Goal: Task Accomplishment & Management: Use online tool/utility

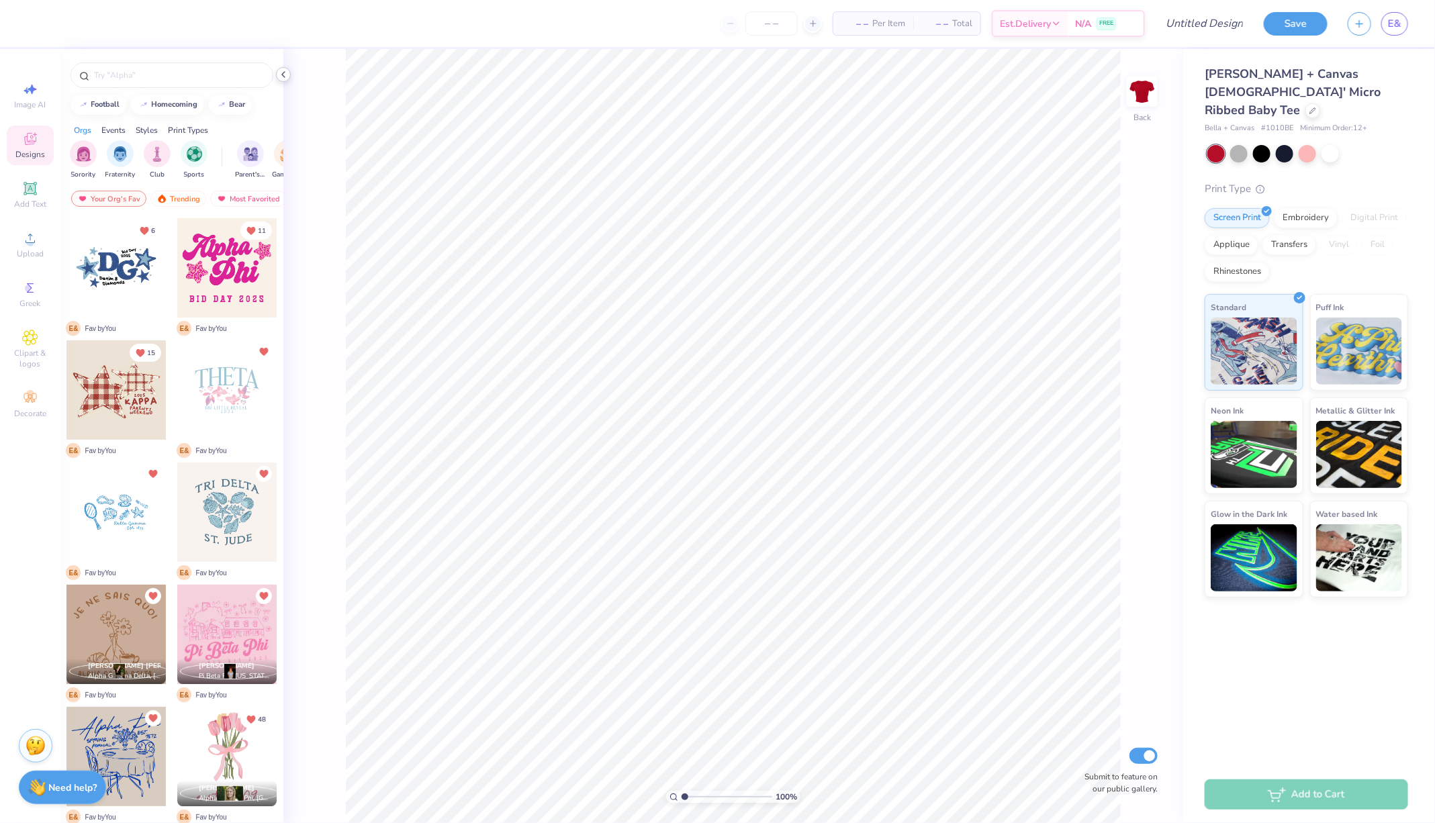
click at [285, 78] on icon at bounding box center [283, 74] width 11 height 11
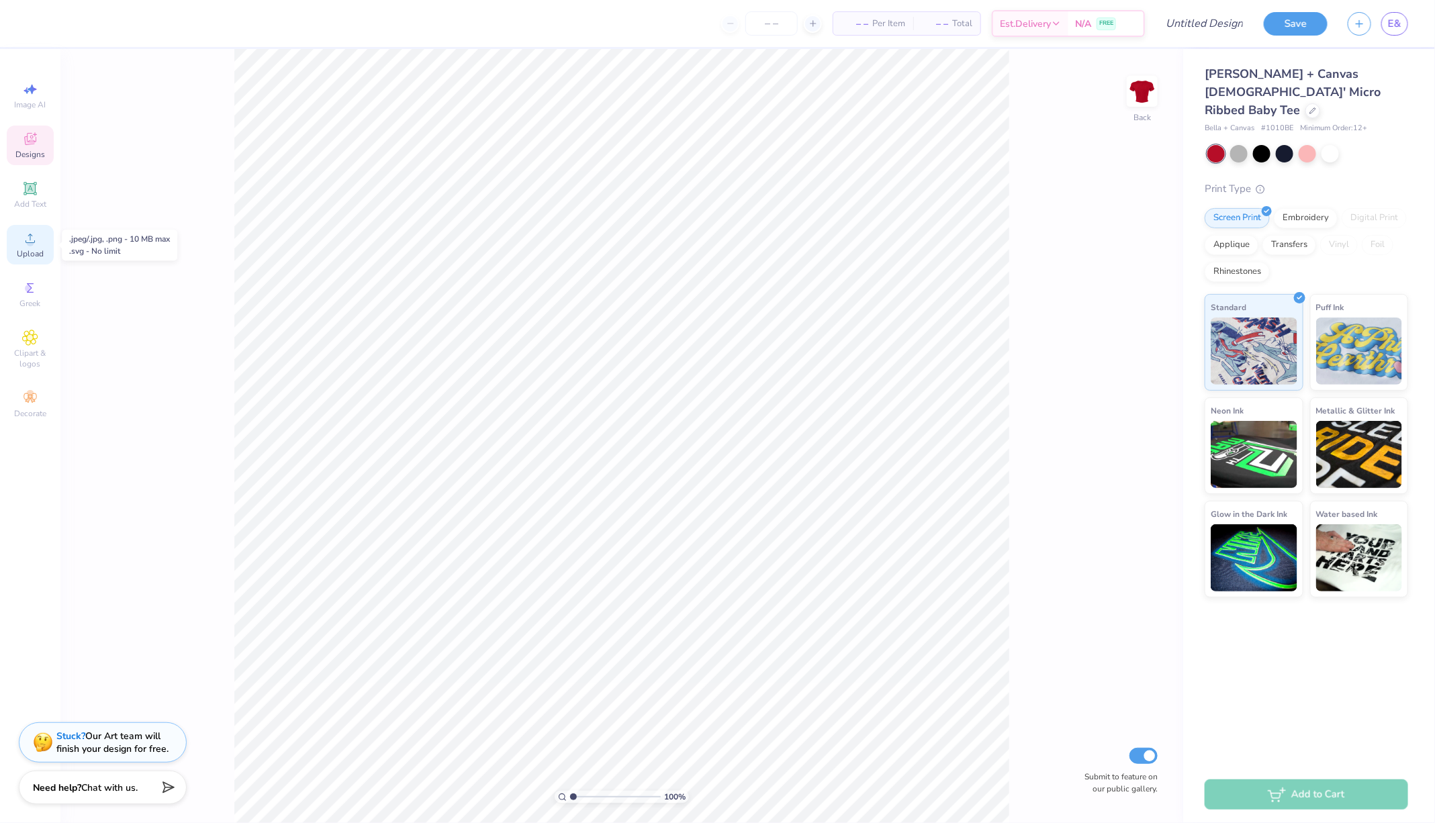
click at [34, 242] on icon at bounding box center [30, 238] width 9 height 9
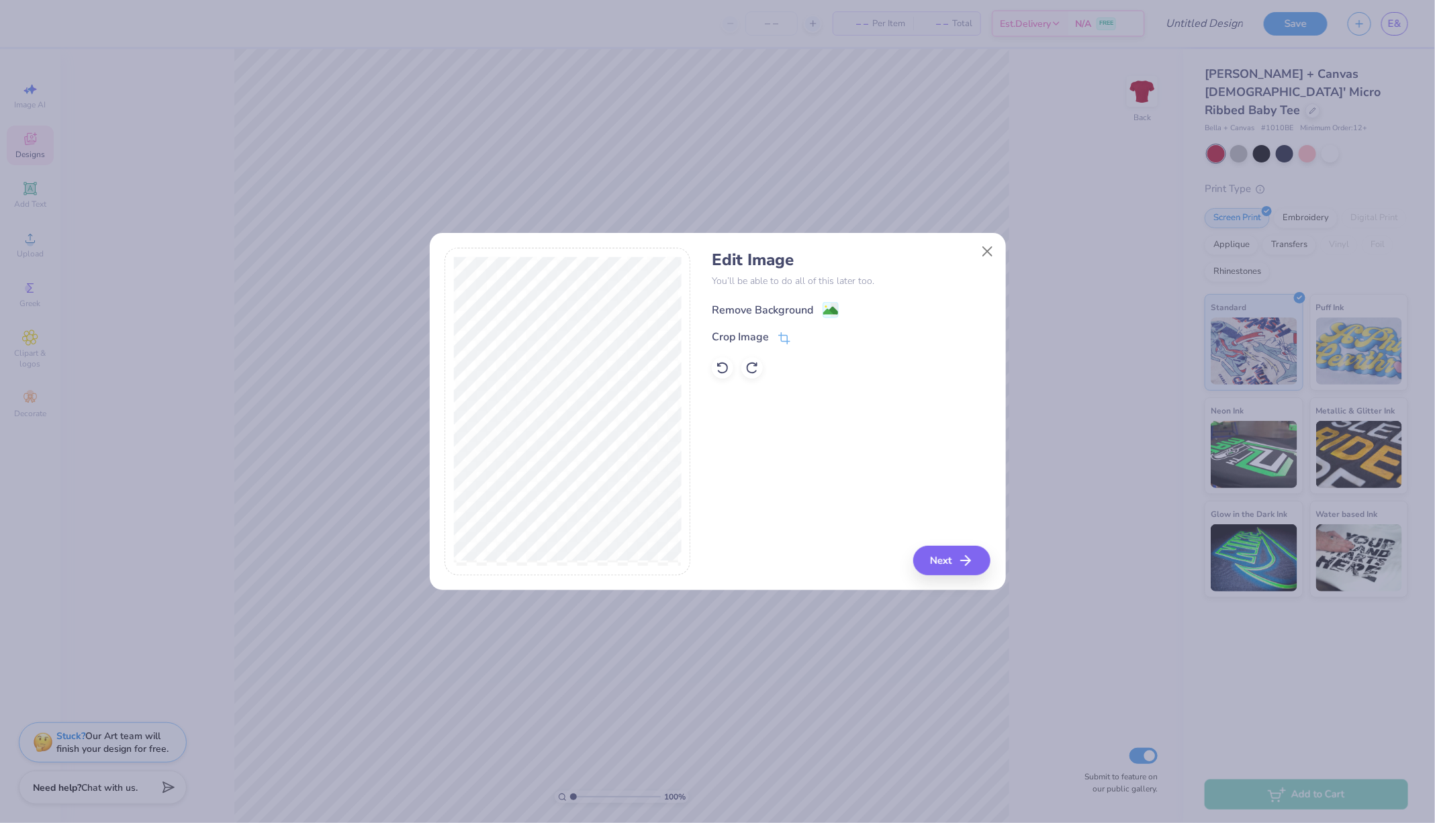
click at [823, 308] on image at bounding box center [830, 311] width 15 height 15
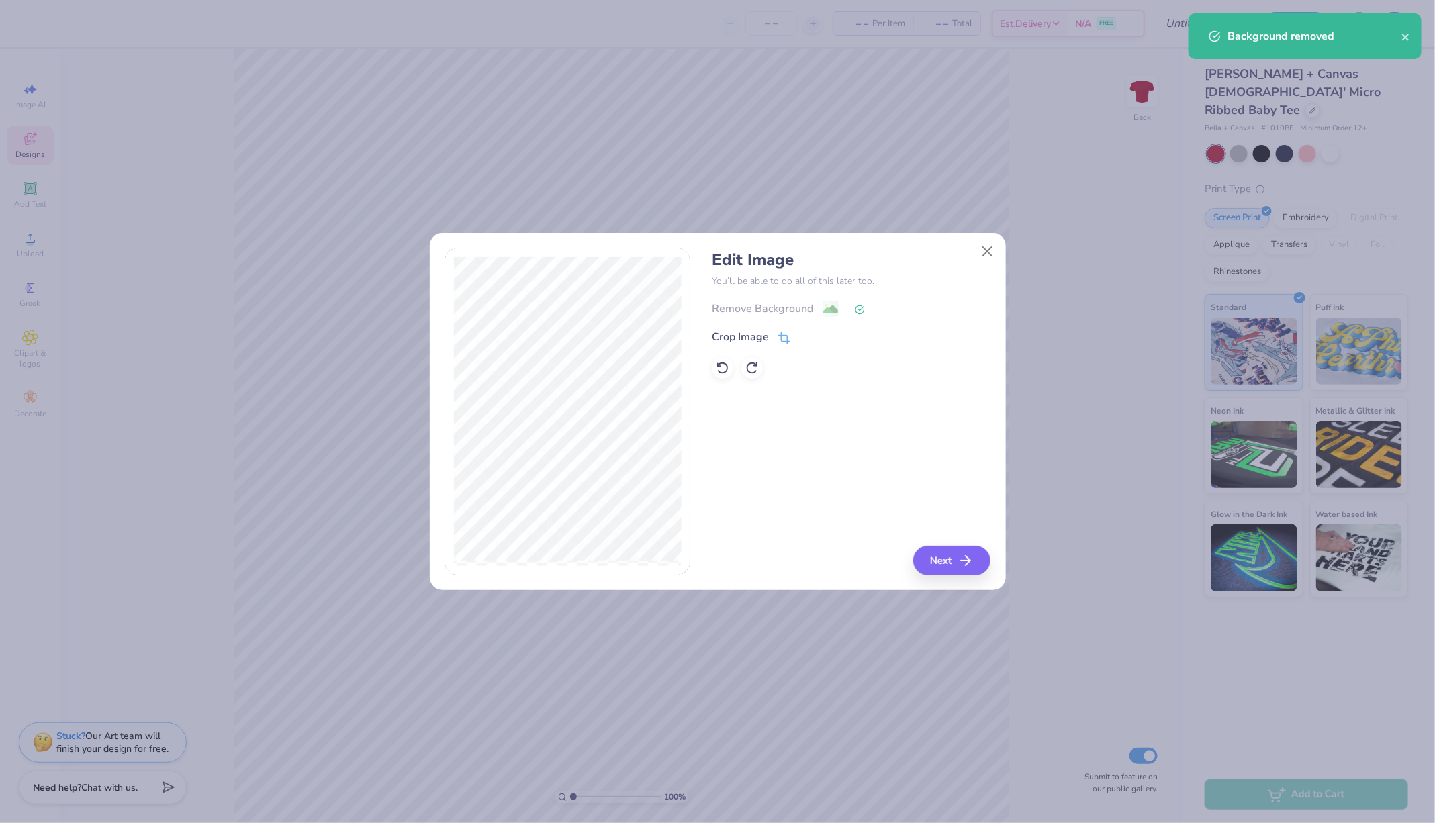
click at [1000, 239] on div at bounding box center [718, 240] width 576 height 15
click at [986, 256] on button "Close" at bounding box center [987, 251] width 26 height 26
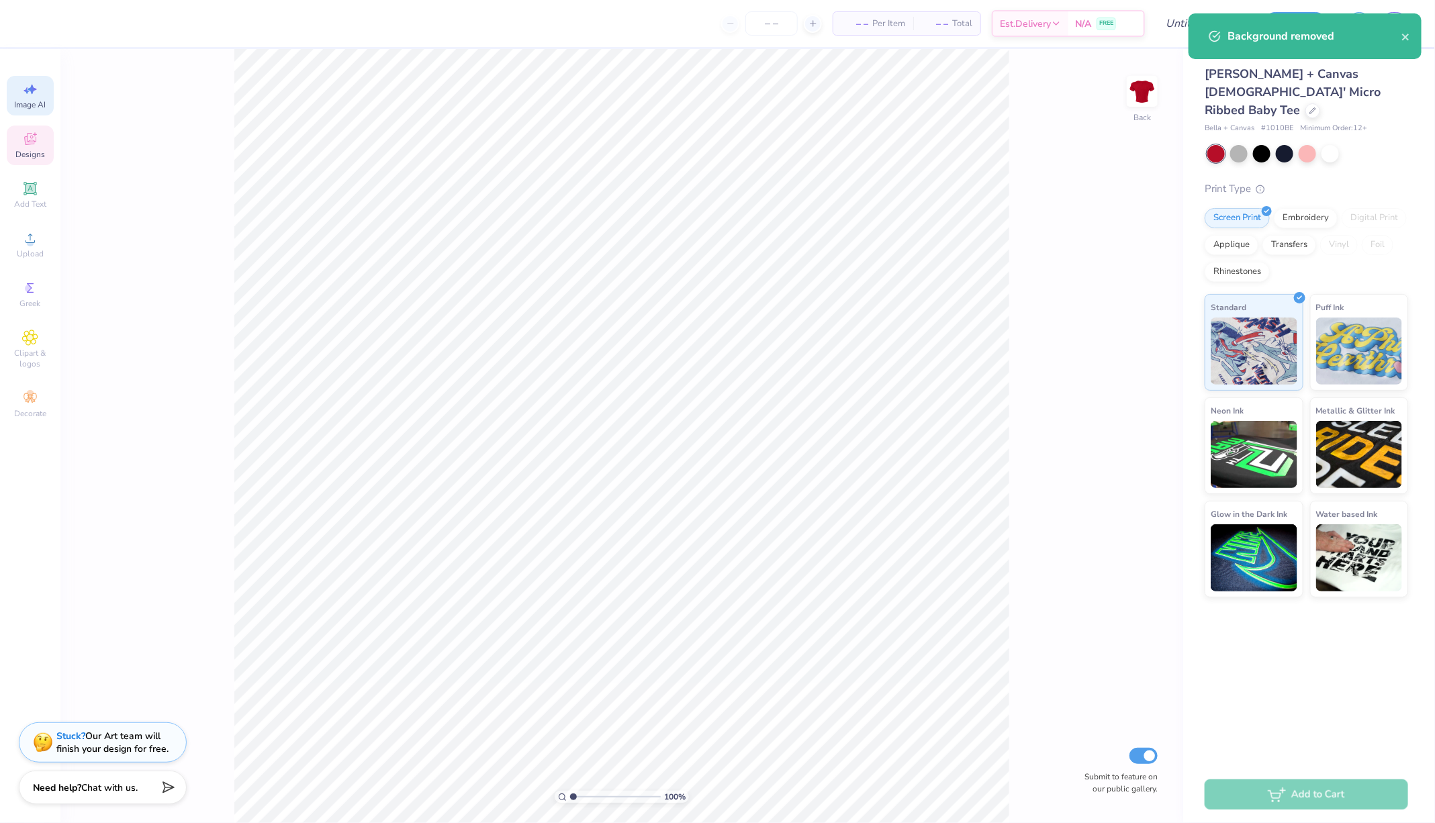
click at [36, 100] on span "Image AI" at bounding box center [31, 104] width 32 height 11
select select "4"
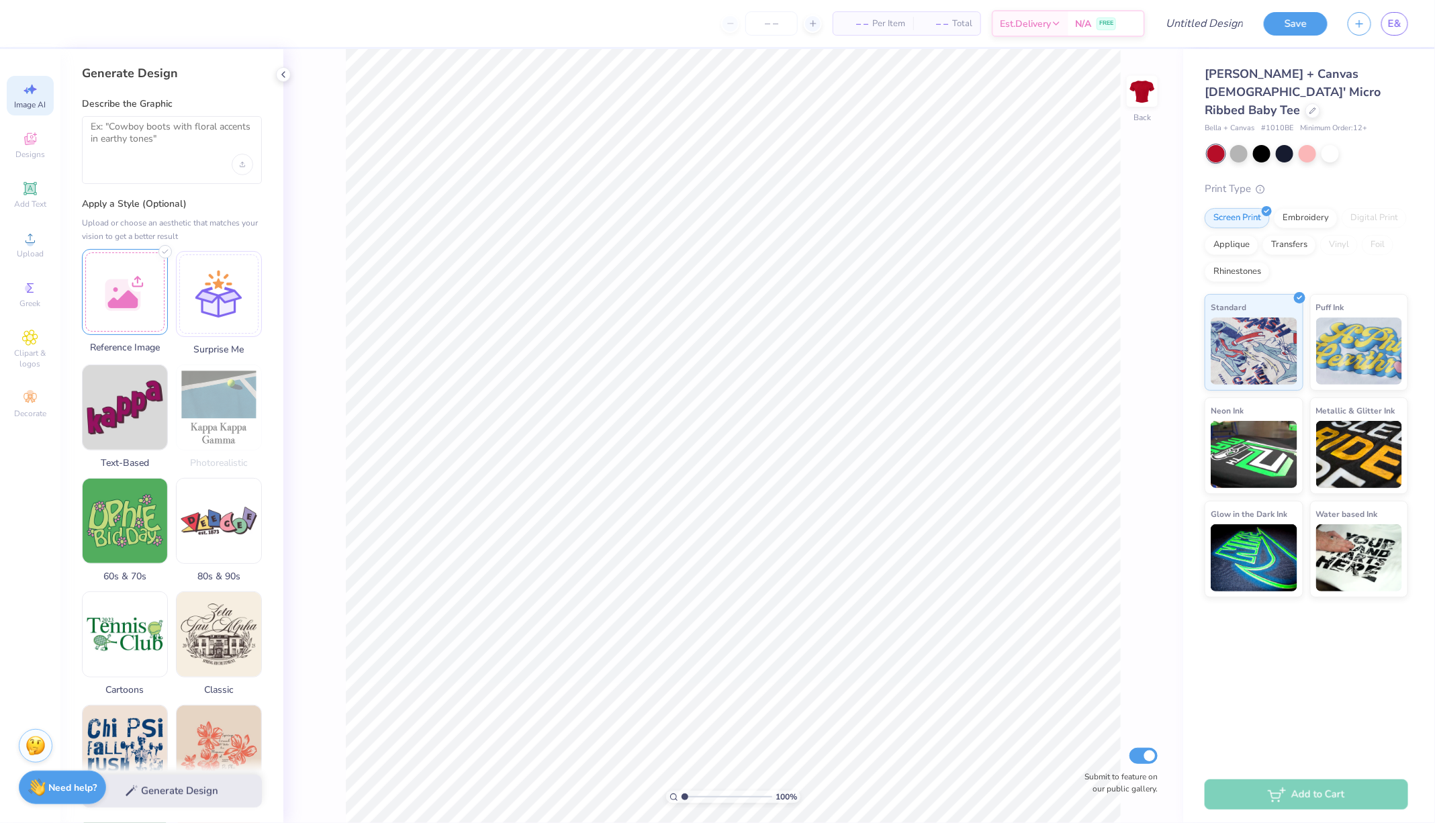
click at [148, 291] on div at bounding box center [125, 292] width 86 height 86
click at [156, 138] on textarea at bounding box center [172, 138] width 163 height 34
type textarea "can you take out the background and make the letters white"
click at [161, 801] on button "Generate Design" at bounding box center [172, 788] width 180 height 33
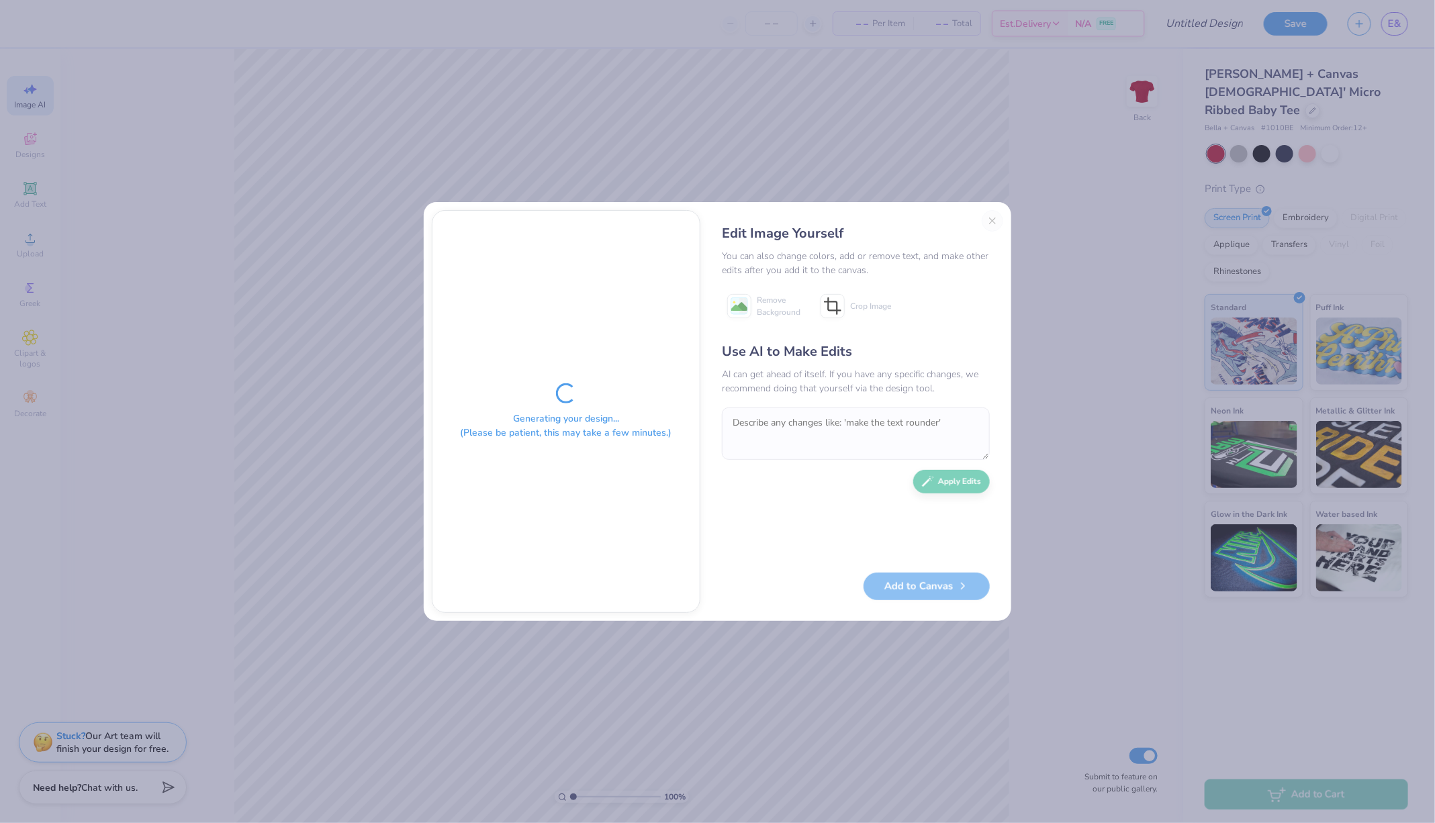
click at [890, 342] on div "Use AI to Make Edits" at bounding box center [856, 352] width 268 height 20
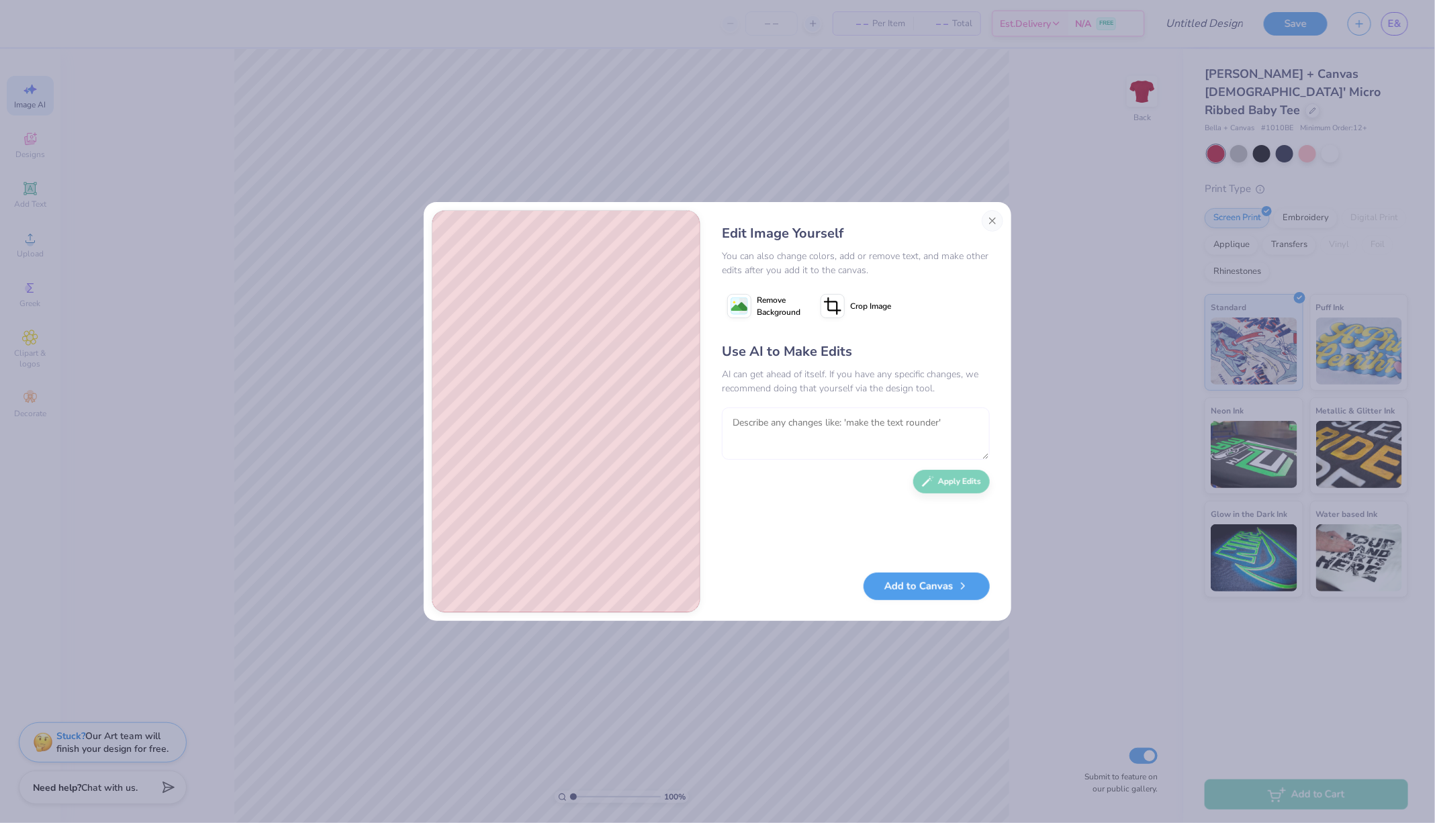
click at [754, 440] on textarea at bounding box center [856, 434] width 268 height 52
type textarea "can you keep the IU symbol but for the letters put Kelley School of Business"
click at [962, 488] on button "Apply Edits" at bounding box center [951, 479] width 77 height 24
click at [951, 487] on button "Apply Edits" at bounding box center [951, 479] width 77 height 24
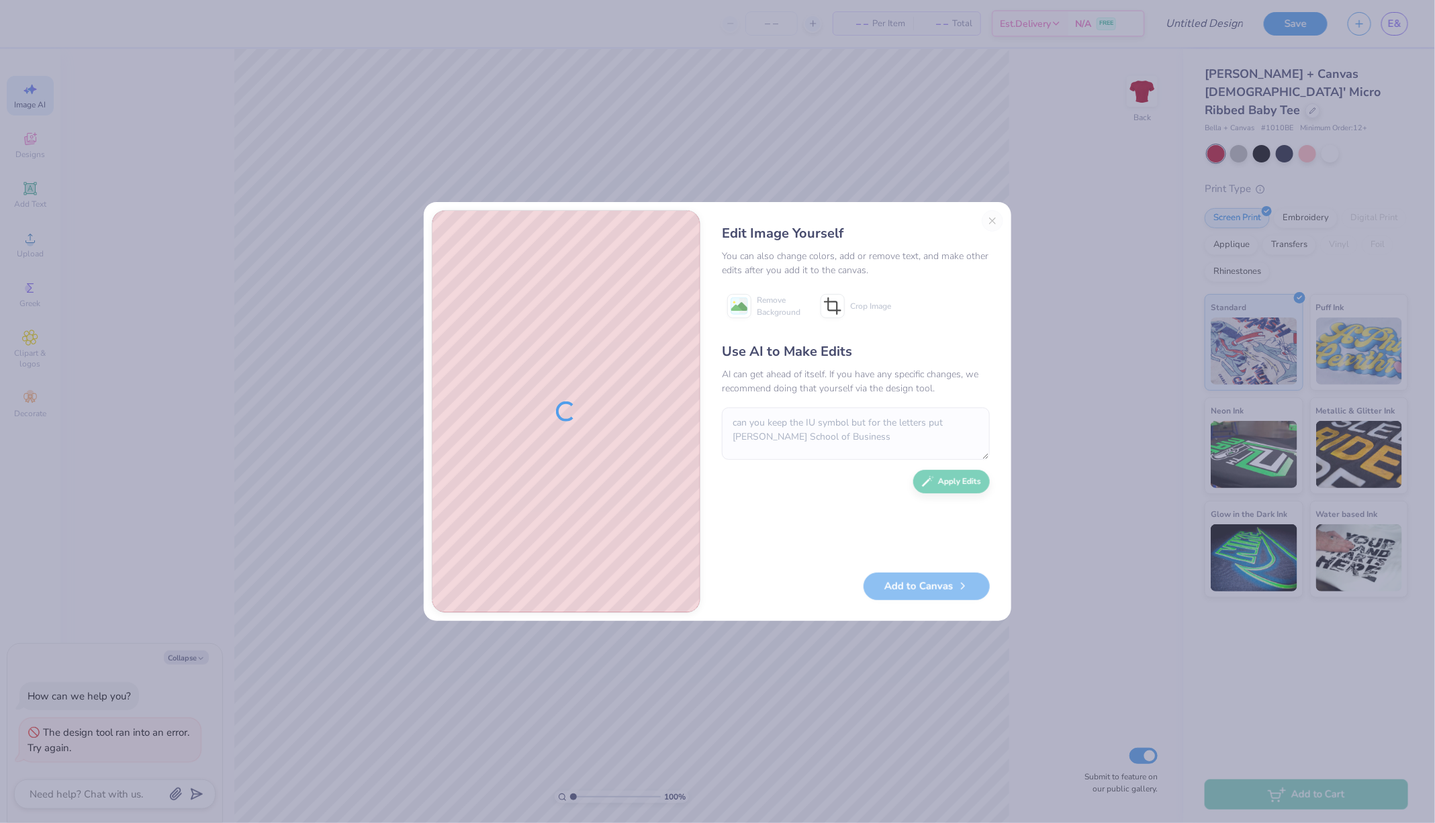
click at [985, 216] on div "Edit Image Yourself You can also change colors, add or remove text, and make ot…" at bounding box center [856, 411] width 295 height 403
click at [980, 227] on div "Edit Image Yourself" at bounding box center [856, 234] width 268 height 20
click at [1005, 226] on div "Edit Image Yourself You can also change colors, add or remove text, and make ot…" at bounding box center [718, 411] width 588 height 419
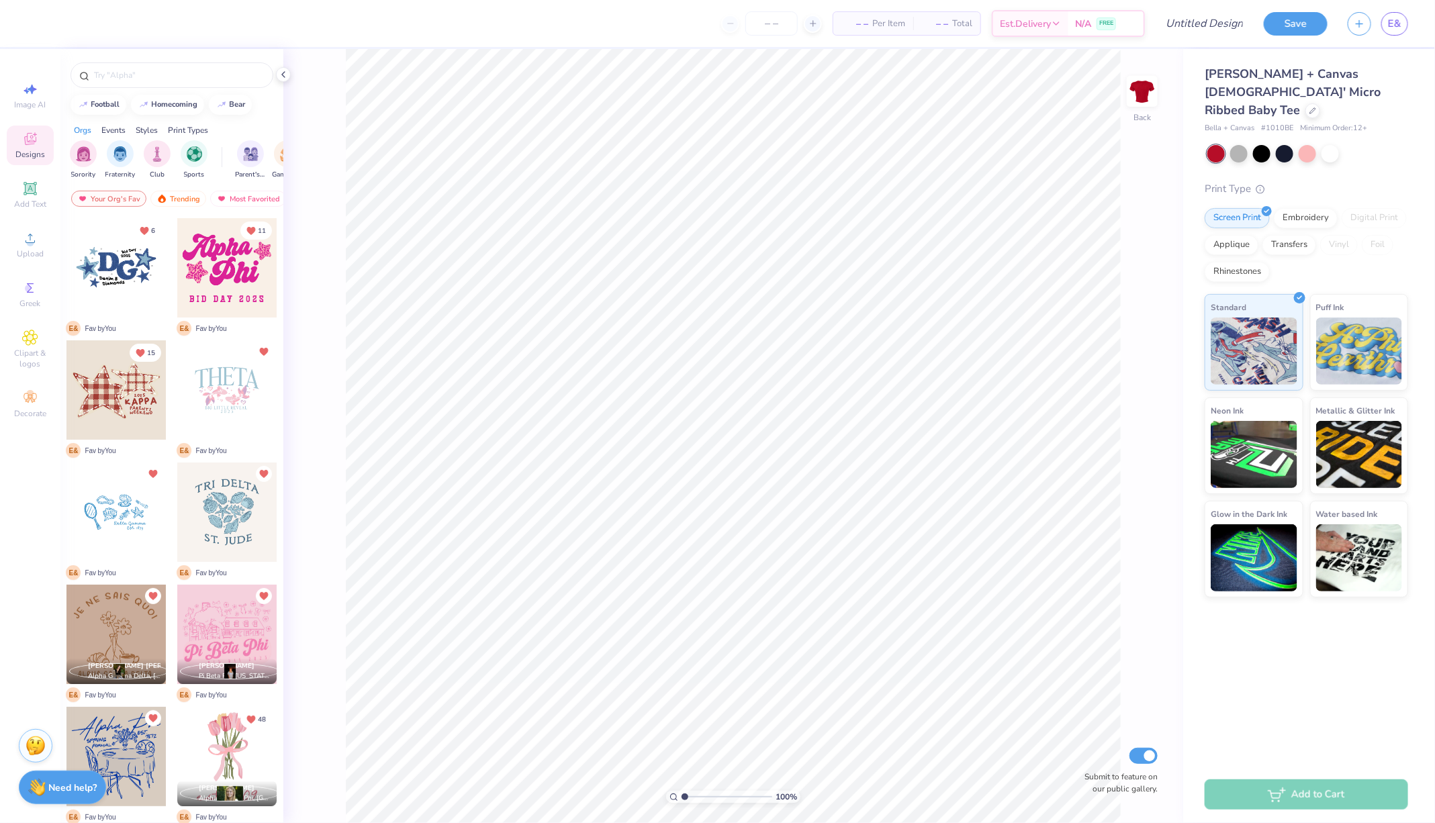
click at [165, 58] on div at bounding box center [171, 72] width 223 height 46
click at [165, 65] on div at bounding box center [172, 75] width 203 height 26
click at [30, 195] on icon at bounding box center [30, 189] width 16 height 16
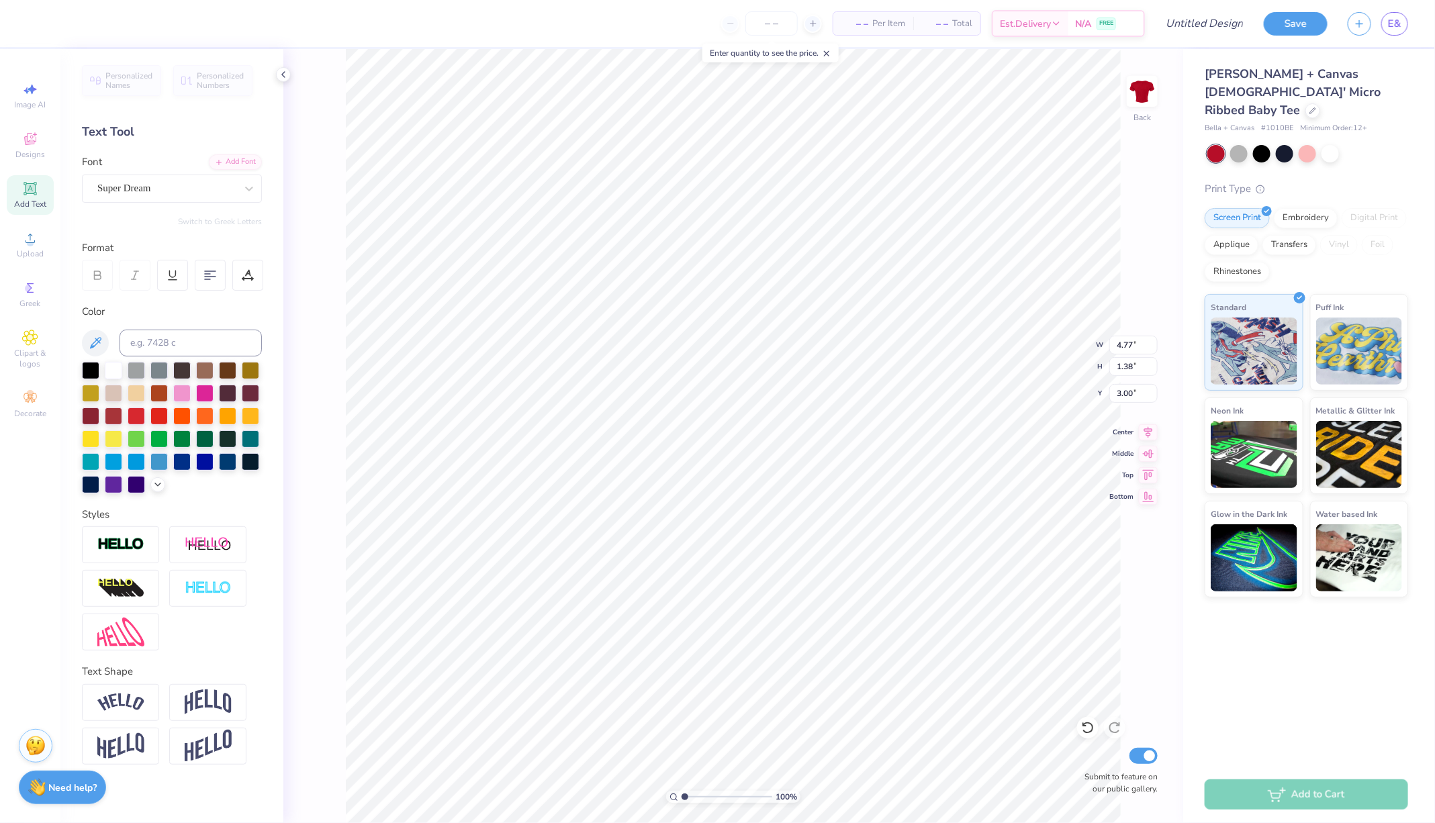
type input "3.00"
click at [250, 182] on icon at bounding box center [248, 188] width 13 height 13
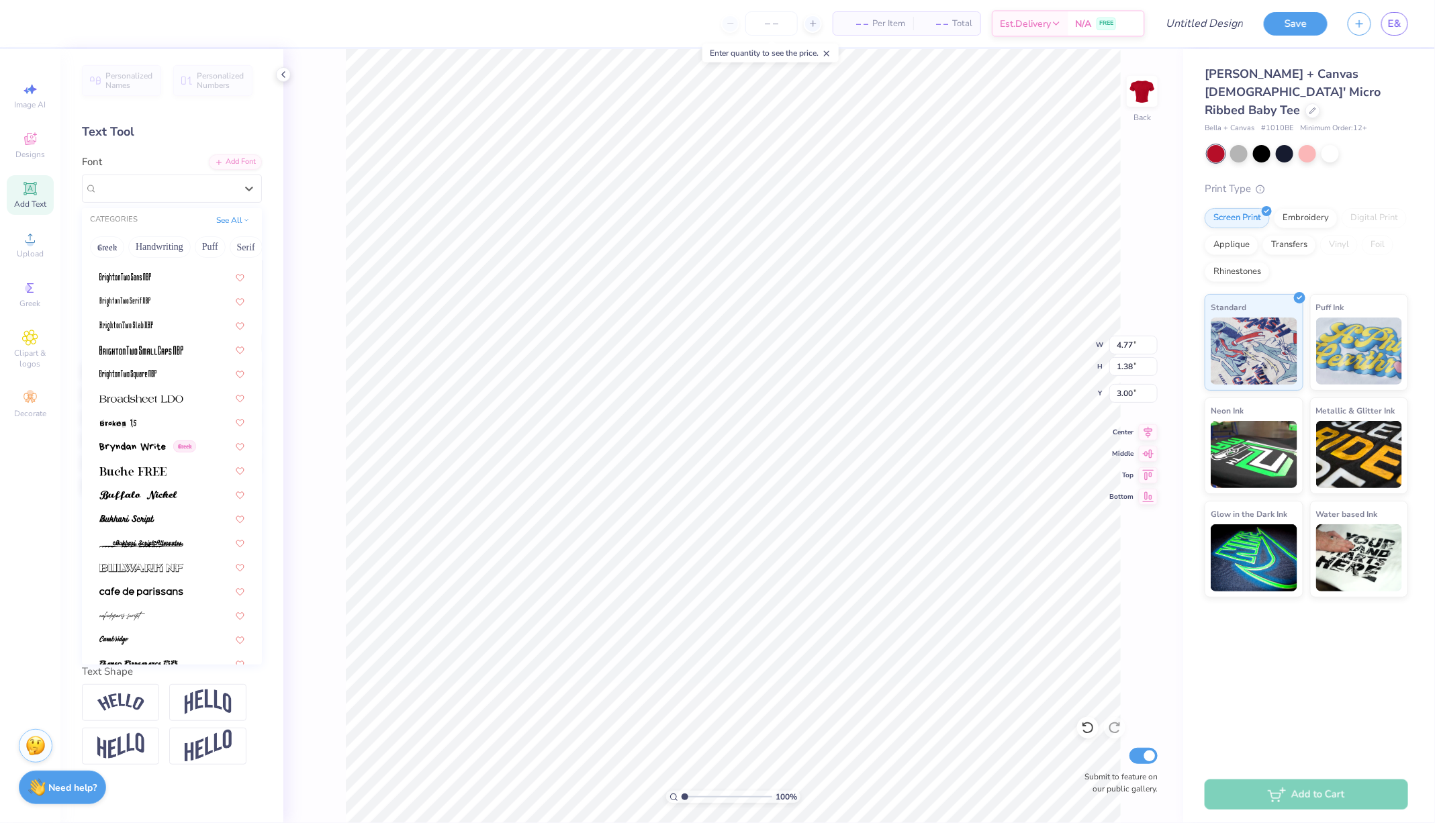
scroll to position [1036, 0]
click at [168, 398] on img at bounding box center [141, 396] width 84 height 9
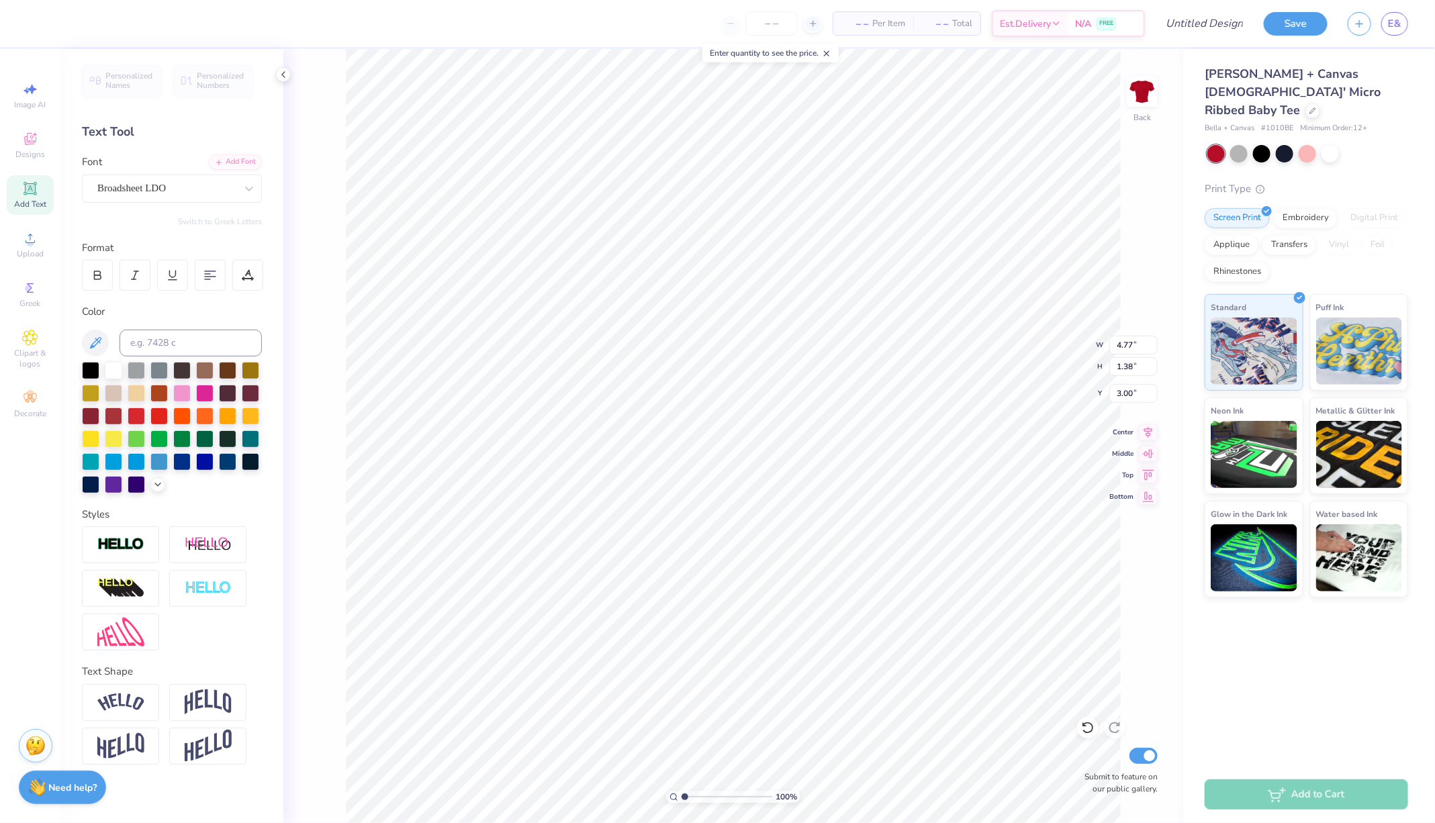
type input "5.30"
type input "1.29"
type input "3.04"
click at [247, 183] on icon at bounding box center [248, 188] width 13 height 13
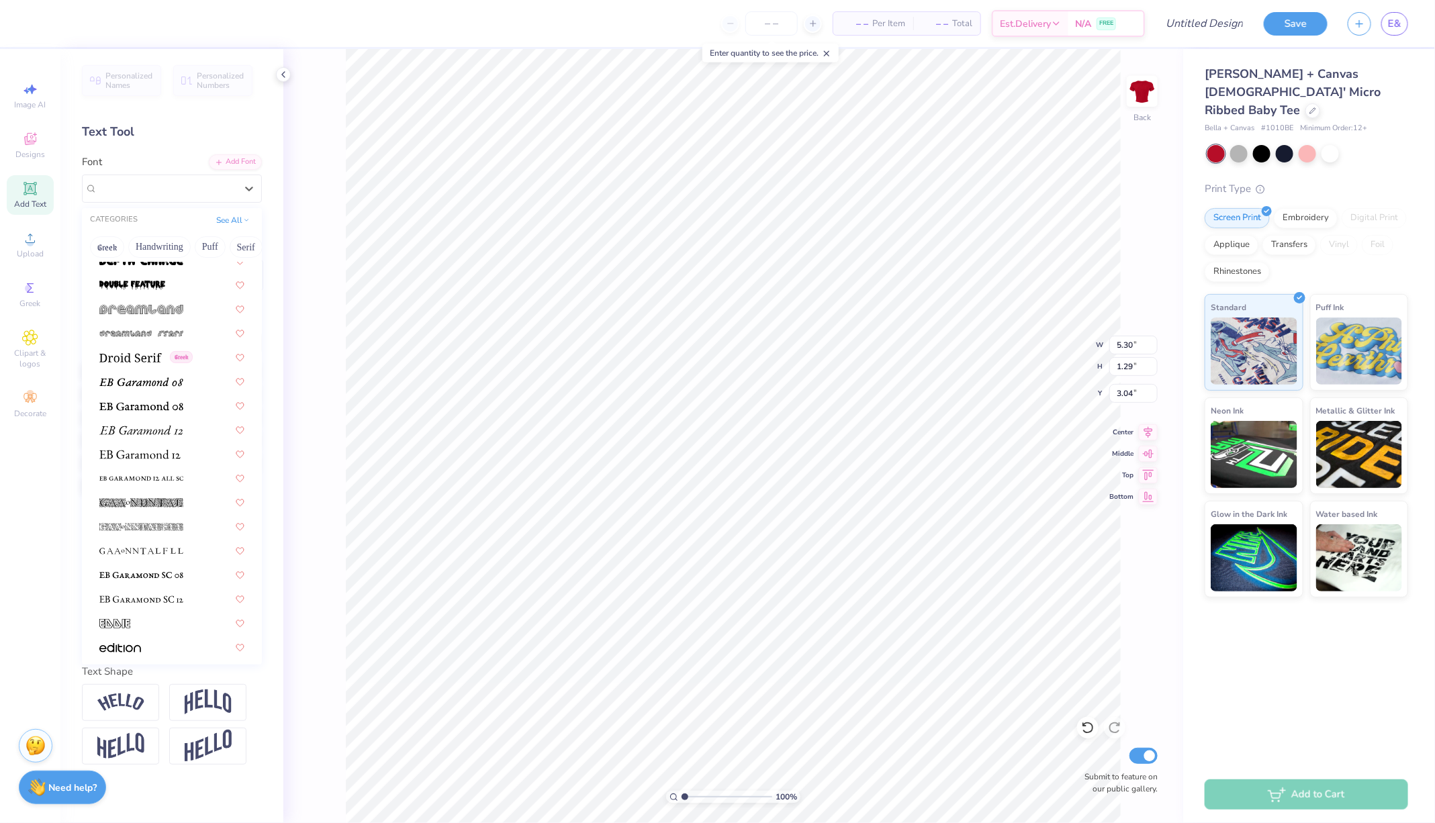
scroll to position [2332, 0]
click at [150, 401] on img at bounding box center [141, 405] width 84 height 9
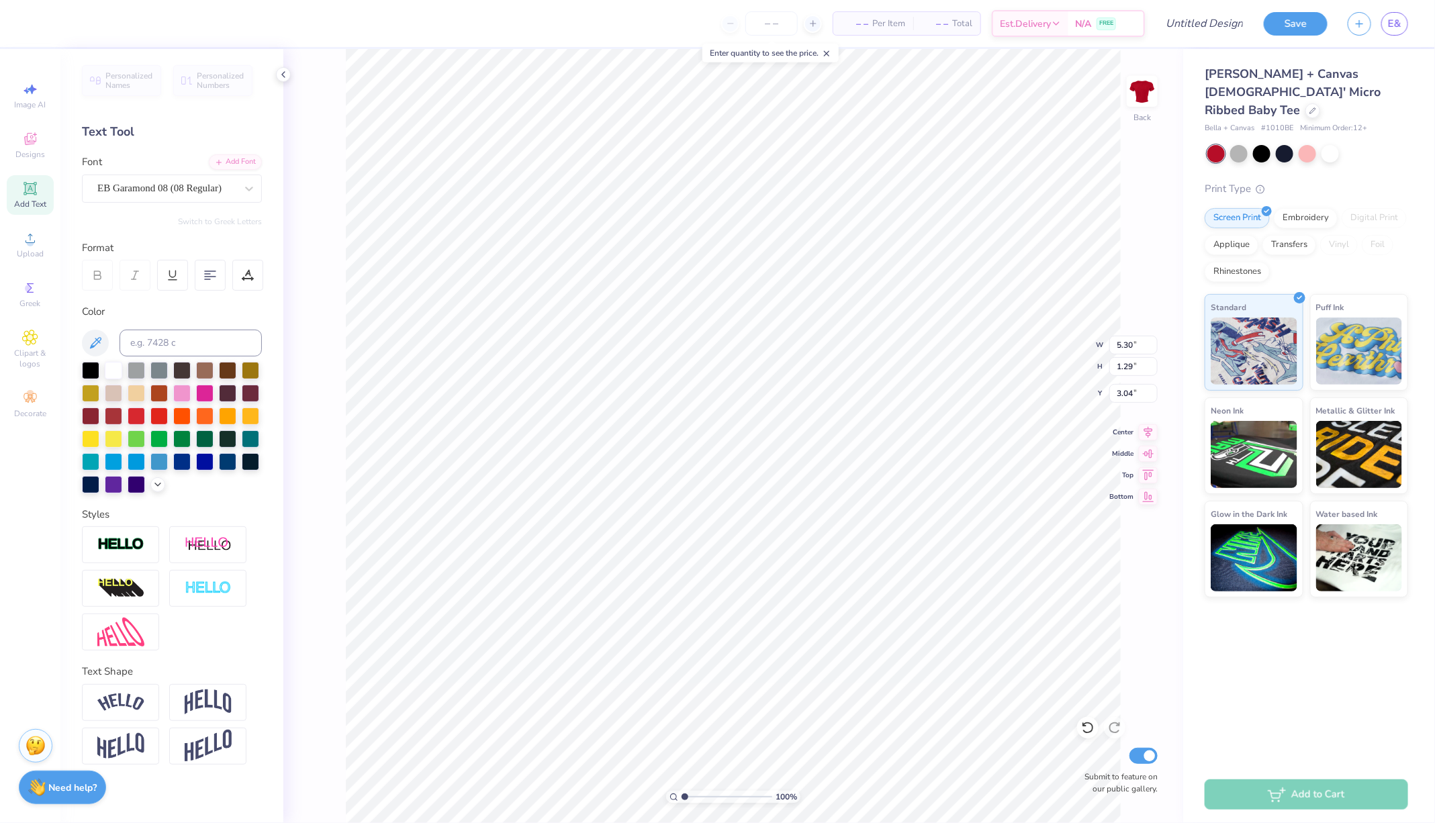
type input "4.64"
type input "1.22"
type input "3.08"
type textarea "T"
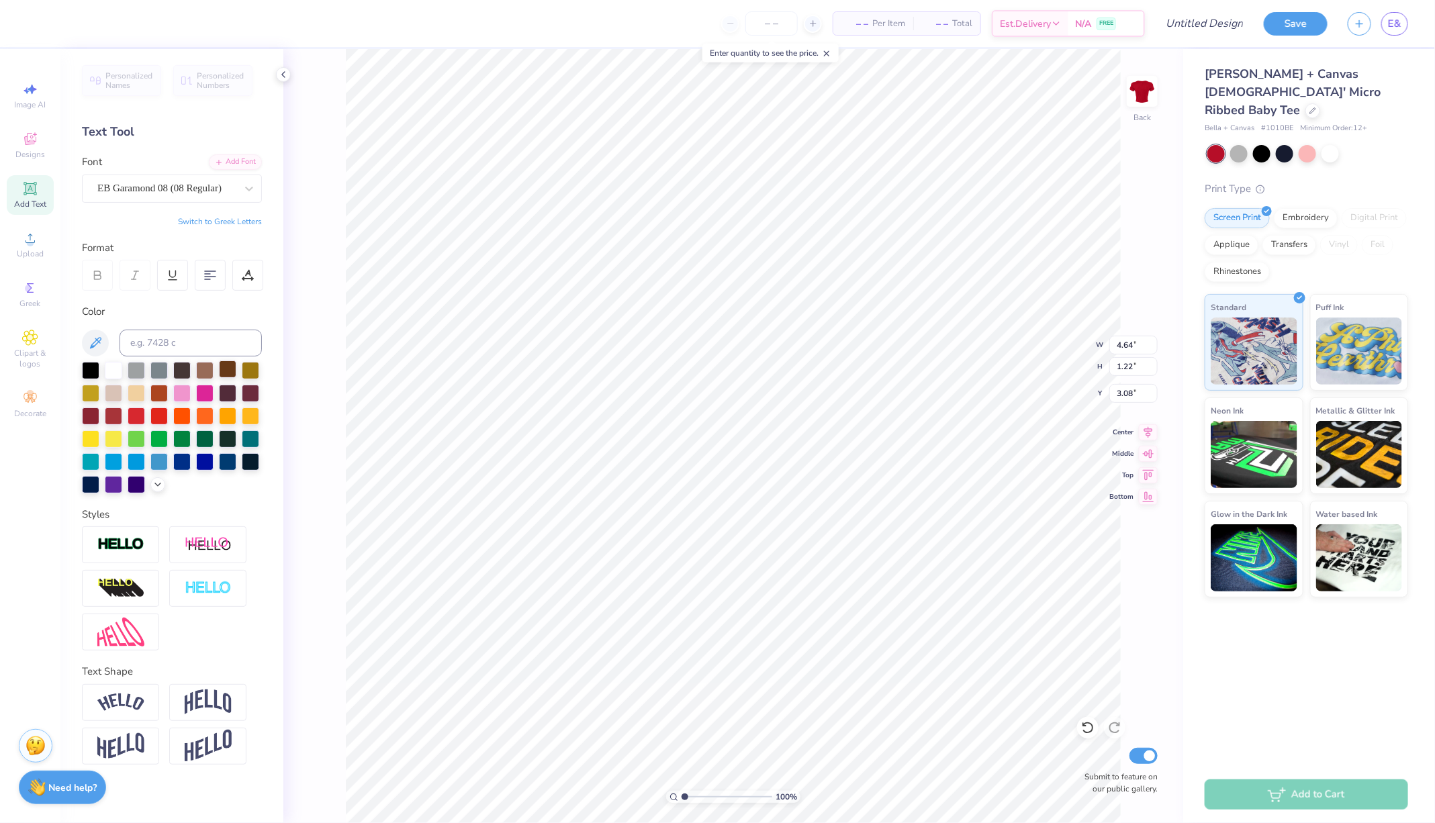
type textarea "k"
type textarea "KELLY SCHOOL OF BUSINESS"
type input "8.98"
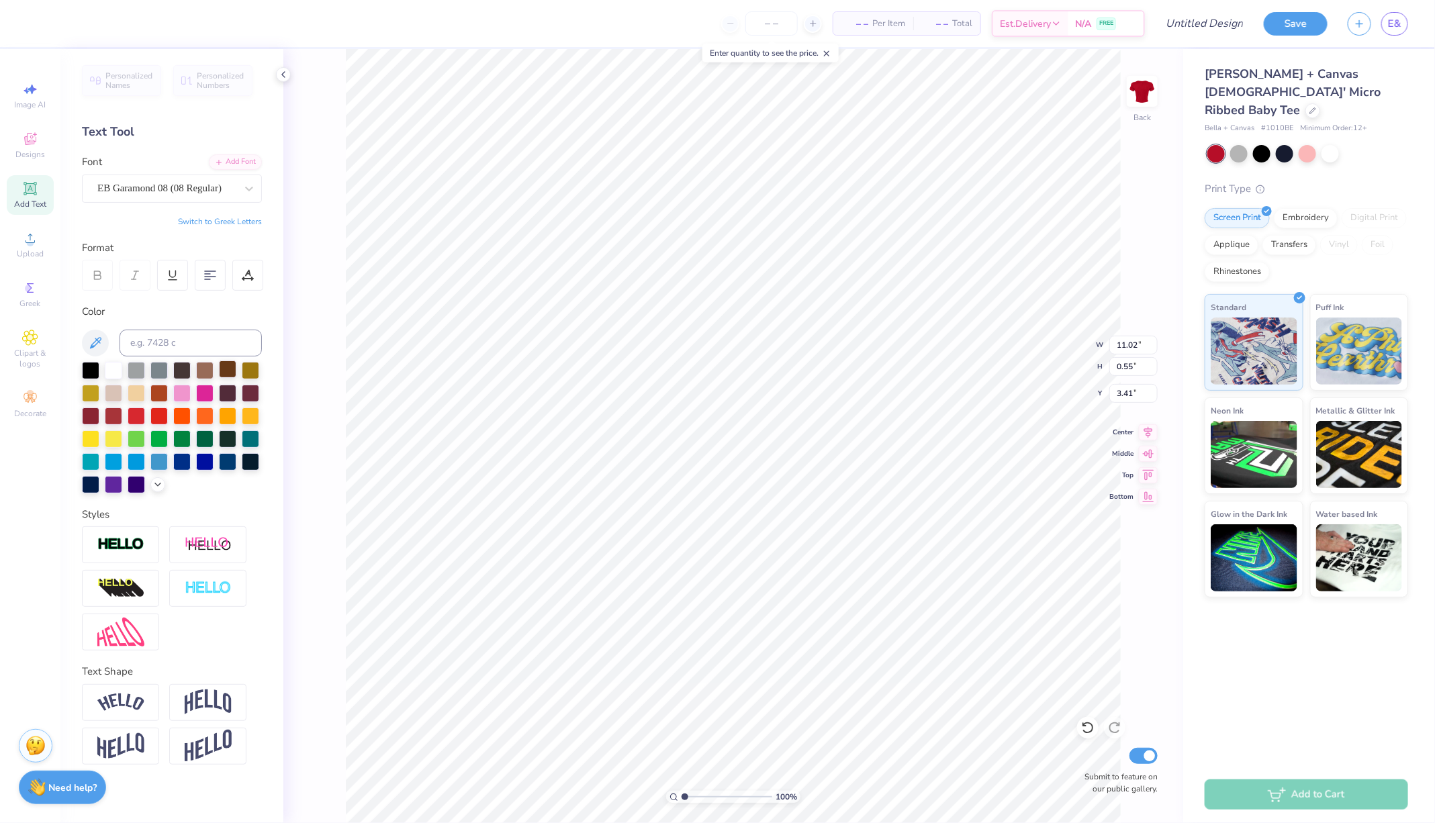
type input "0.45"
type input "3.65"
type input "3.32"
type input "5.06"
type input "0.25"
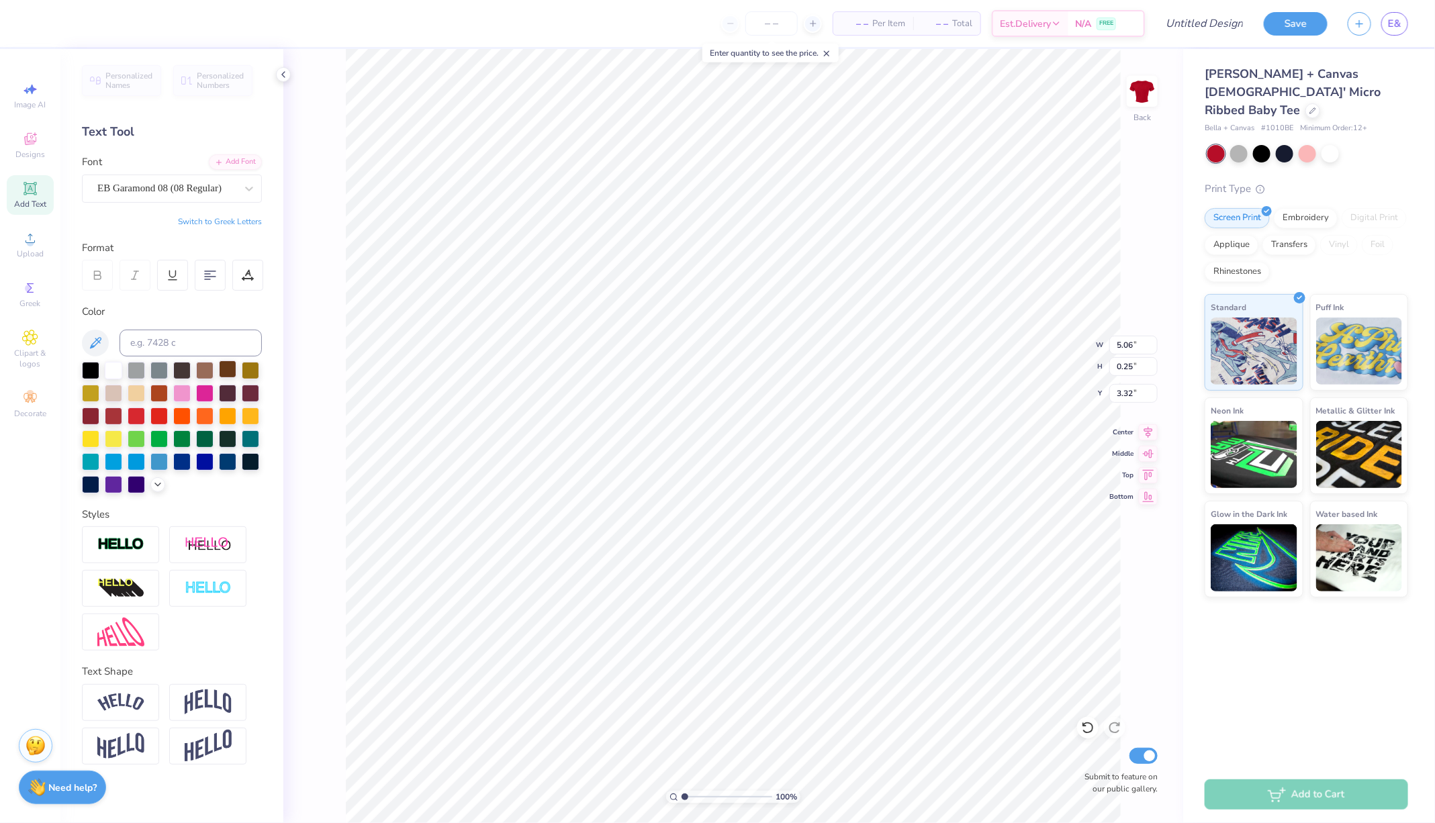
type input "3.00"
click at [1146, 91] on img at bounding box center [1142, 91] width 54 height 54
click at [181, 193] on div "EB Garamond 08 (08 Regular)" at bounding box center [166, 188] width 141 height 21
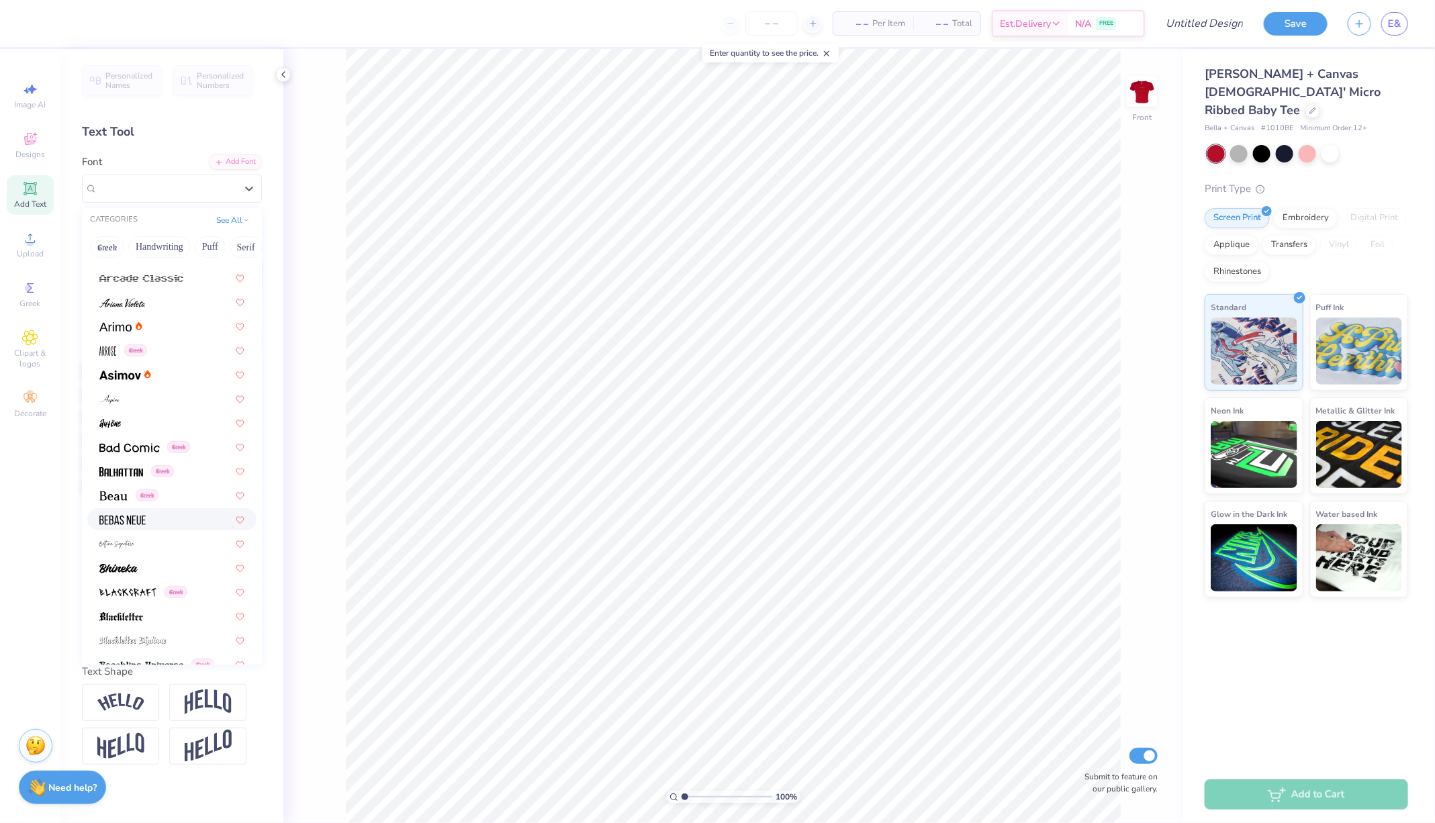
scroll to position [922, 0]
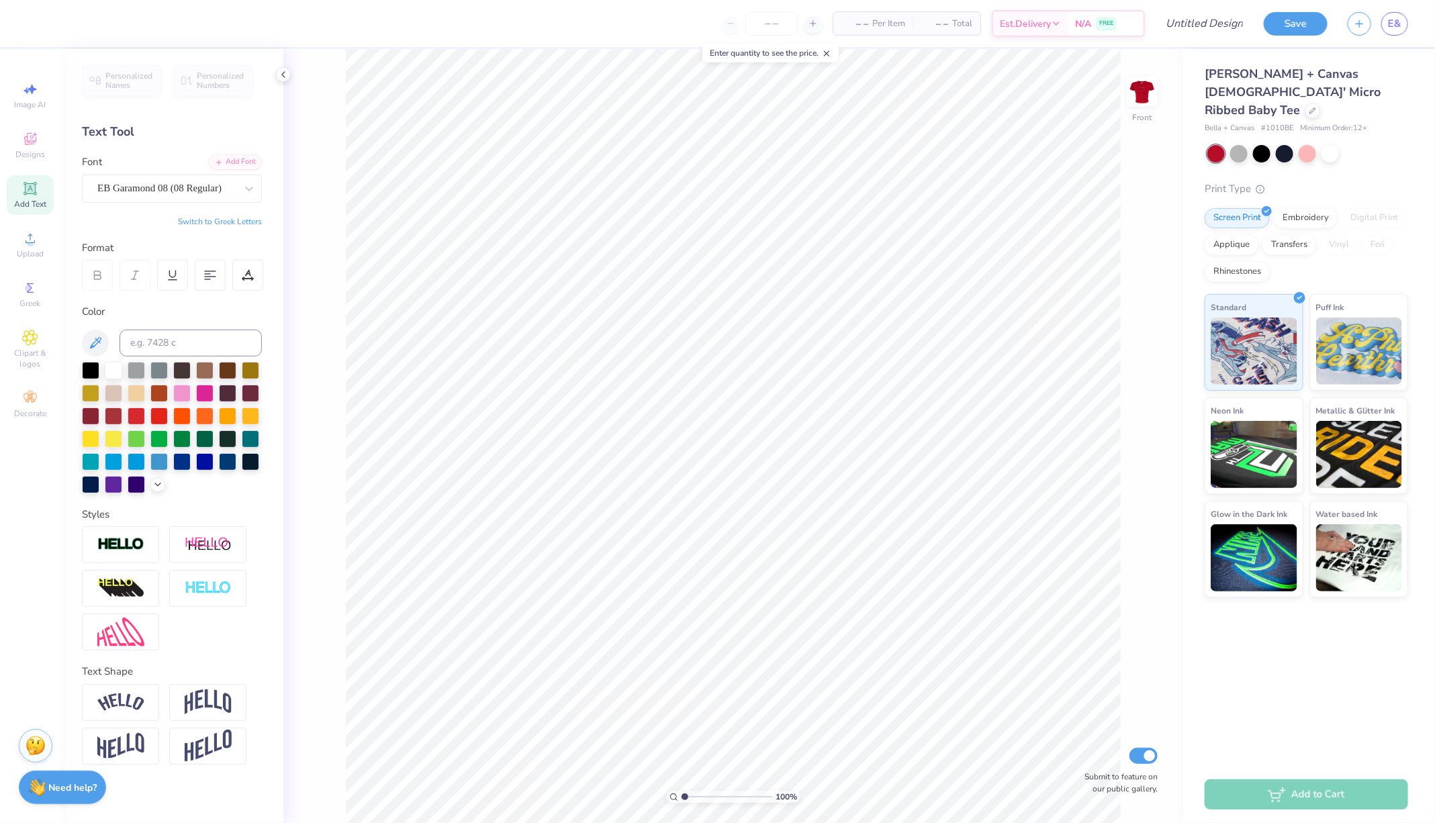
click at [279, 166] on div "Personalized Names Personalized Numbers Text Tool Add Font Font EB Garamond 08 …" at bounding box center [171, 436] width 223 height 774
click at [147, 343] on input at bounding box center [191, 343] width 142 height 27
click at [182, 144] on div "Personalized Names Personalized Numbers Text Tool Add Font Font EB Garamond 08 …" at bounding box center [171, 436] width 223 height 774
click at [243, 158] on div "Add Font" at bounding box center [235, 160] width 53 height 15
click at [246, 189] on icon at bounding box center [248, 188] width 13 height 13
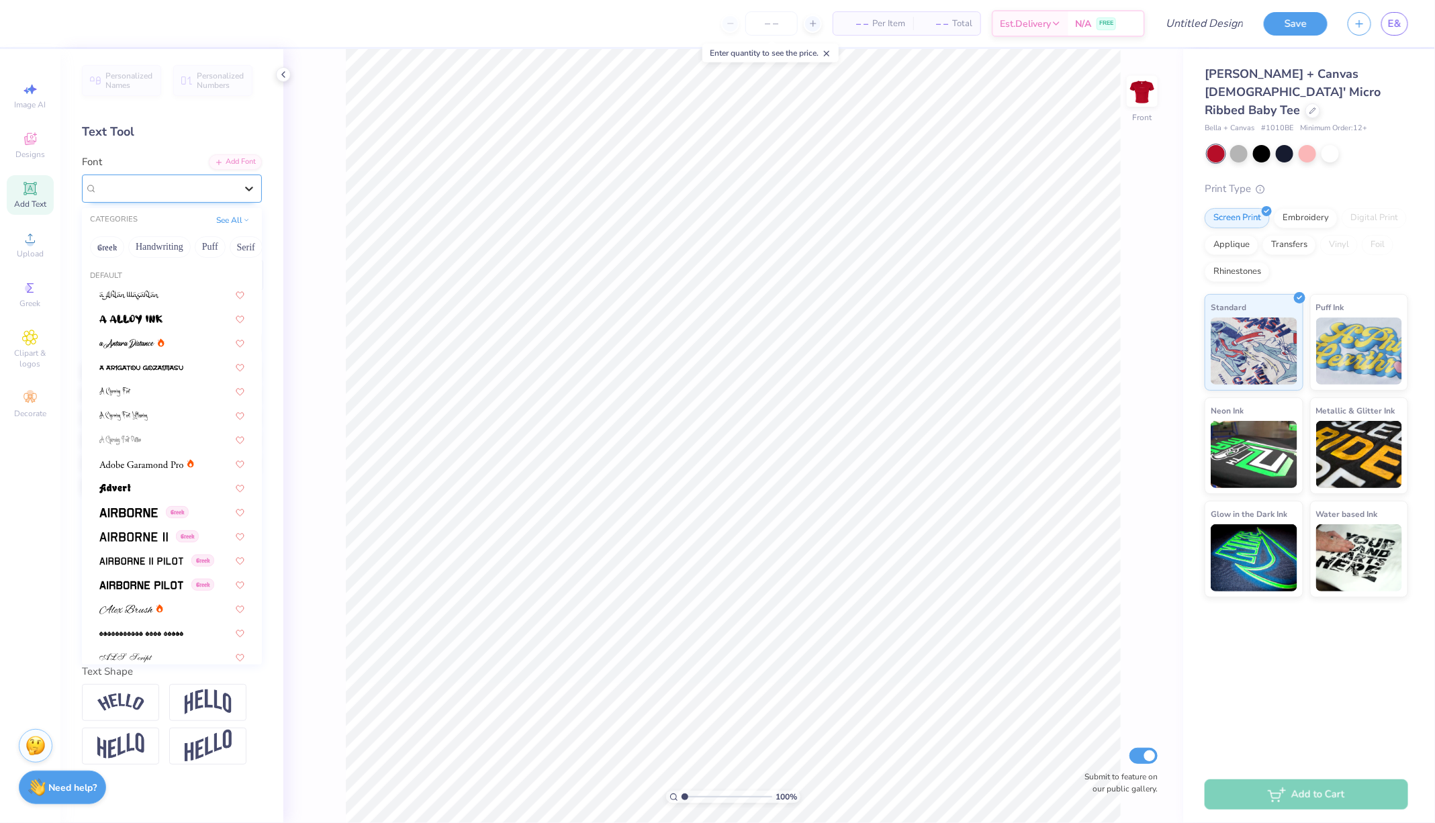
click at [250, 191] on icon at bounding box center [248, 188] width 13 height 13
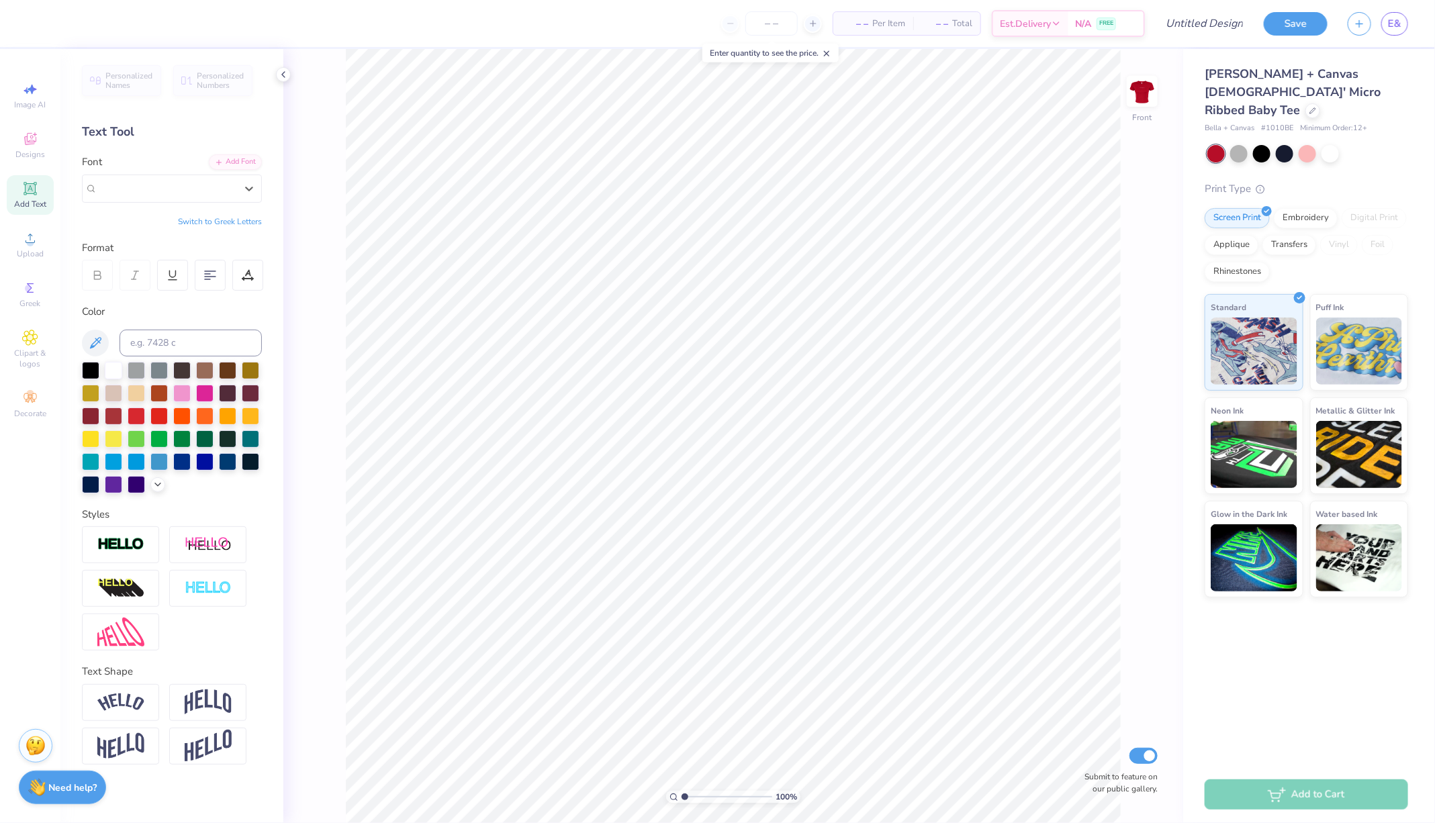
click at [266, 212] on div "Personalized Names Personalized Numbers Text Tool Add Font Font Select is focus…" at bounding box center [171, 436] width 223 height 774
click at [38, 194] on icon at bounding box center [30, 189] width 16 height 16
click at [30, 193] on icon at bounding box center [30, 188] width 10 height 10
type input "3.85"
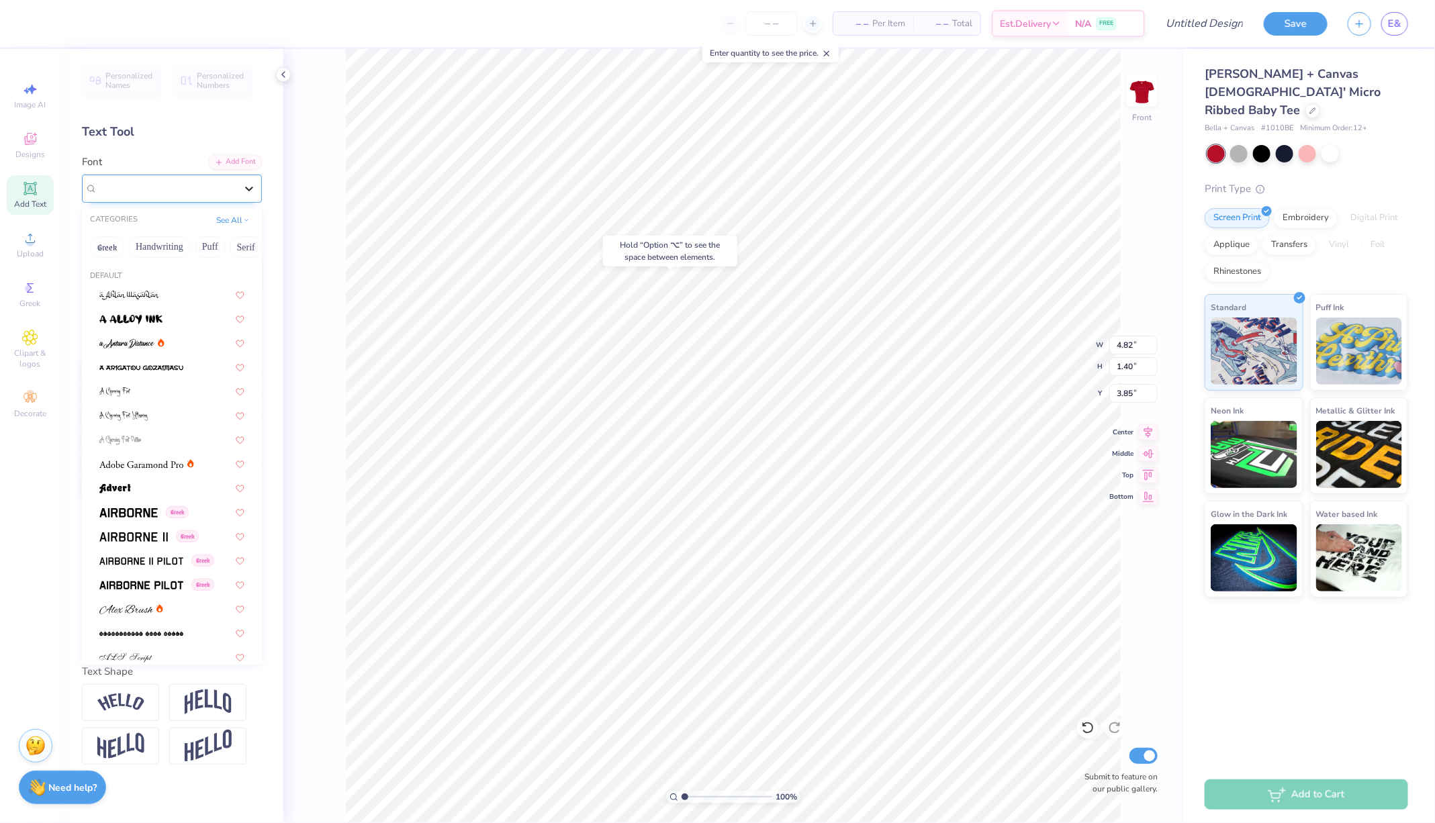
click at [248, 185] on icon at bounding box center [248, 188] width 13 height 13
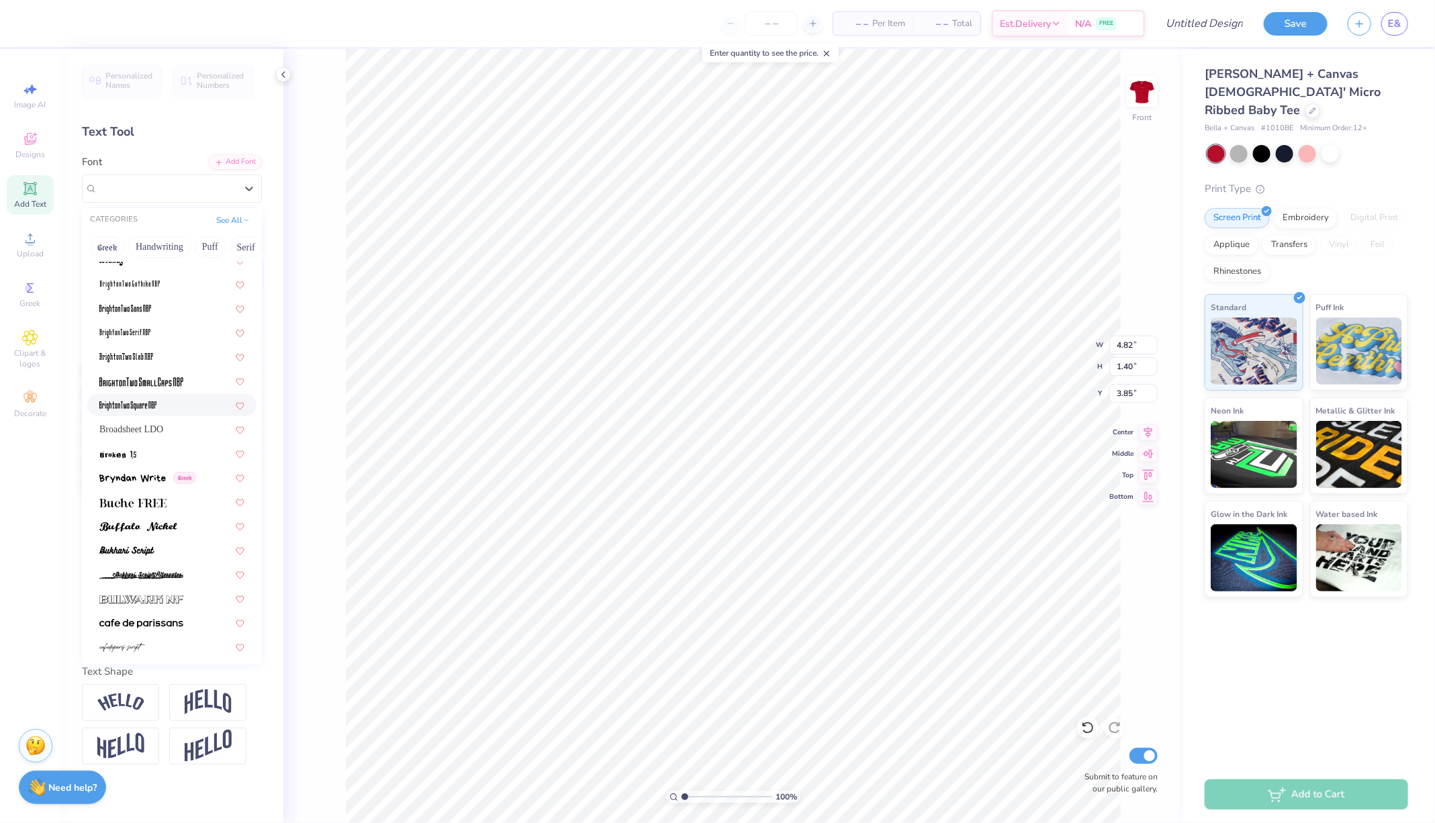
type input "E"
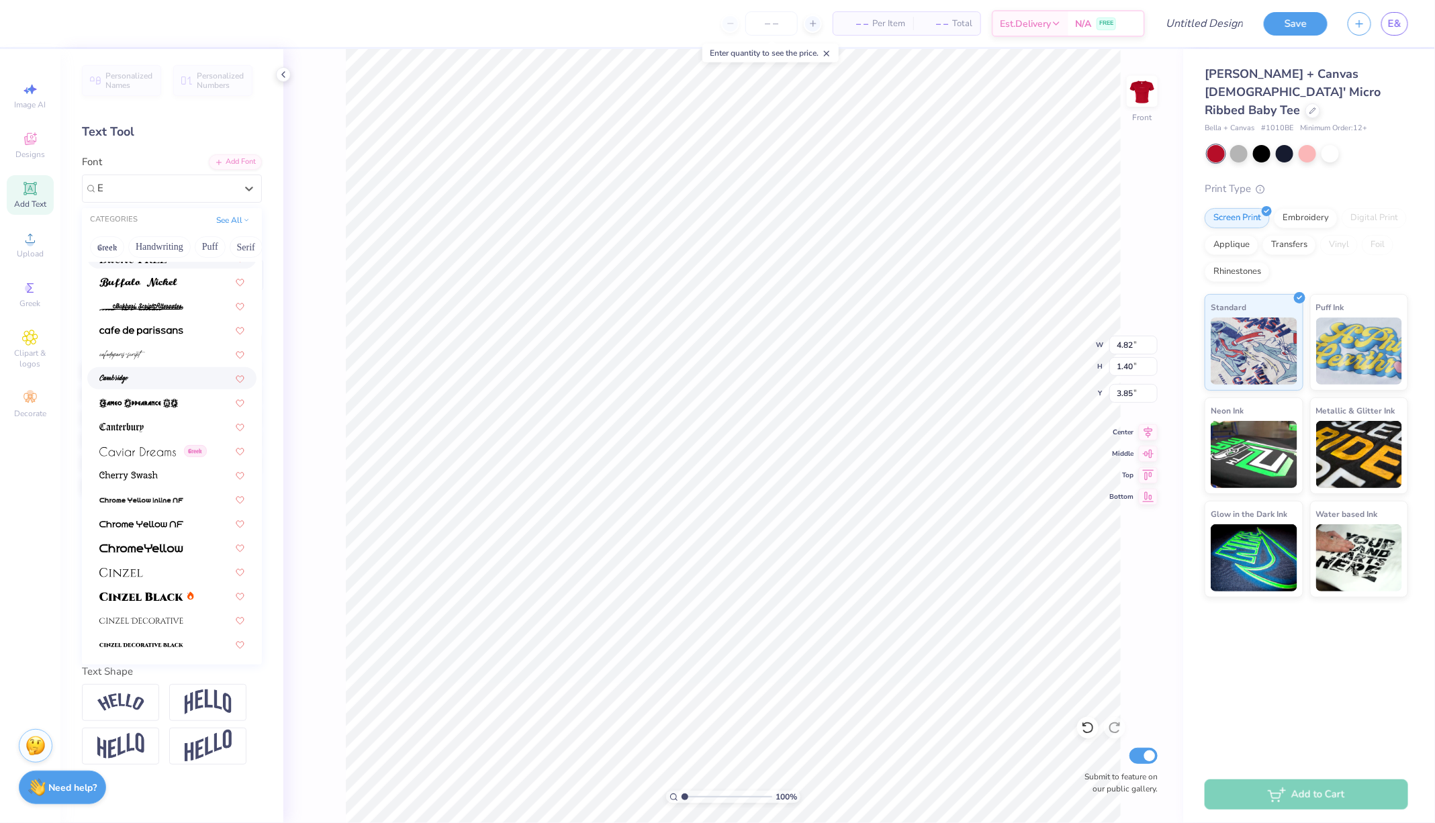
scroll to position [850, 0]
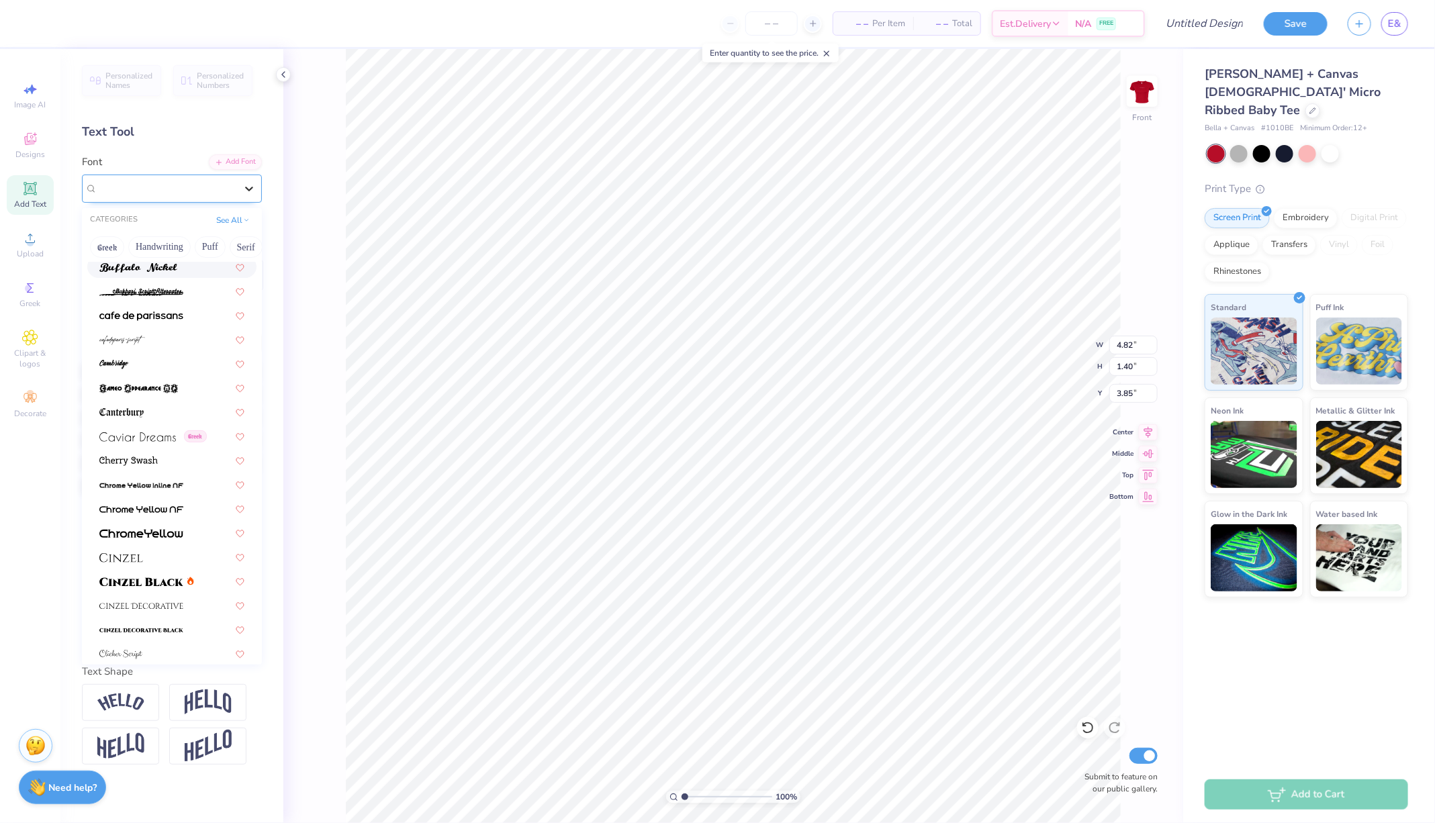
click at [250, 191] on icon at bounding box center [248, 188] width 13 height 13
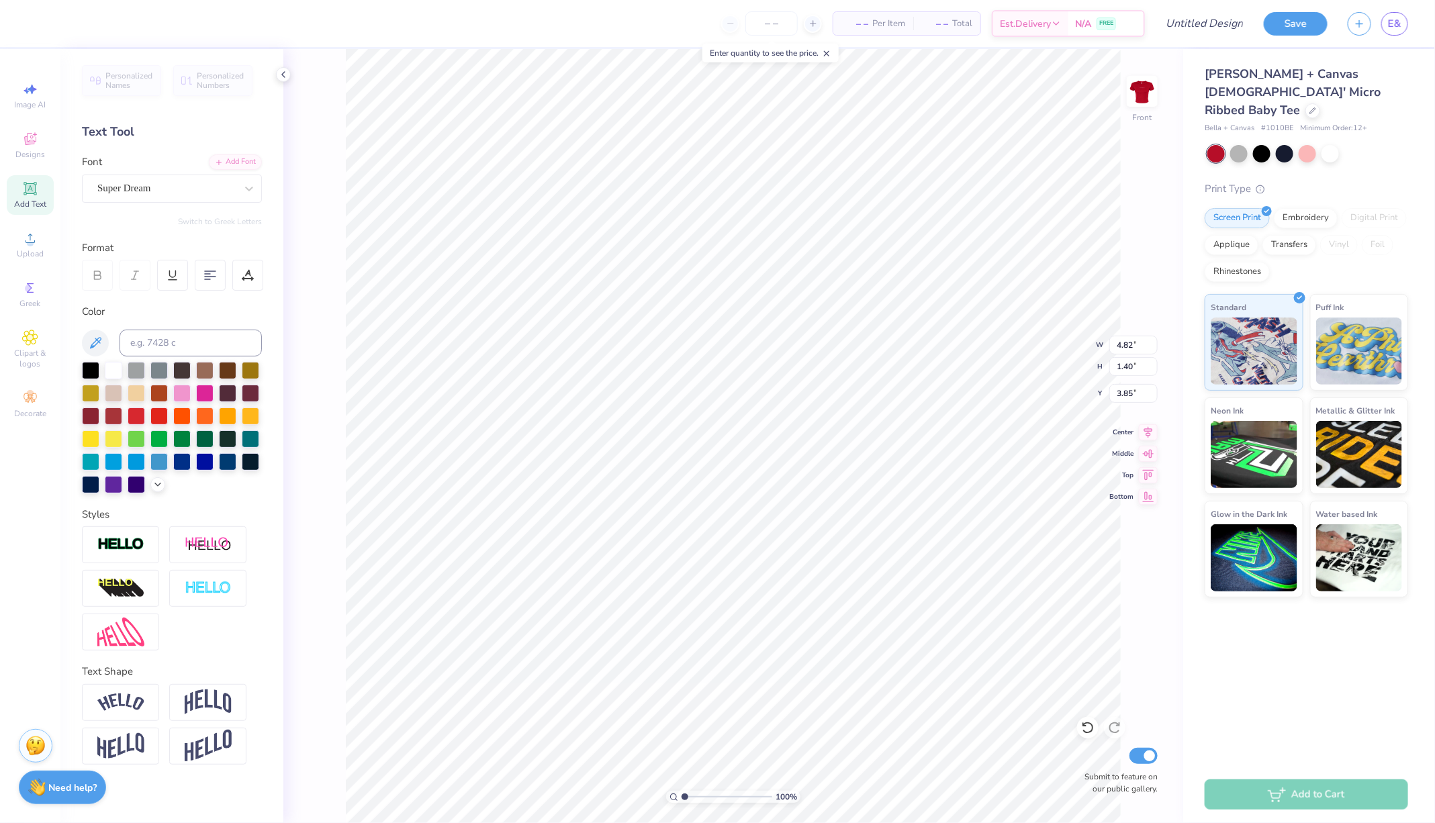
click at [278, 135] on div "Personalized Names Personalized Numbers Text Tool Add Font Font Super Dream Swi…" at bounding box center [171, 436] width 223 height 774
click at [1137, 90] on img at bounding box center [1142, 91] width 27 height 27
click at [1145, 100] on img at bounding box center [1142, 91] width 54 height 54
click at [247, 185] on icon at bounding box center [248, 188] width 13 height 13
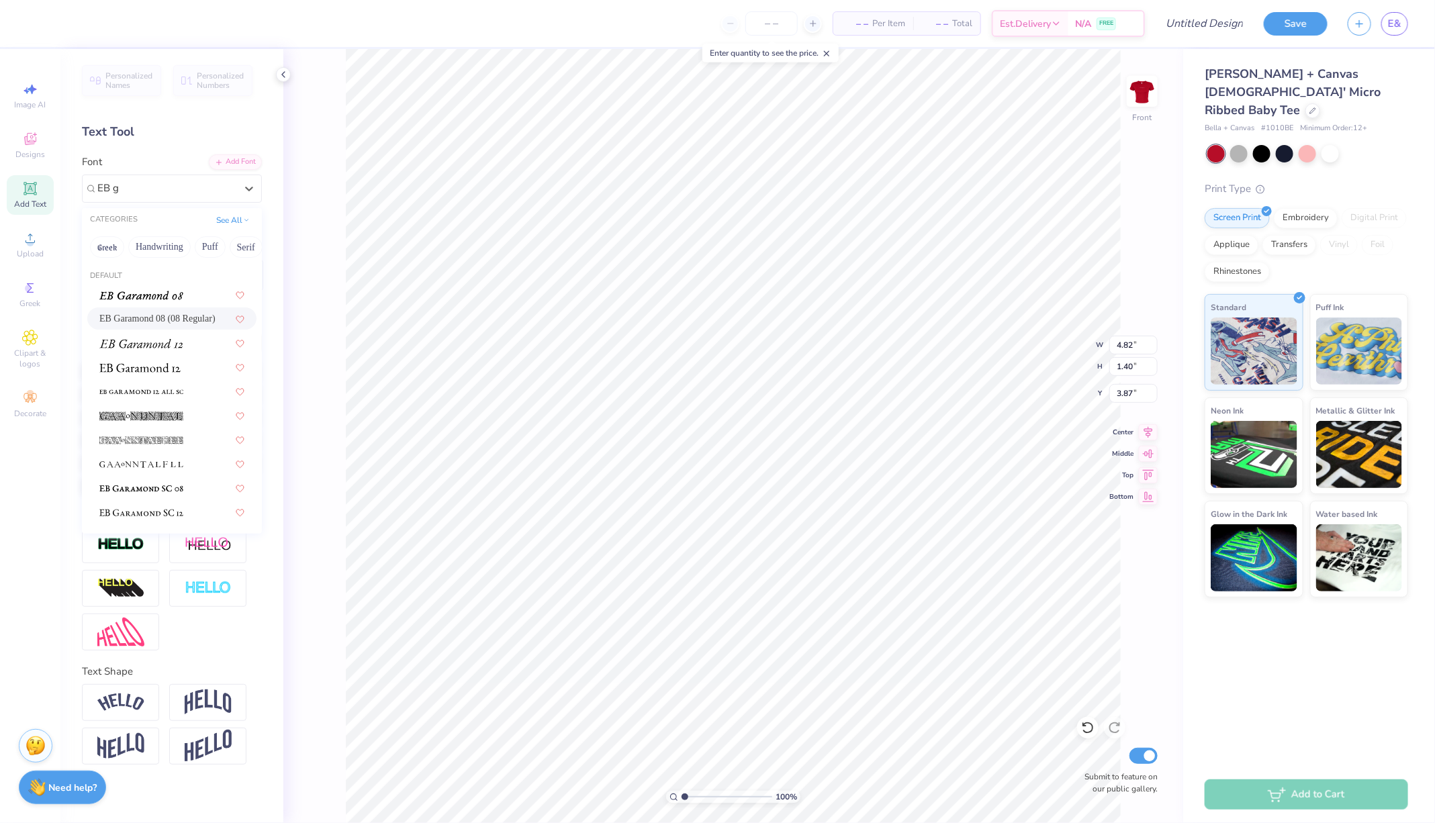
click at [181, 318] on span "EB Garamond 08 (08 Regular)" at bounding box center [157, 319] width 116 height 14
type input "EB g"
type input "4.69"
type input "1.23"
type input "3.95"
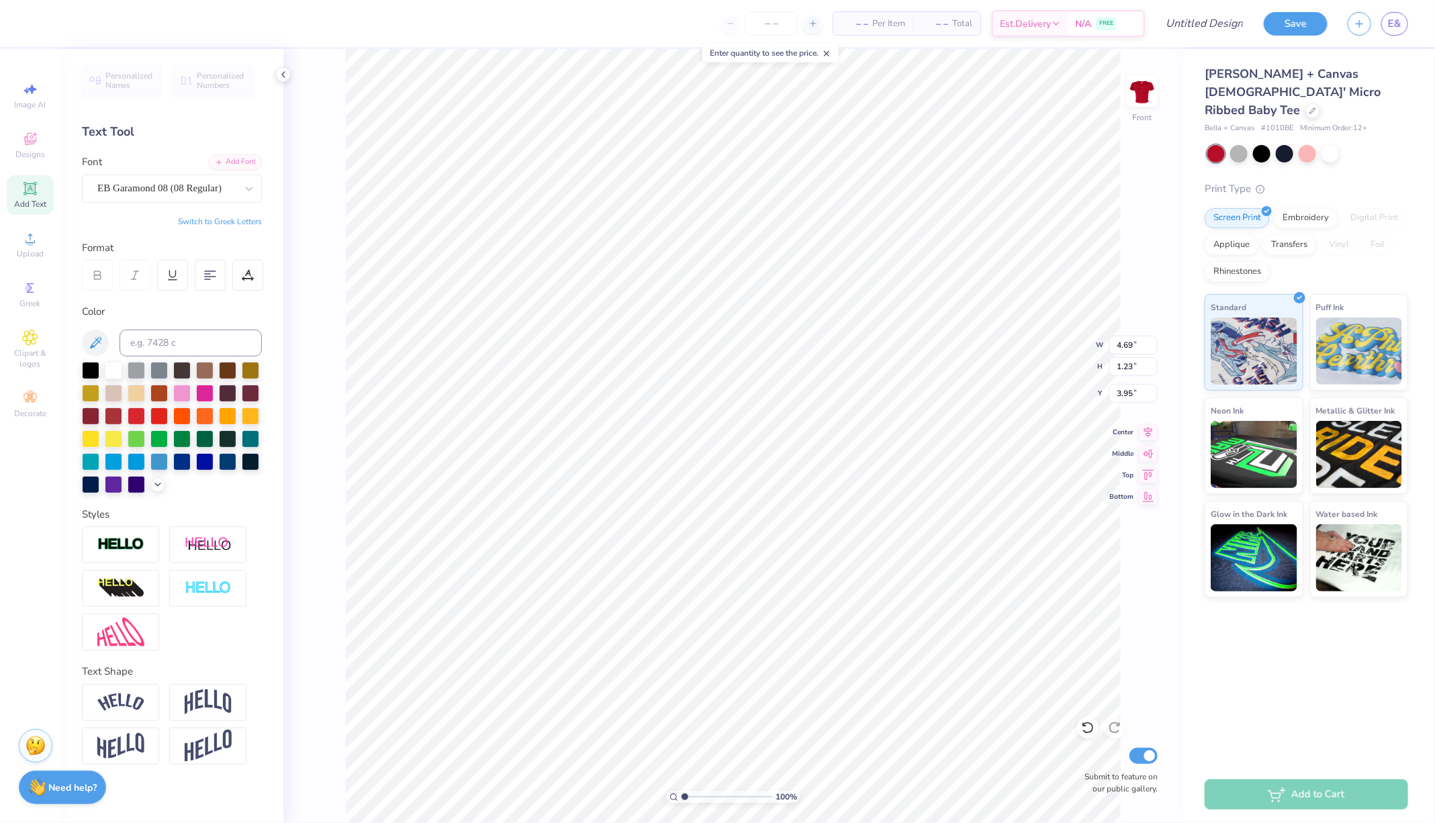
type textarea "T"
type textarea "ICORE SURVIVOR"
click at [210, 275] on icon at bounding box center [210, 275] width 12 height 12
type input "4.65"
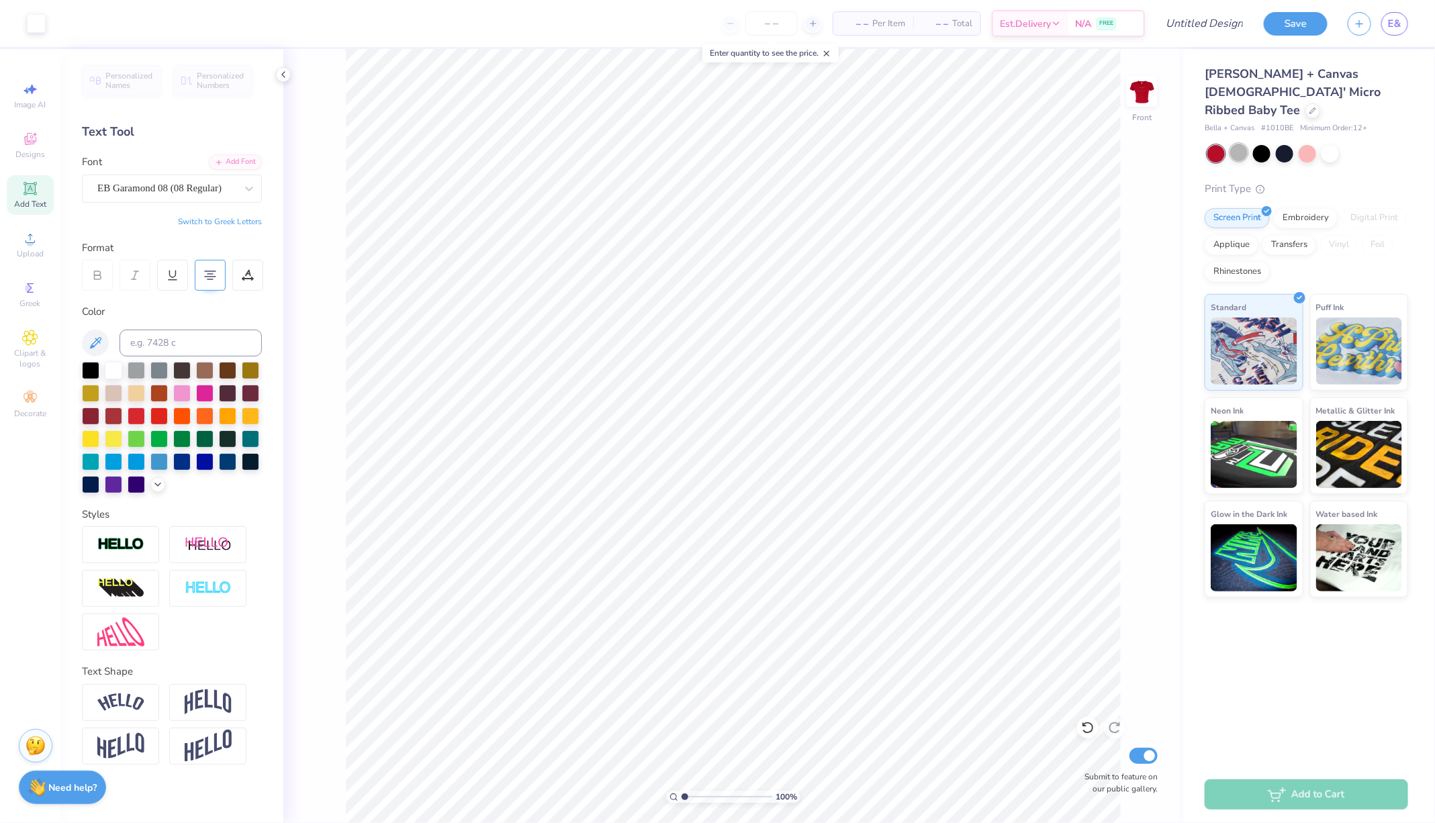
click at [1239, 144] on div at bounding box center [1238, 152] width 17 height 17
type input "3.98"
click at [1140, 78] on img at bounding box center [1142, 91] width 54 height 54
type input "5.09"
click at [1139, 102] on img at bounding box center [1142, 91] width 54 height 54
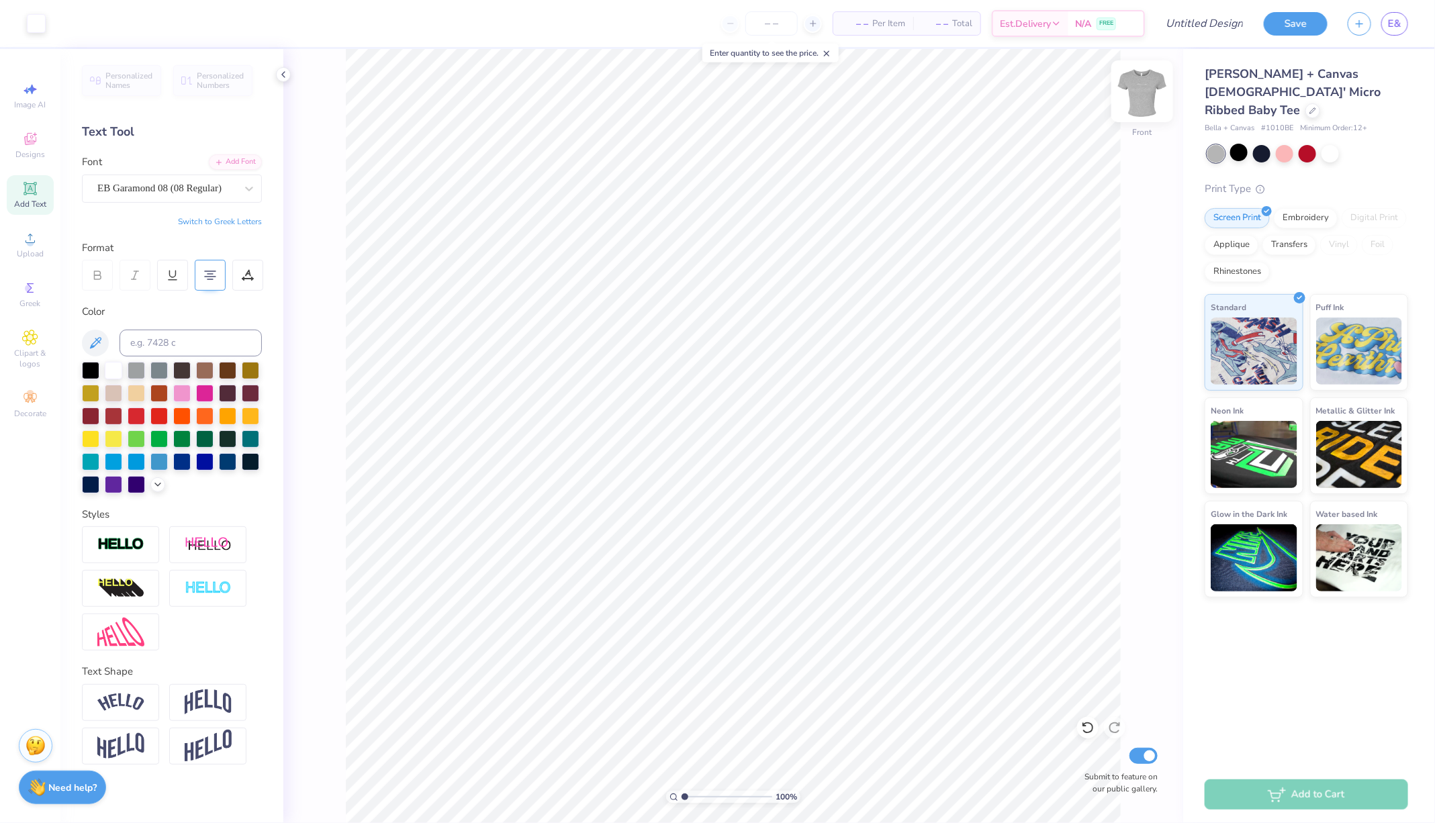
click at [1141, 79] on img at bounding box center [1142, 91] width 54 height 54
click at [1151, 99] on img at bounding box center [1142, 91] width 54 height 54
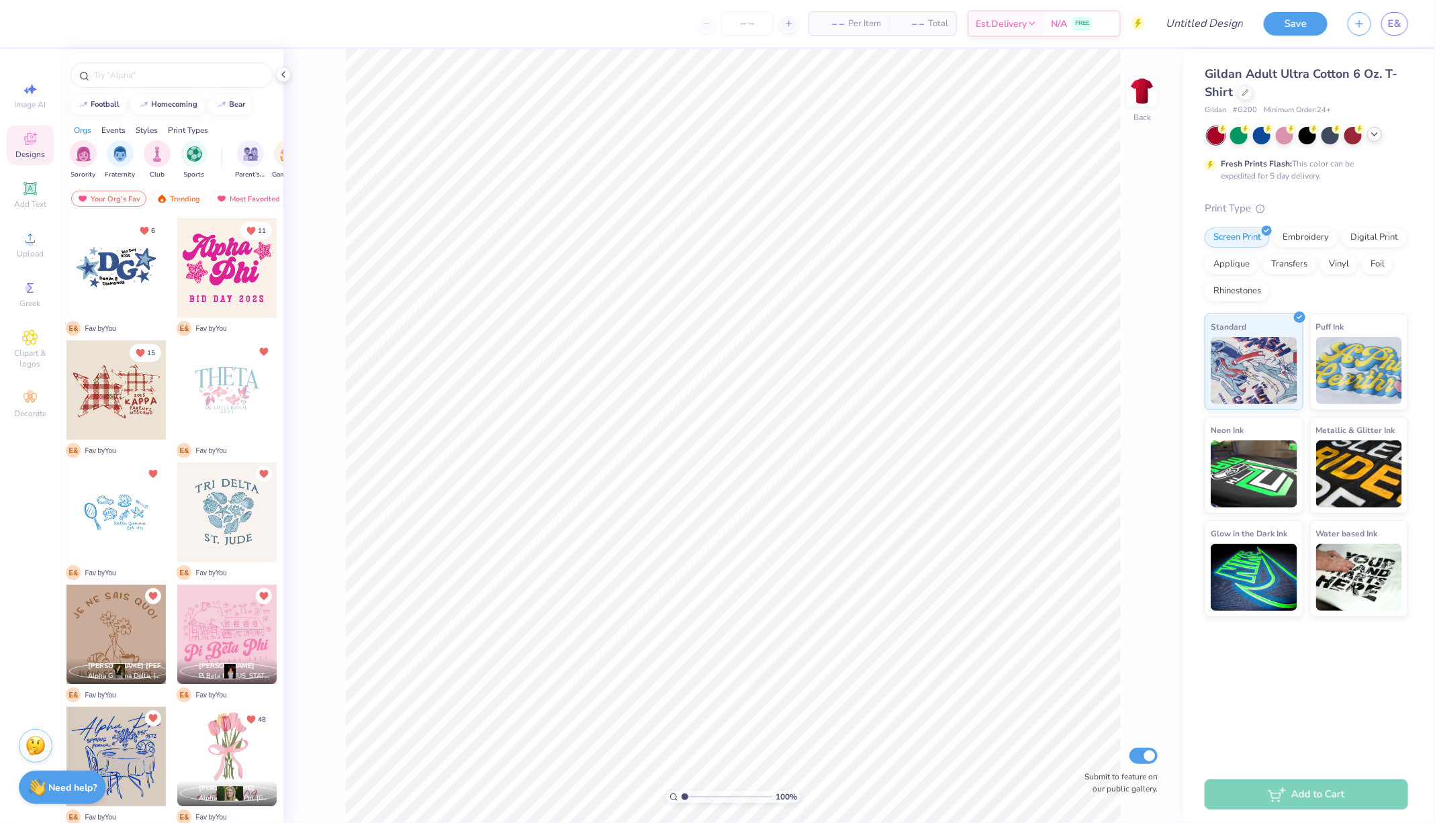
click at [1368, 134] on div at bounding box center [1374, 134] width 15 height 15
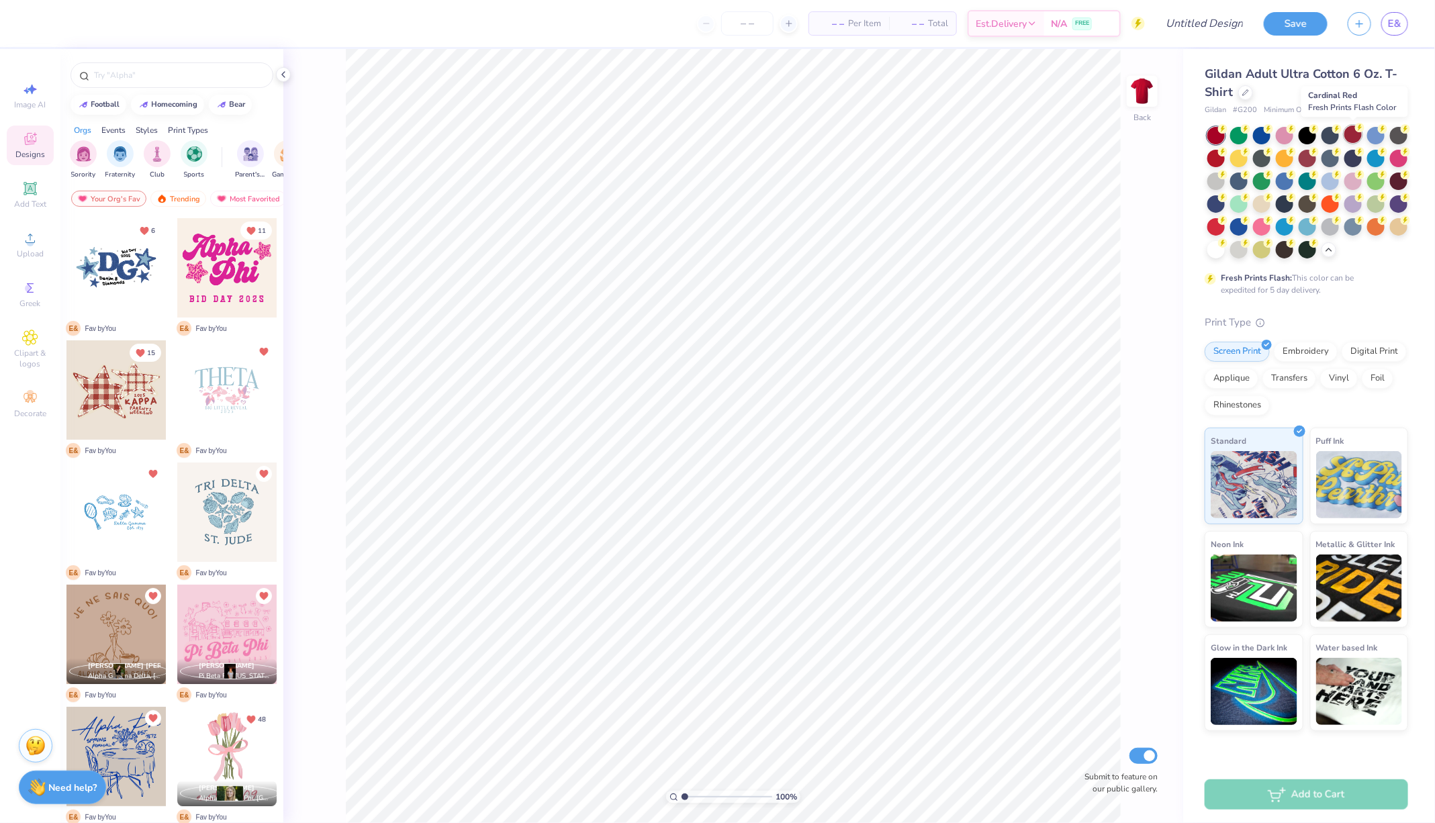
click at [1353, 141] on div at bounding box center [1352, 134] width 17 height 17
click at [1235, 248] on div at bounding box center [1238, 248] width 17 height 17
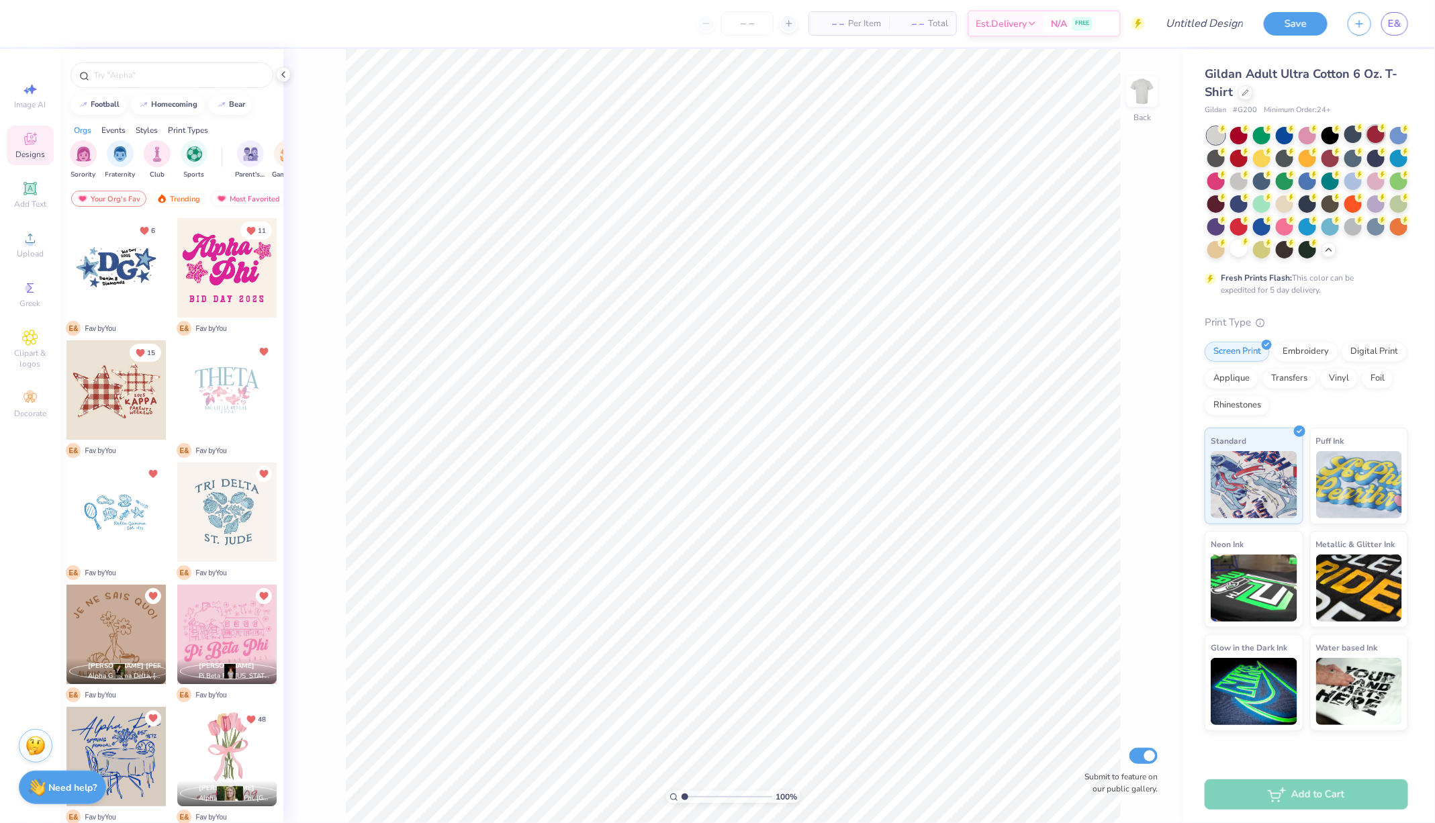
click at [1375, 138] on div at bounding box center [1375, 134] width 17 height 17
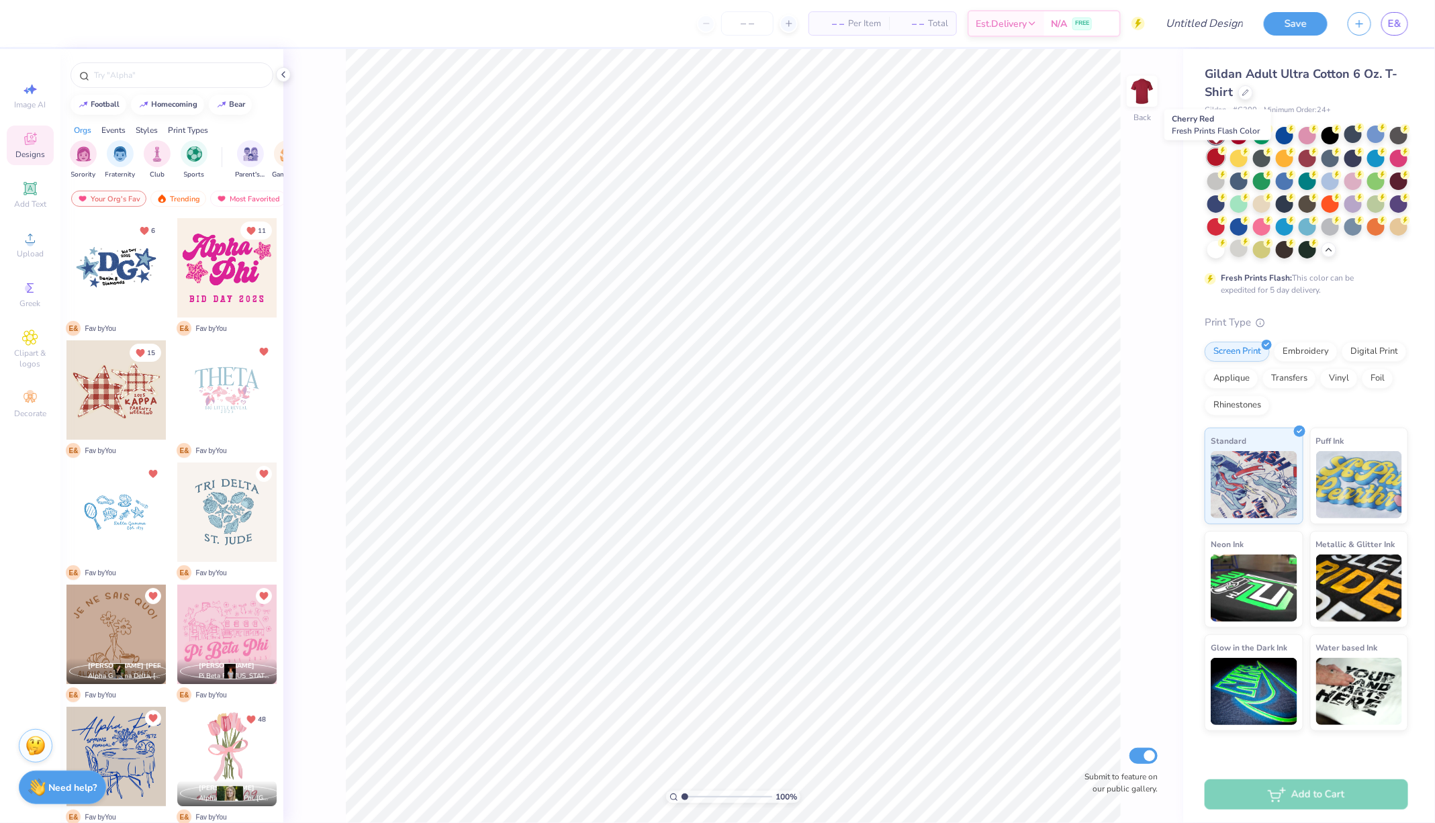
click at [1221, 161] on div at bounding box center [1215, 156] width 17 height 17
click at [285, 77] on icon at bounding box center [283, 74] width 11 height 11
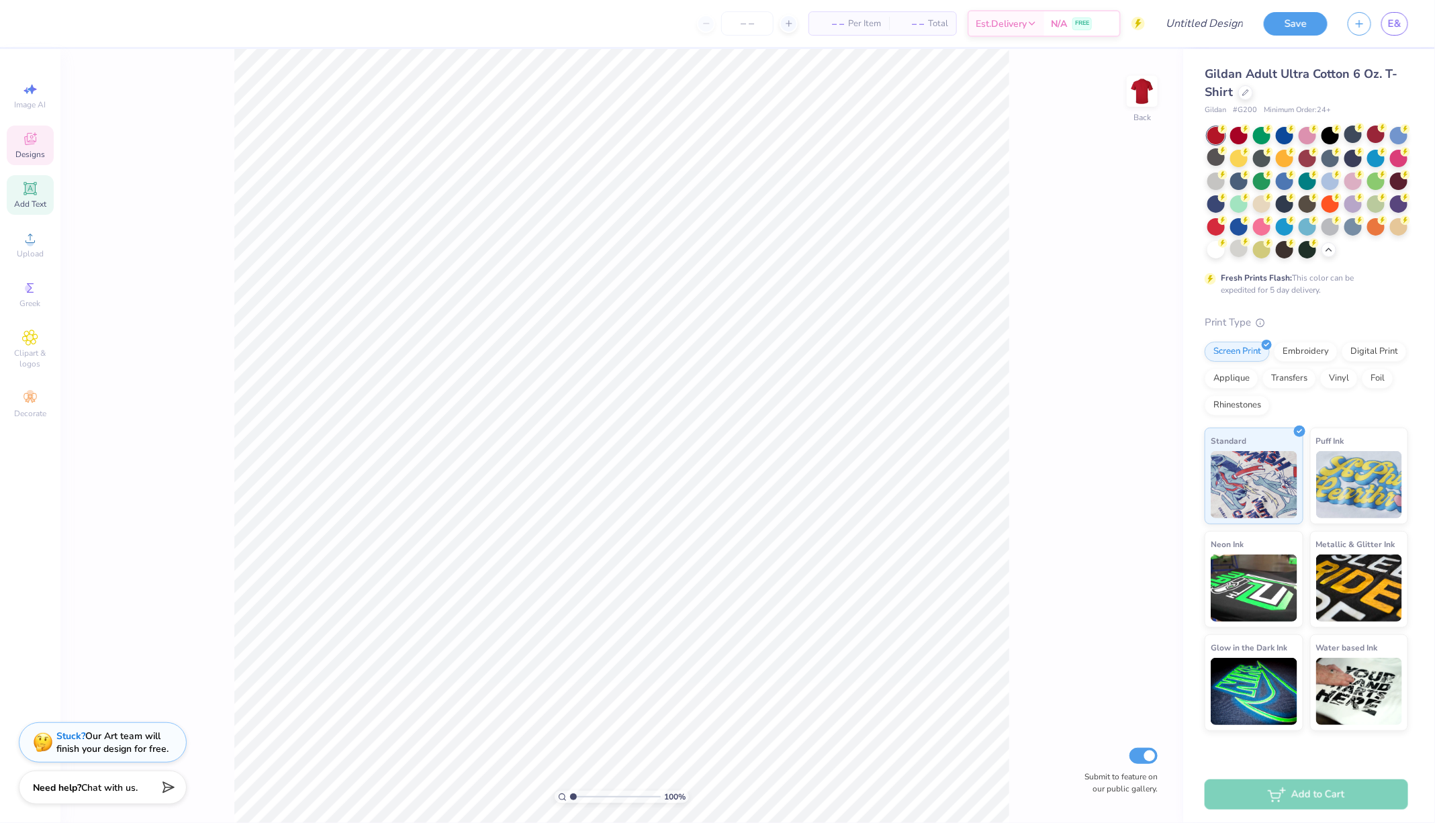
drag, startPoint x: 29, startPoint y: 201, endPoint x: 46, endPoint y: 196, distance: 17.4
click at [30, 201] on span "Add Text" at bounding box center [30, 204] width 32 height 11
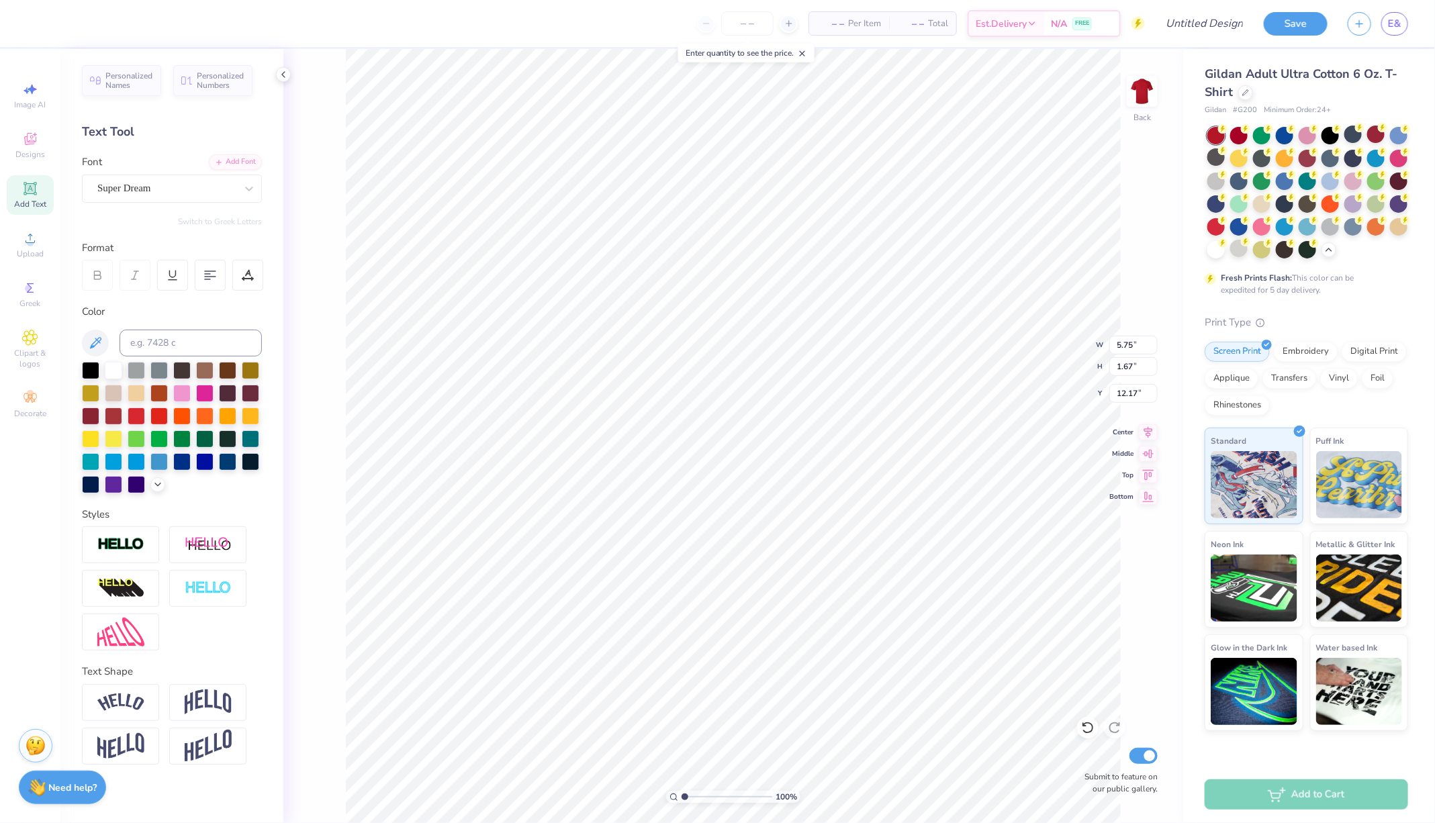
type input "6.31"
type textarea "T"
type textarea "ICORE SURVIVOR"
click at [209, 271] on 376 at bounding box center [210, 271] width 11 height 0
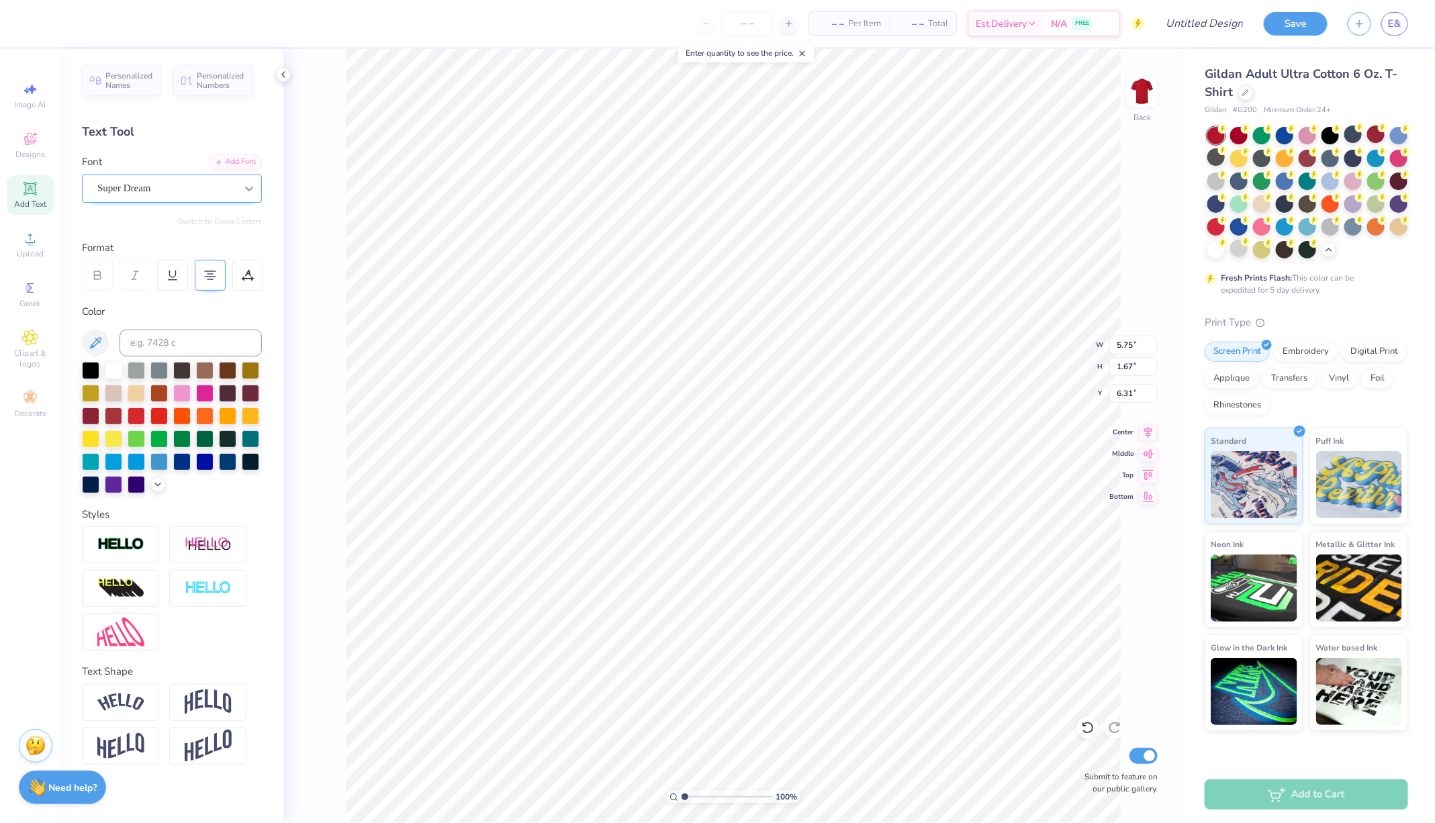
click at [246, 185] on icon at bounding box center [248, 188] width 13 height 13
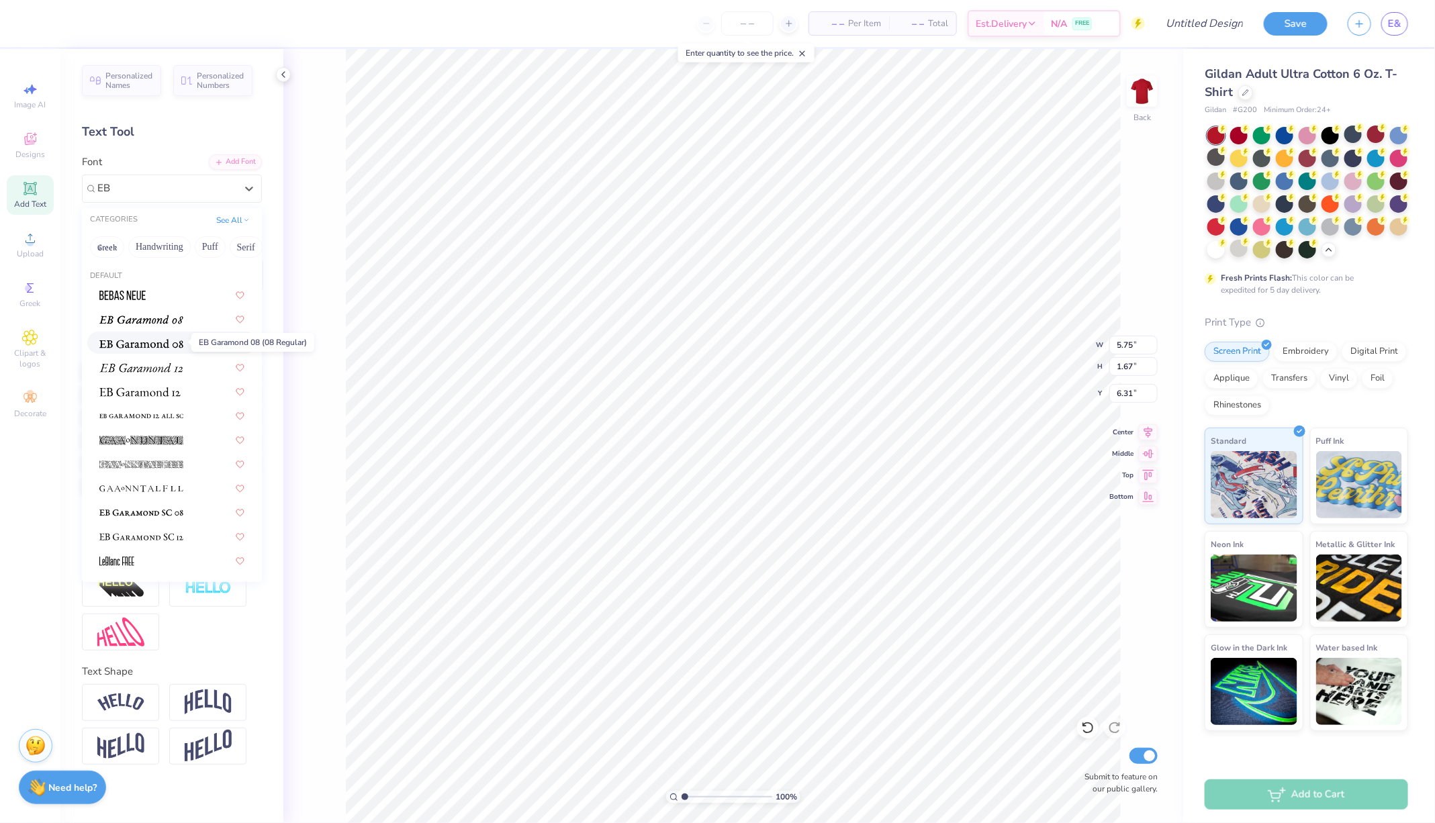
click at [154, 348] on span at bounding box center [141, 343] width 84 height 14
type input "EB"
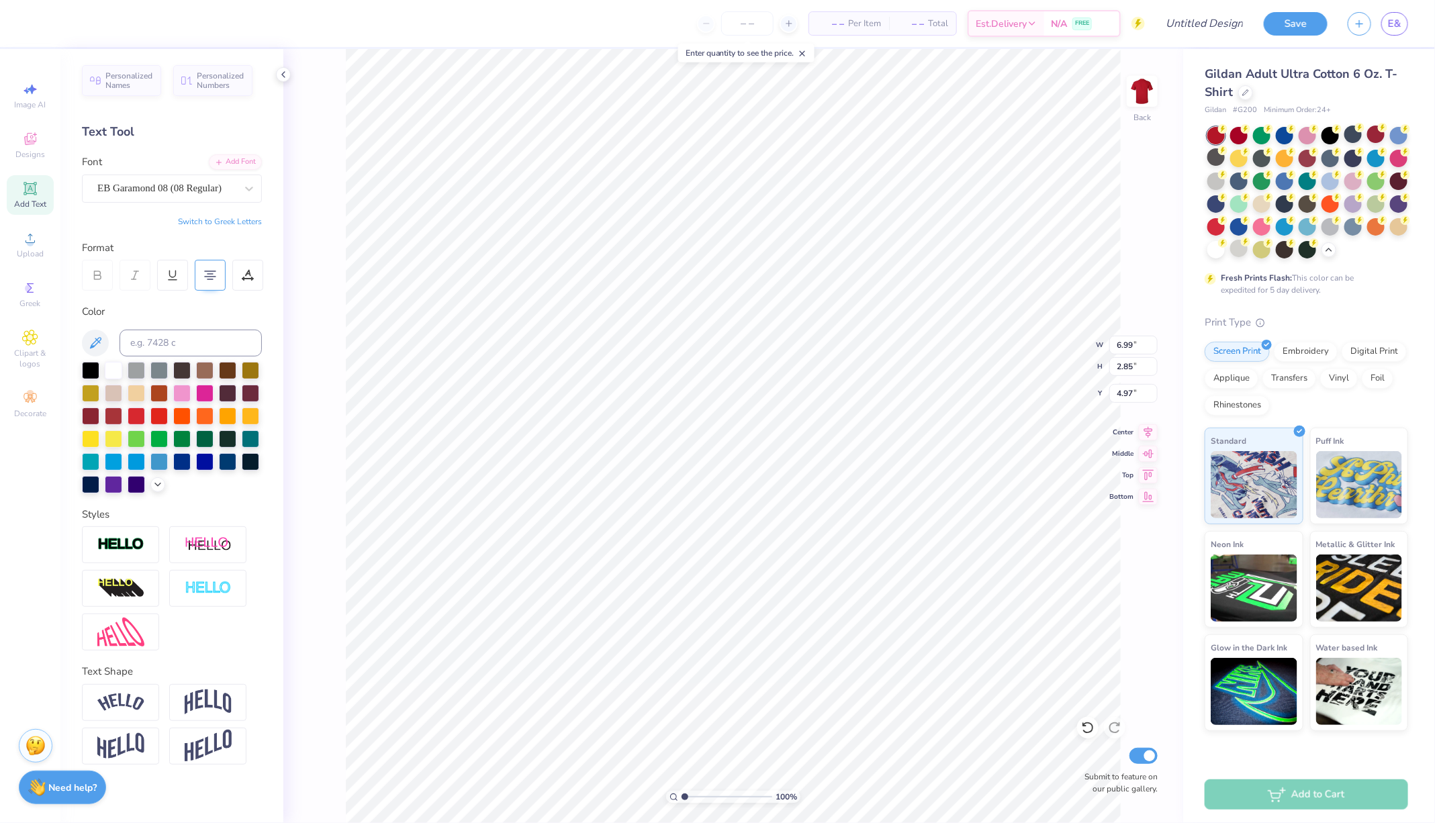
type input "6.99"
type input "2.85"
type input "3.00"
type input "3.27"
type input "3.51"
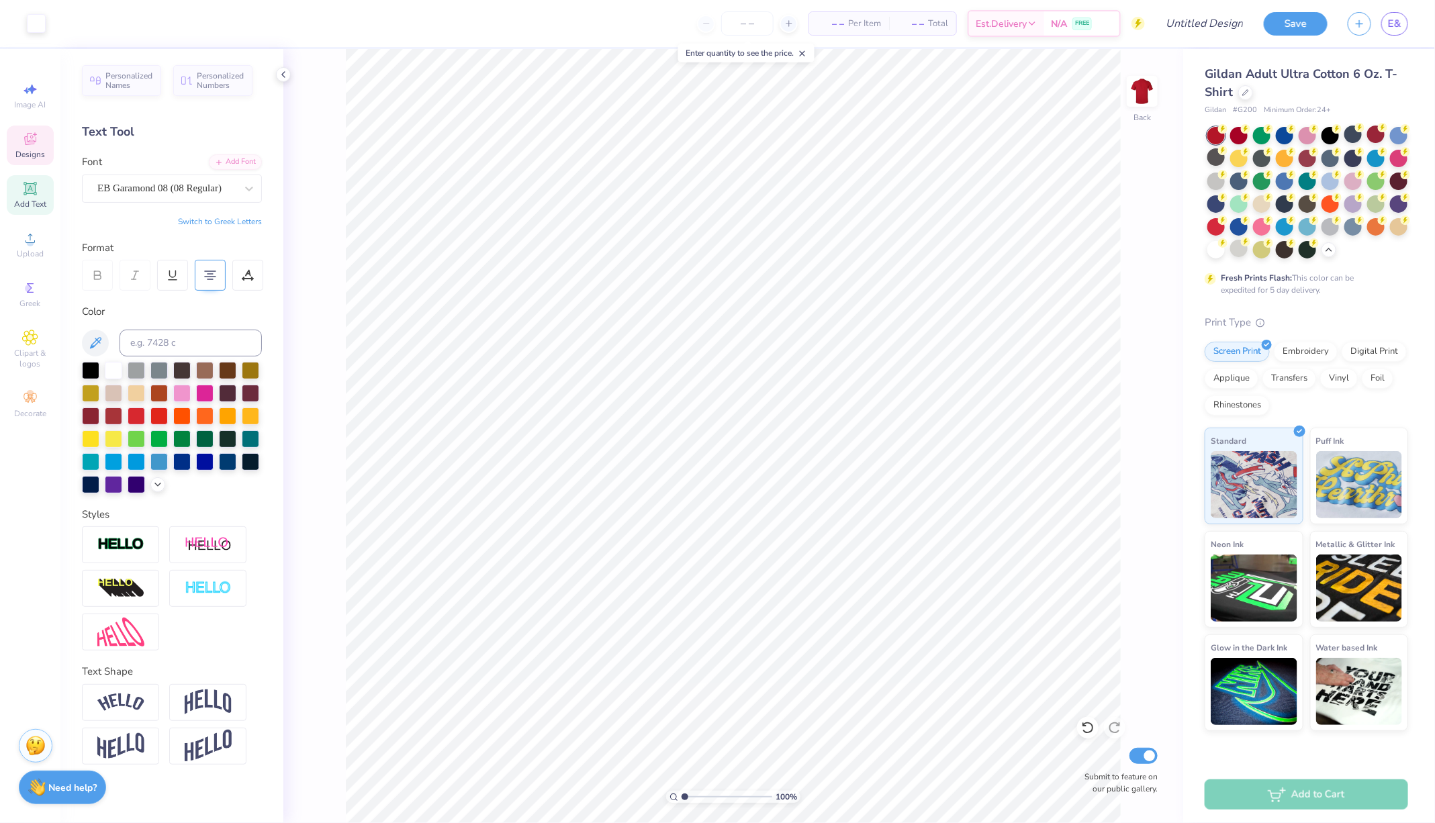
click at [42, 152] on span "Designs" at bounding box center [30, 154] width 30 height 11
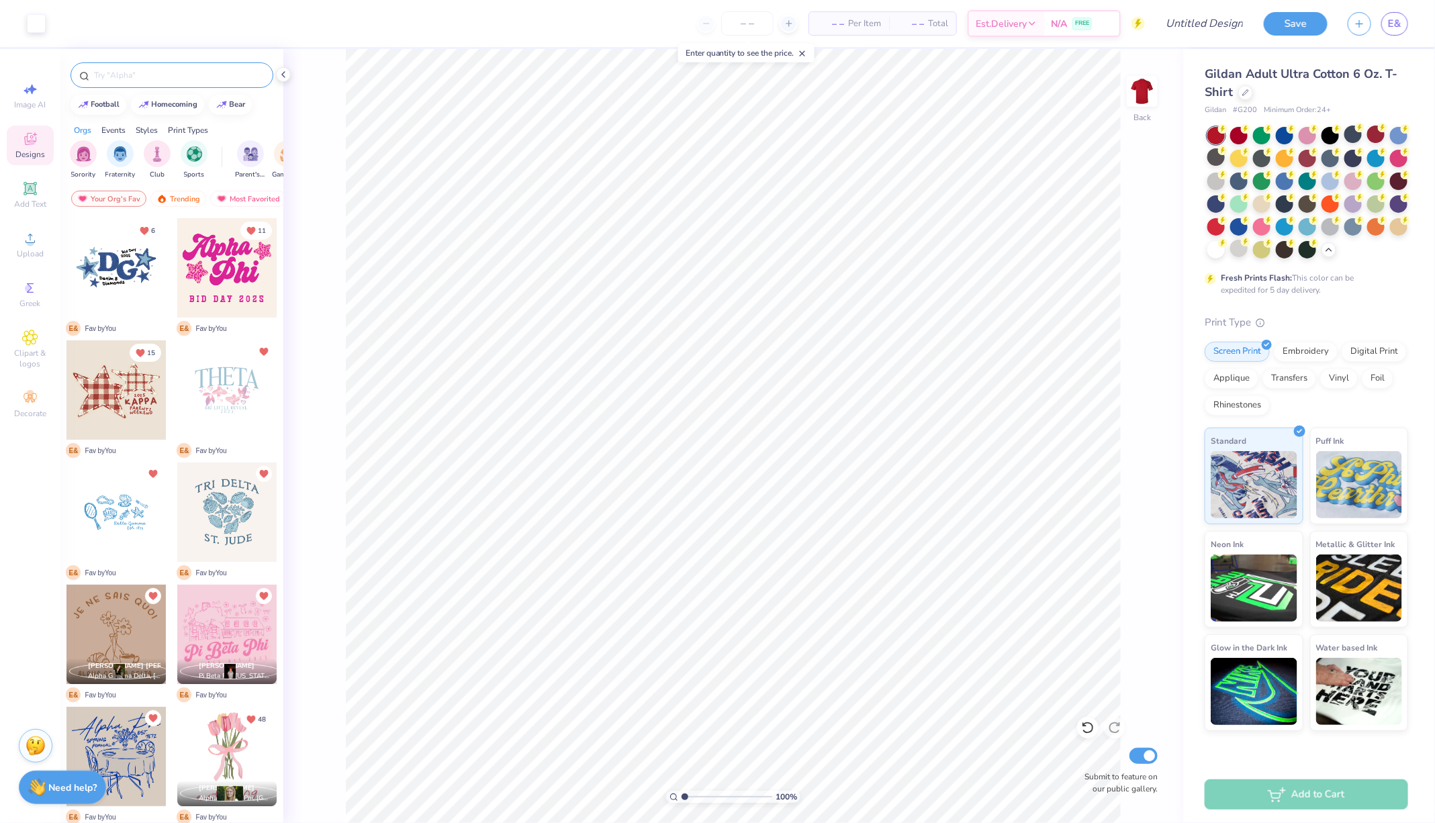
click at [154, 80] on input "text" at bounding box center [179, 74] width 172 height 13
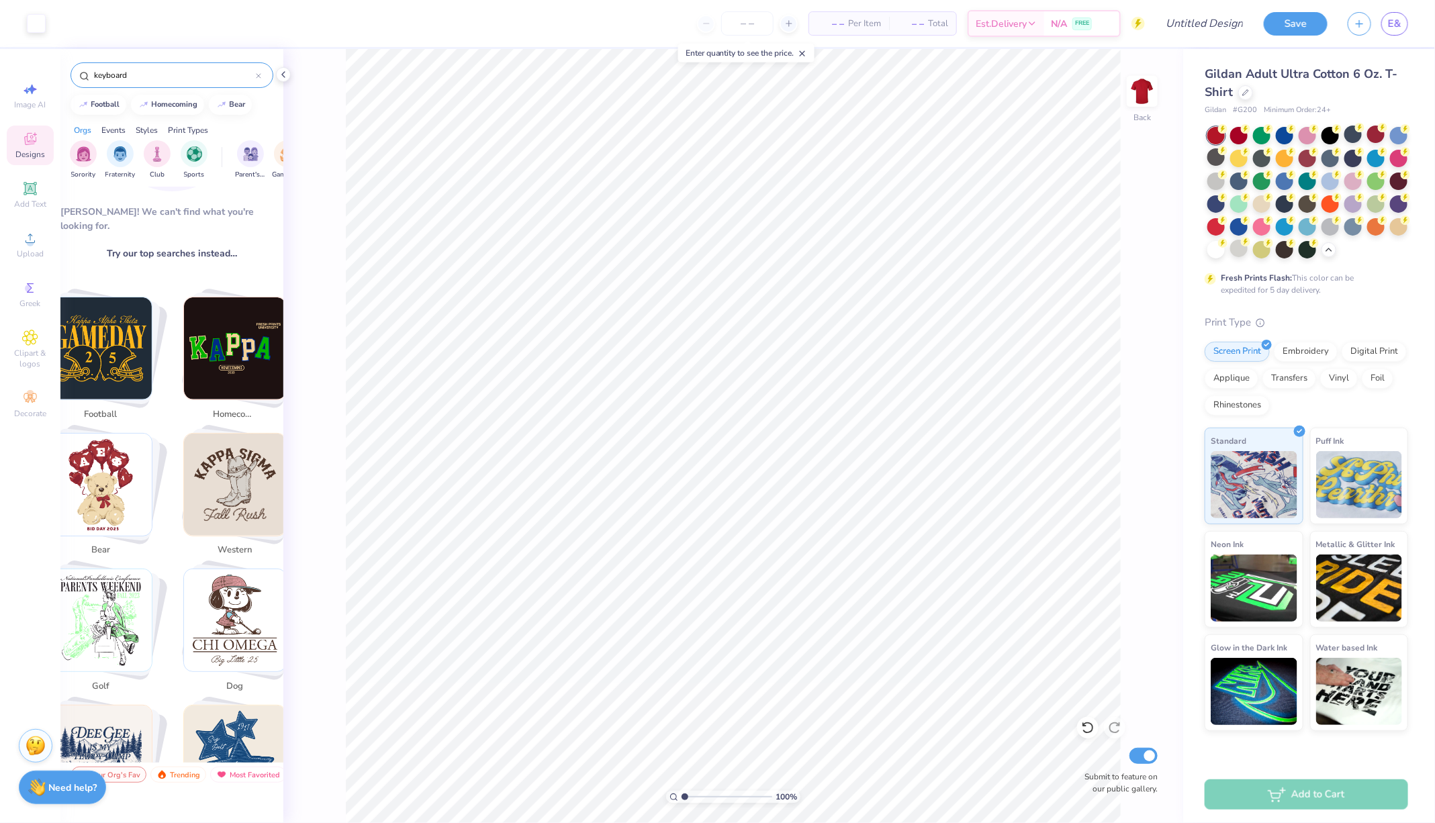
scroll to position [0, 0]
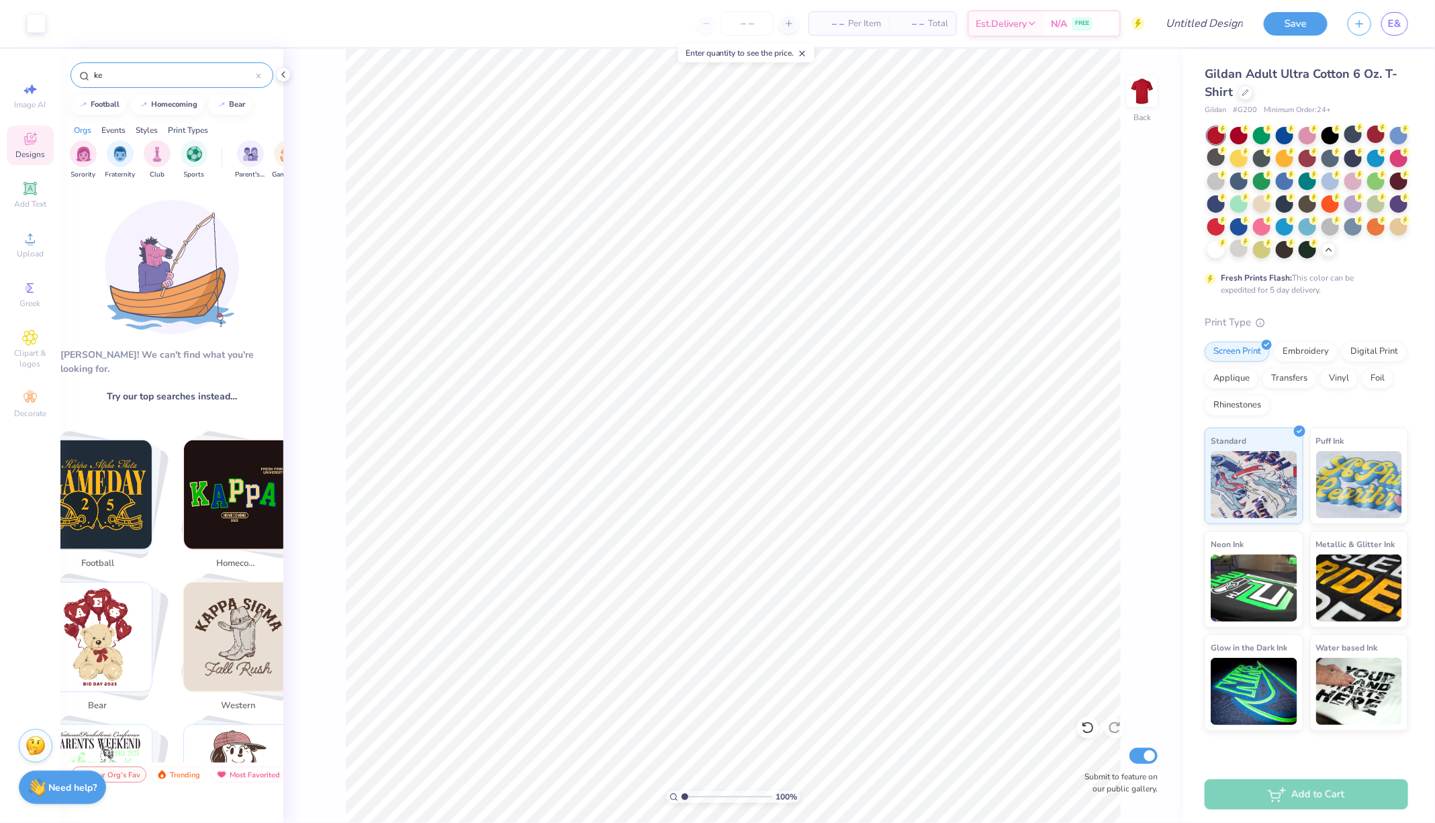
type input "k"
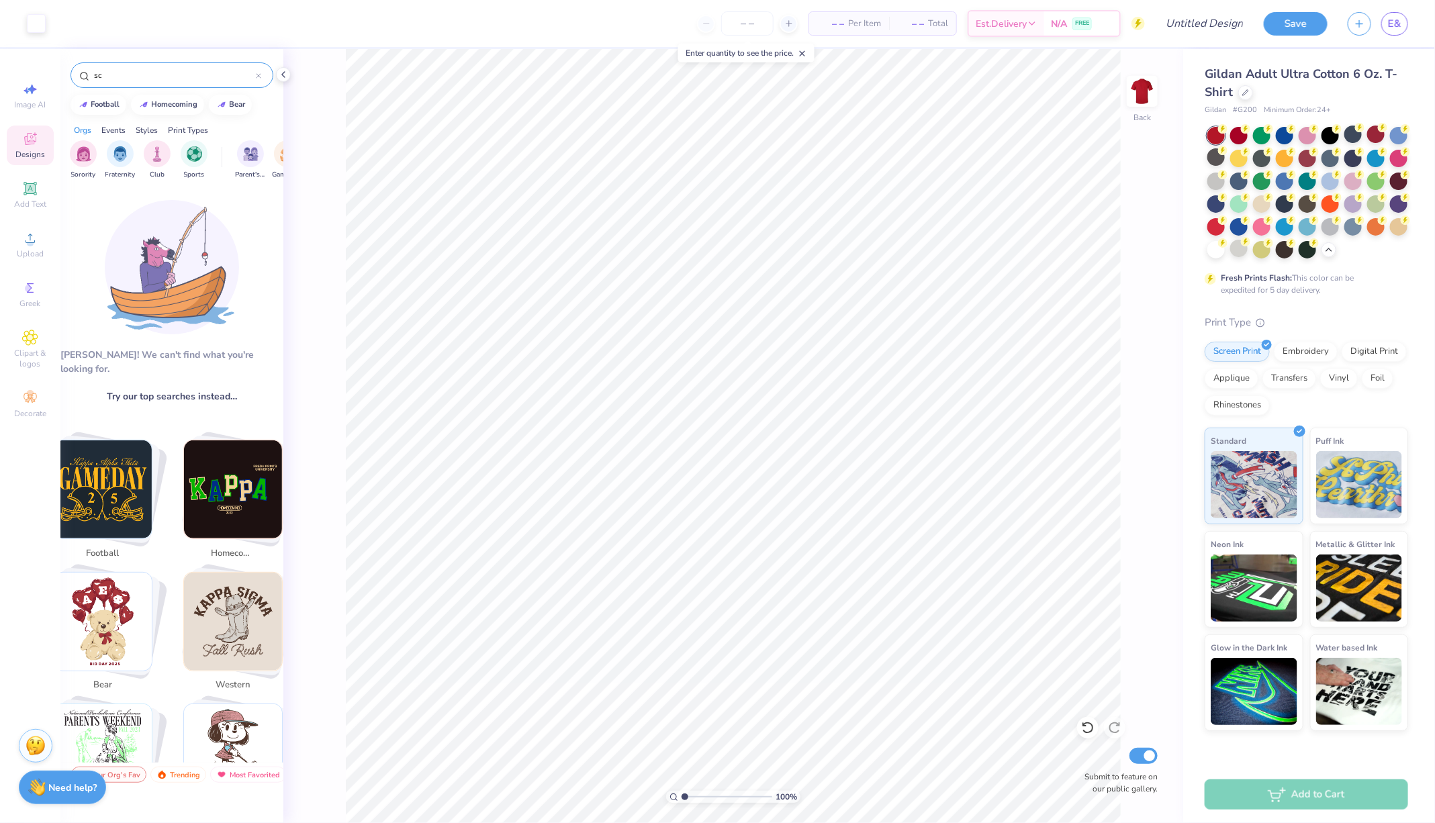
type input "s"
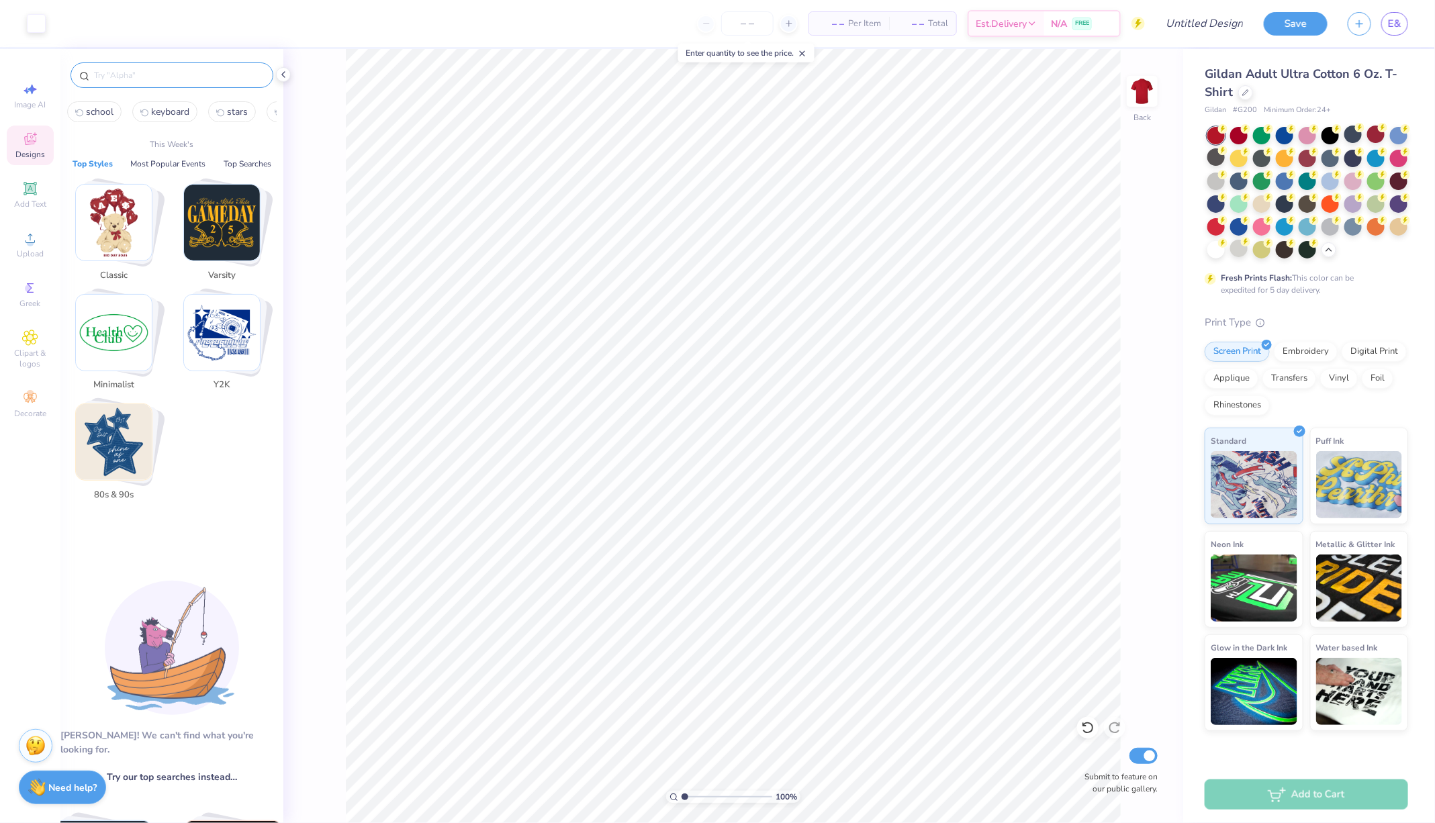
click at [240, 230] on img "Stack Card Button Varsity" at bounding box center [222, 223] width 76 height 76
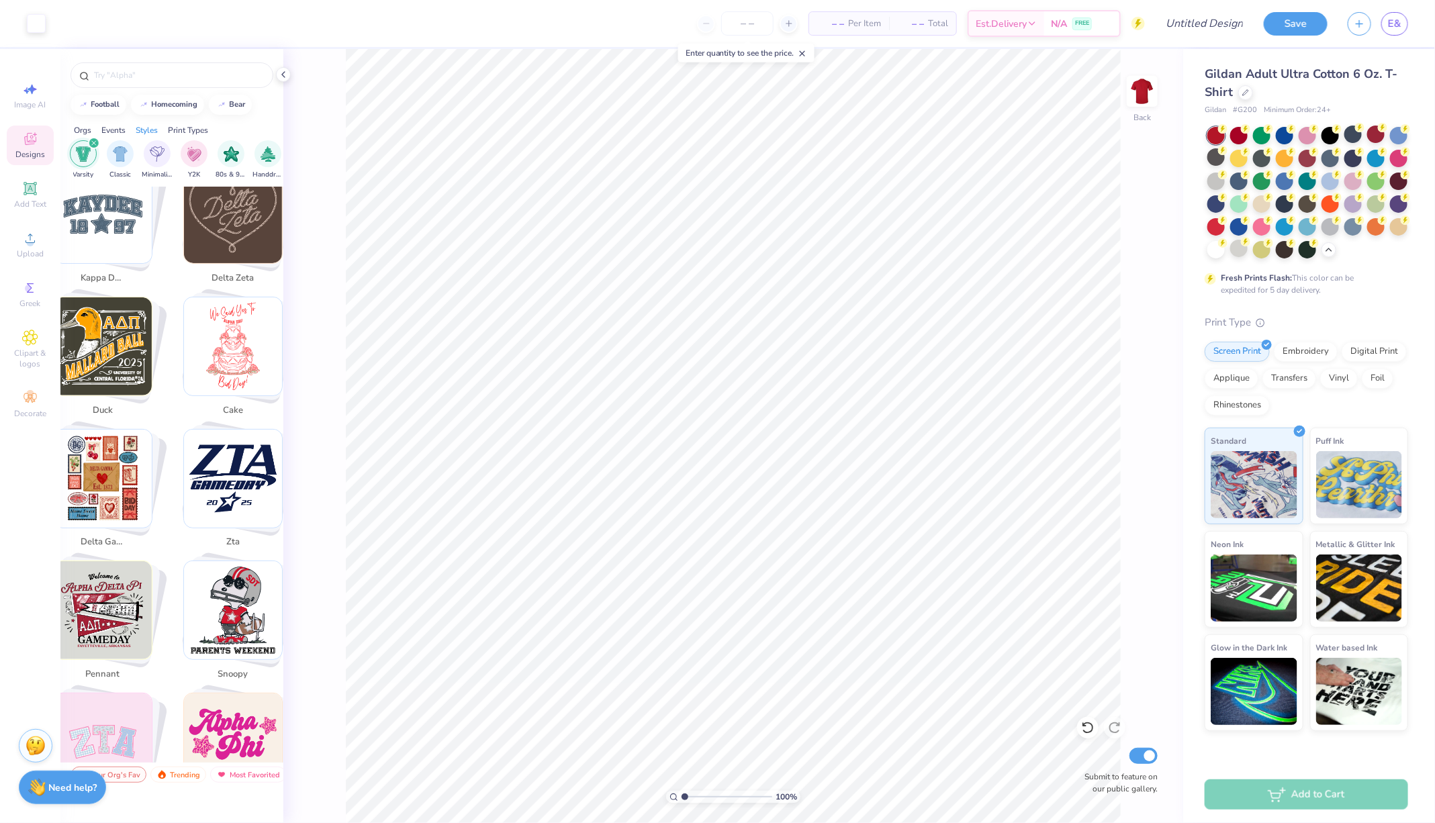
scroll to position [2289, 0]
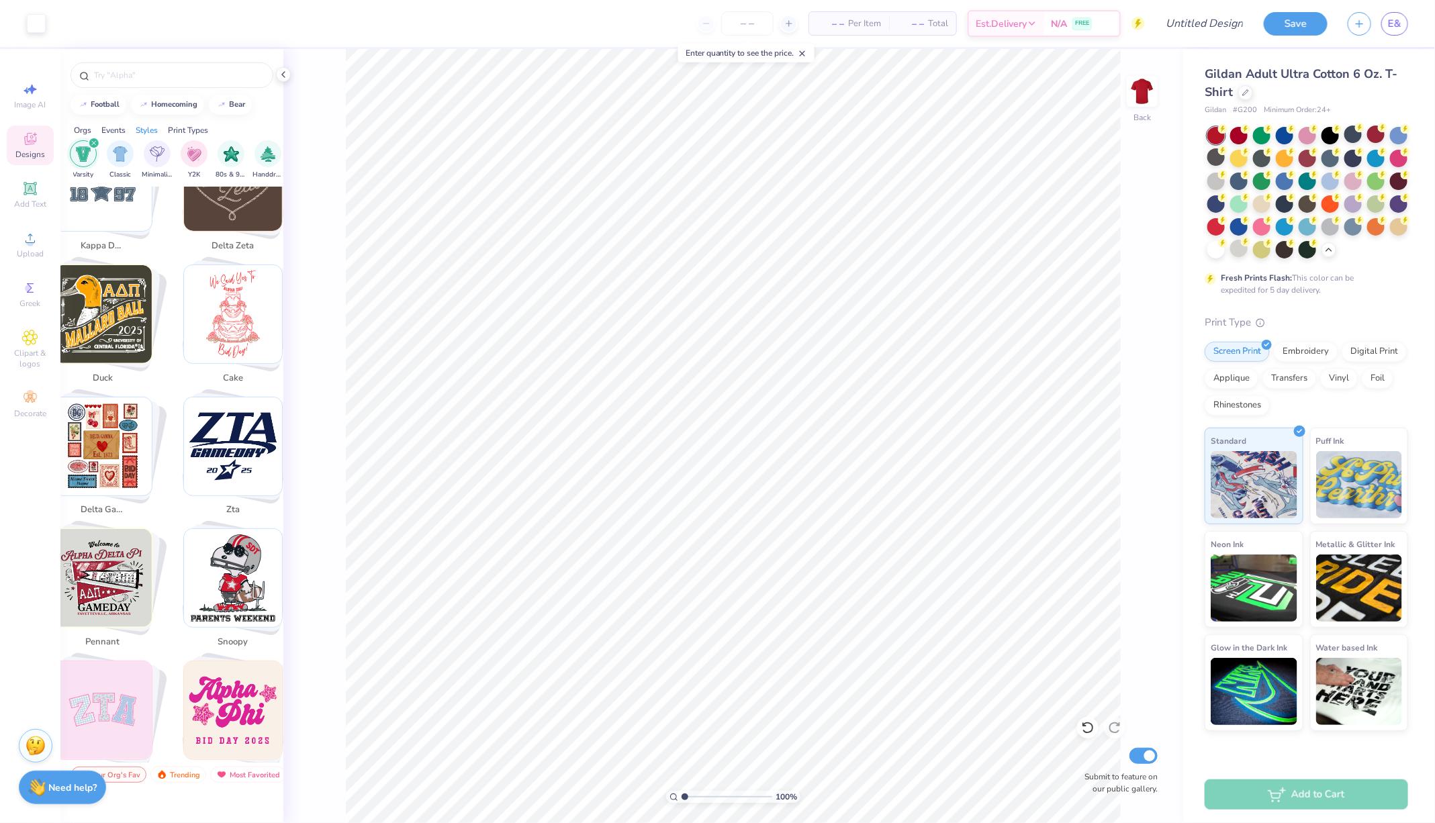
click at [232, 400] on img "Stack Card Button zta" at bounding box center [233, 447] width 98 height 98
click at [246, 398] on img "Stack Card Button zta" at bounding box center [233, 447] width 98 height 98
click at [246, 400] on img "Stack Card Button zta" at bounding box center [233, 447] width 98 height 98
click at [248, 411] on img "Stack Card Button zta" at bounding box center [233, 447] width 98 height 98
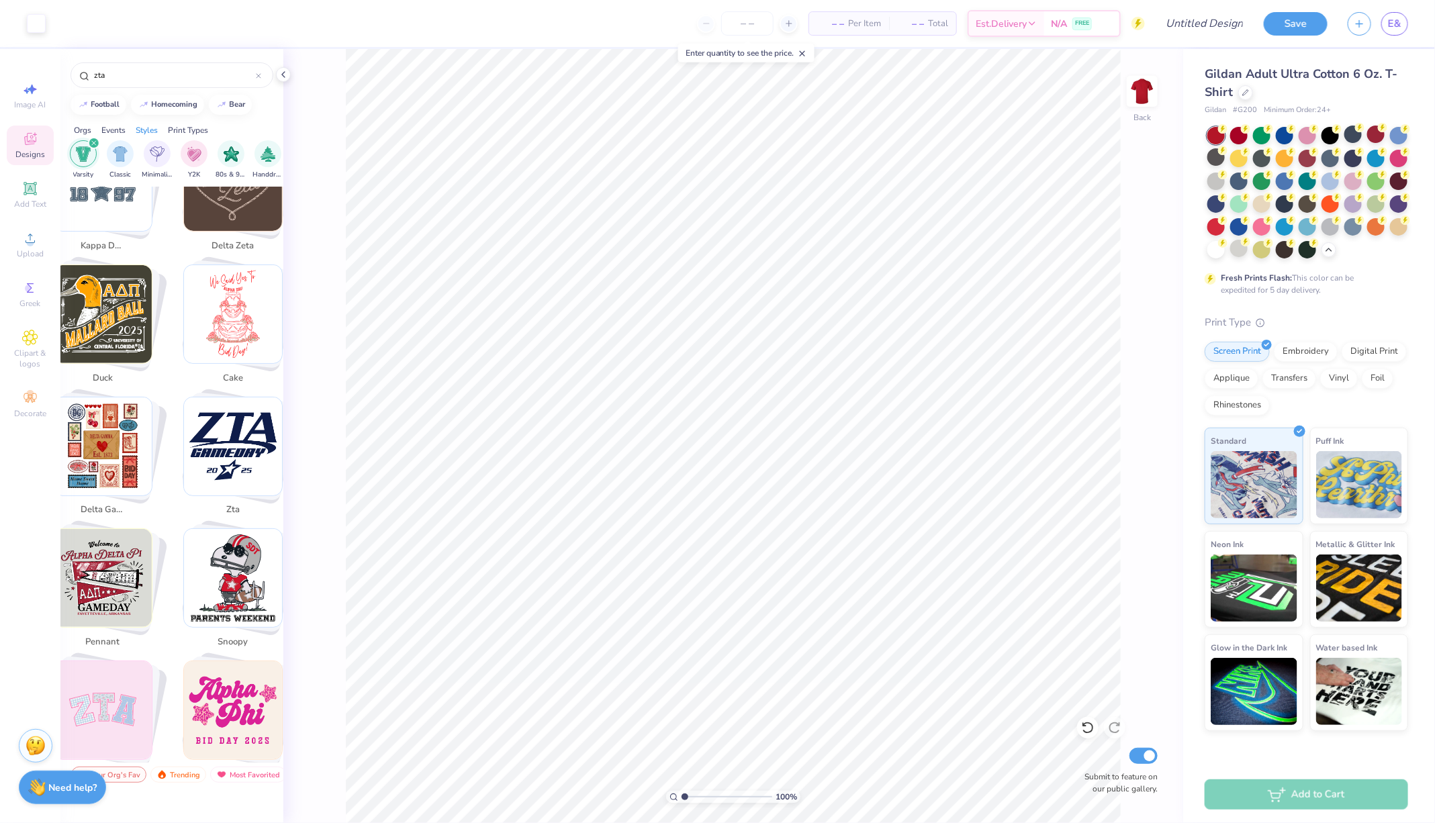
click at [248, 411] on img "Stack Card Button zta" at bounding box center [233, 447] width 98 height 98
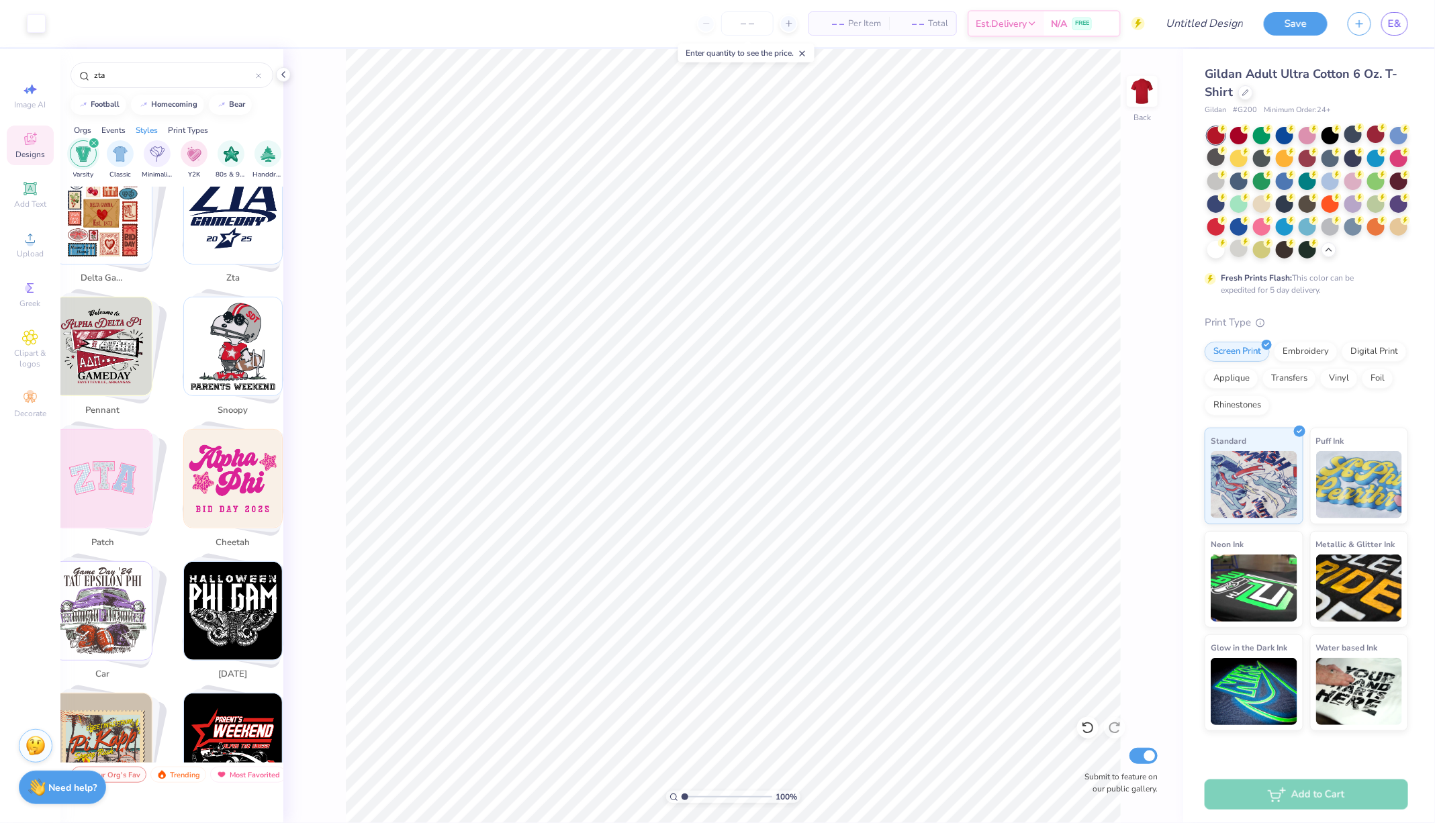
scroll to position [2225, 0]
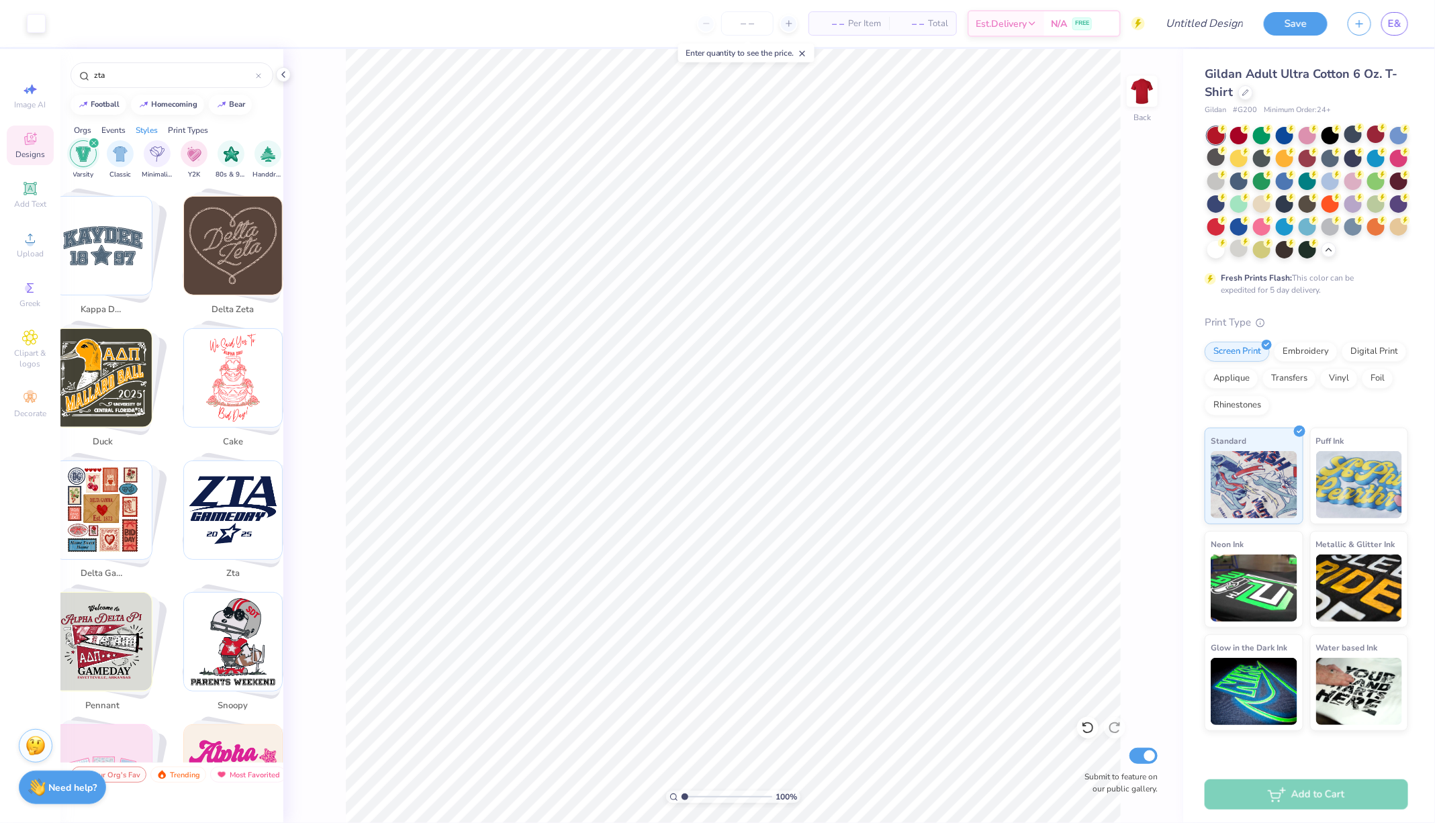
click at [223, 462] on img "Stack Card Button zta" at bounding box center [233, 510] width 98 height 98
click at [220, 462] on img "Stack Card Button zta" at bounding box center [233, 510] width 98 height 98
click at [245, 463] on img "Stack Card Button zta" at bounding box center [233, 510] width 98 height 98
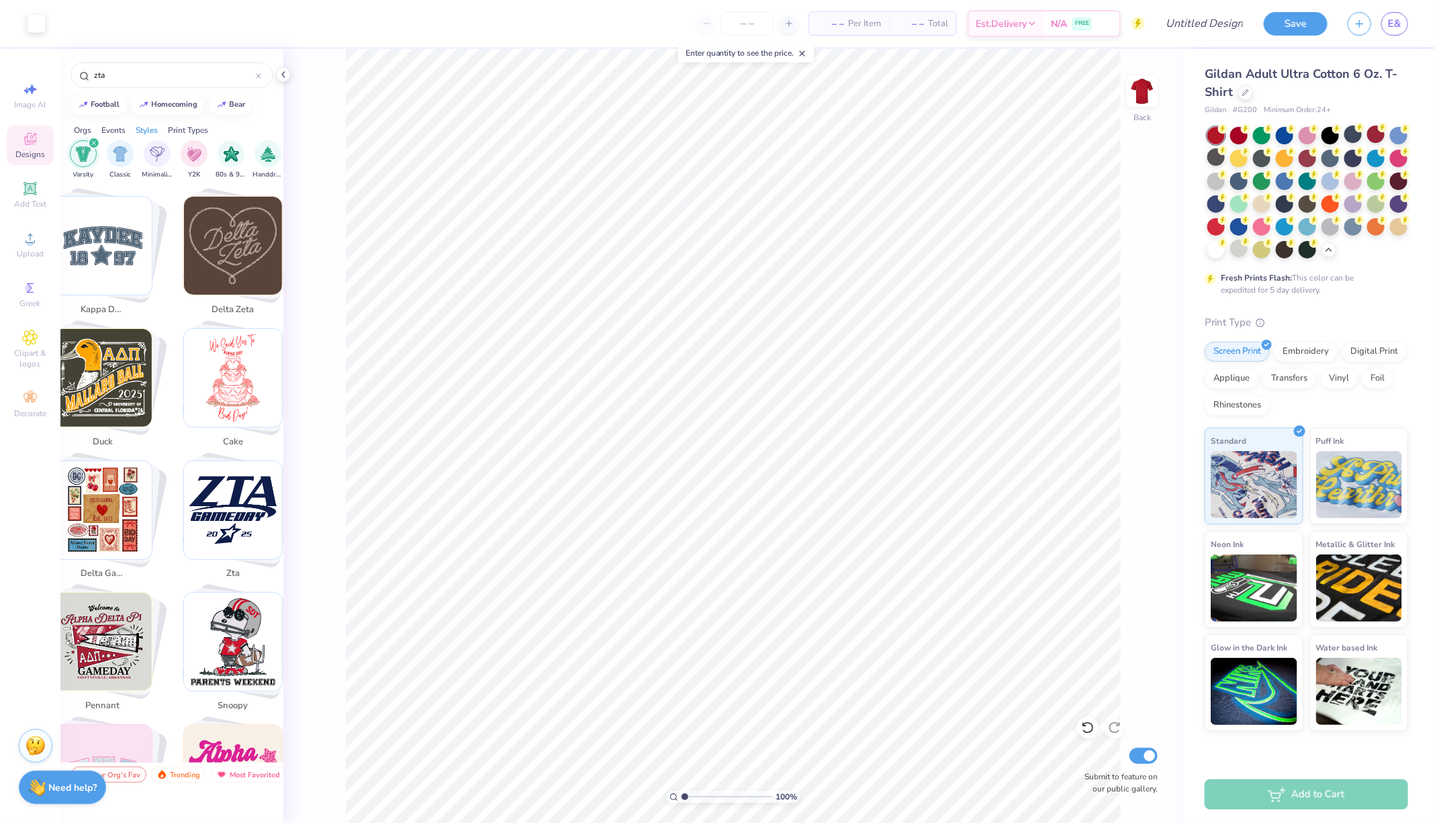
click at [245, 463] on img "Stack Card Button zta" at bounding box center [233, 510] width 98 height 98
click at [230, 353] on img "Stack Card Button cake" at bounding box center [233, 378] width 98 height 98
click at [248, 466] on img "Stack Card Button zta" at bounding box center [233, 510] width 98 height 98
type input "zta"
click at [232, 469] on img "Stack Card Button zta" at bounding box center [233, 510] width 98 height 98
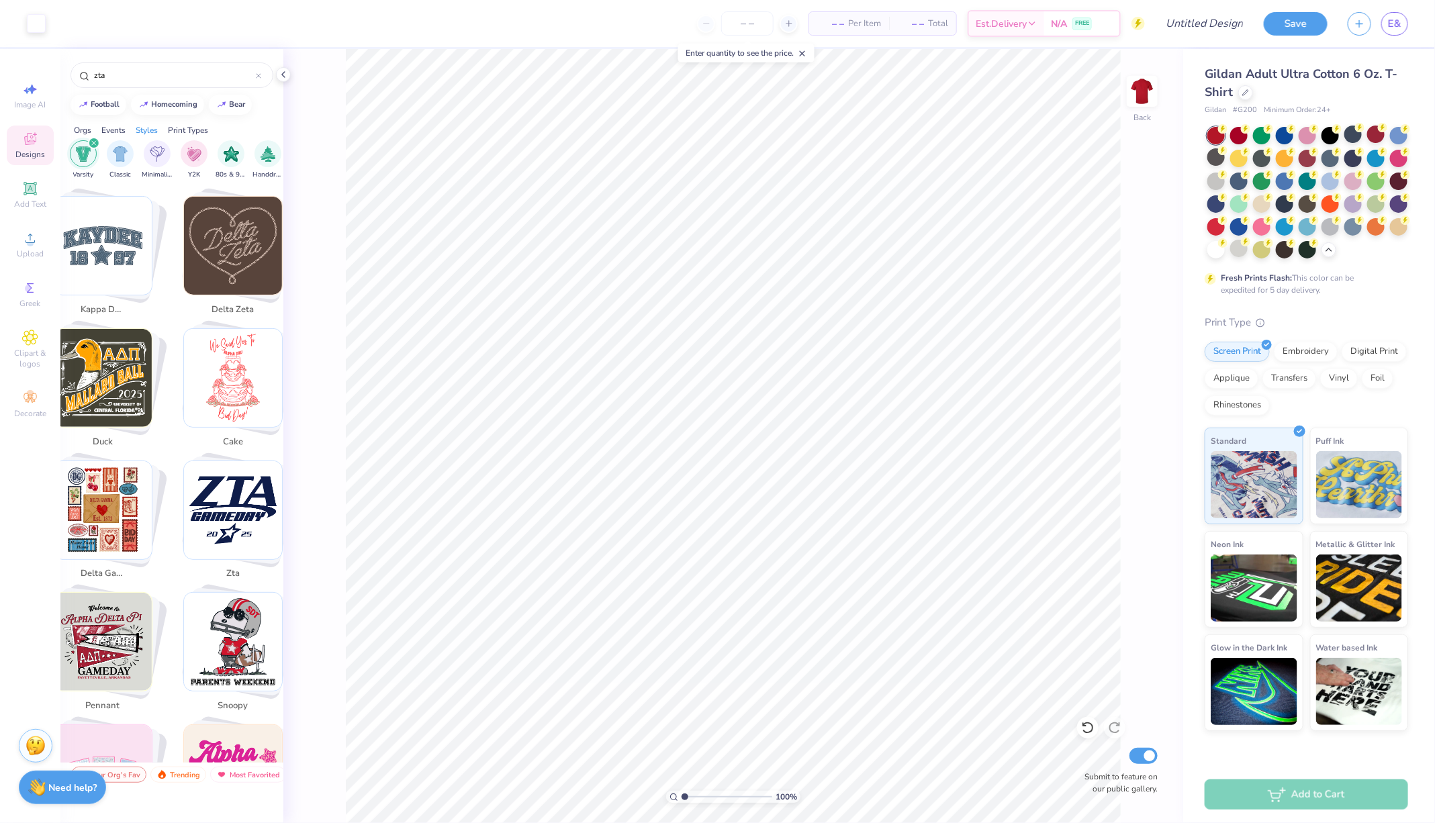
click at [232, 469] on img "Stack Card Button zta" at bounding box center [233, 510] width 98 height 98
click at [93, 138] on div "filter for Varsity" at bounding box center [94, 143] width 12 height 12
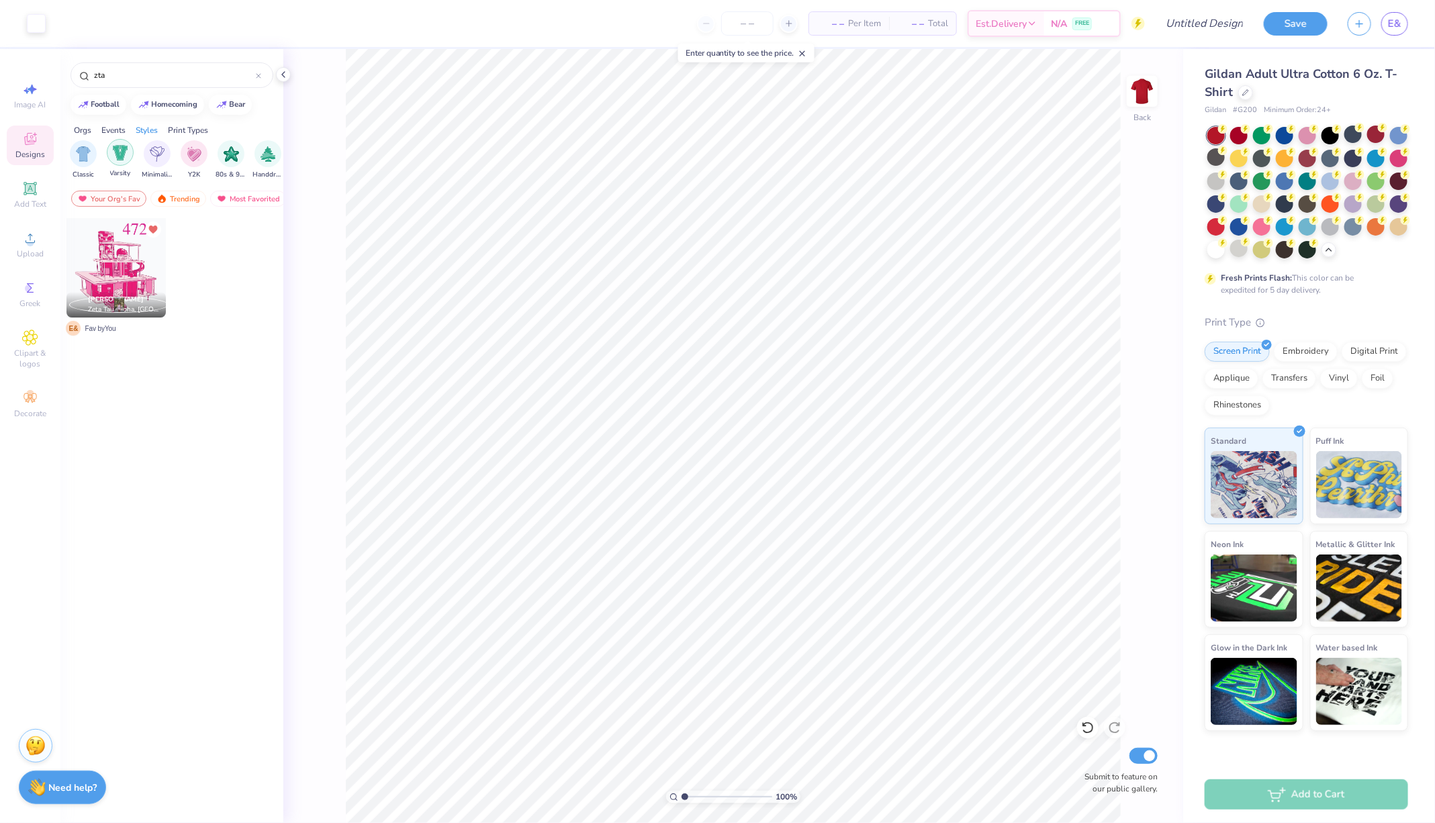
click at [119, 155] on img "filter for Varsity" at bounding box center [120, 152] width 15 height 15
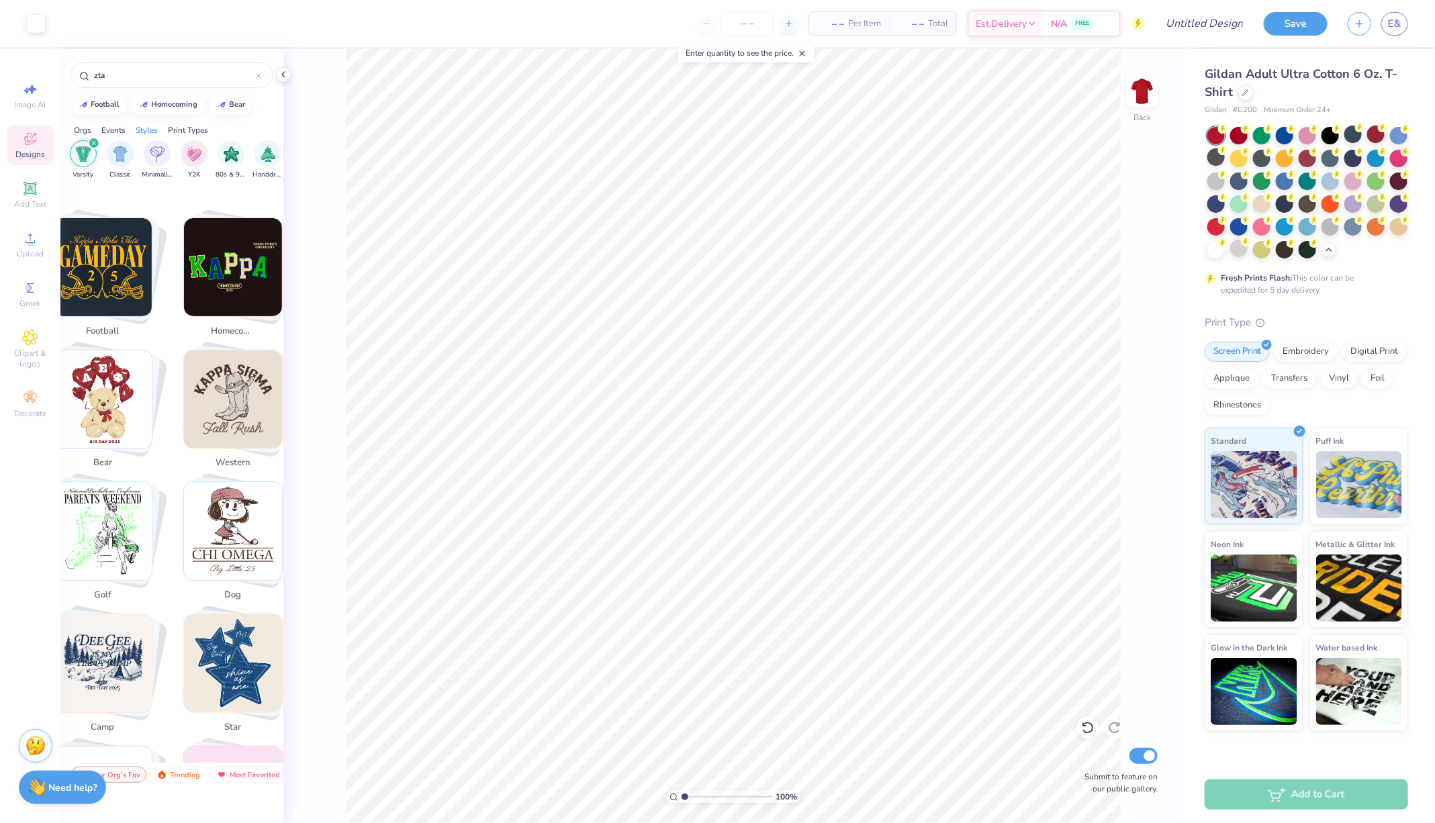
scroll to position [0, 0]
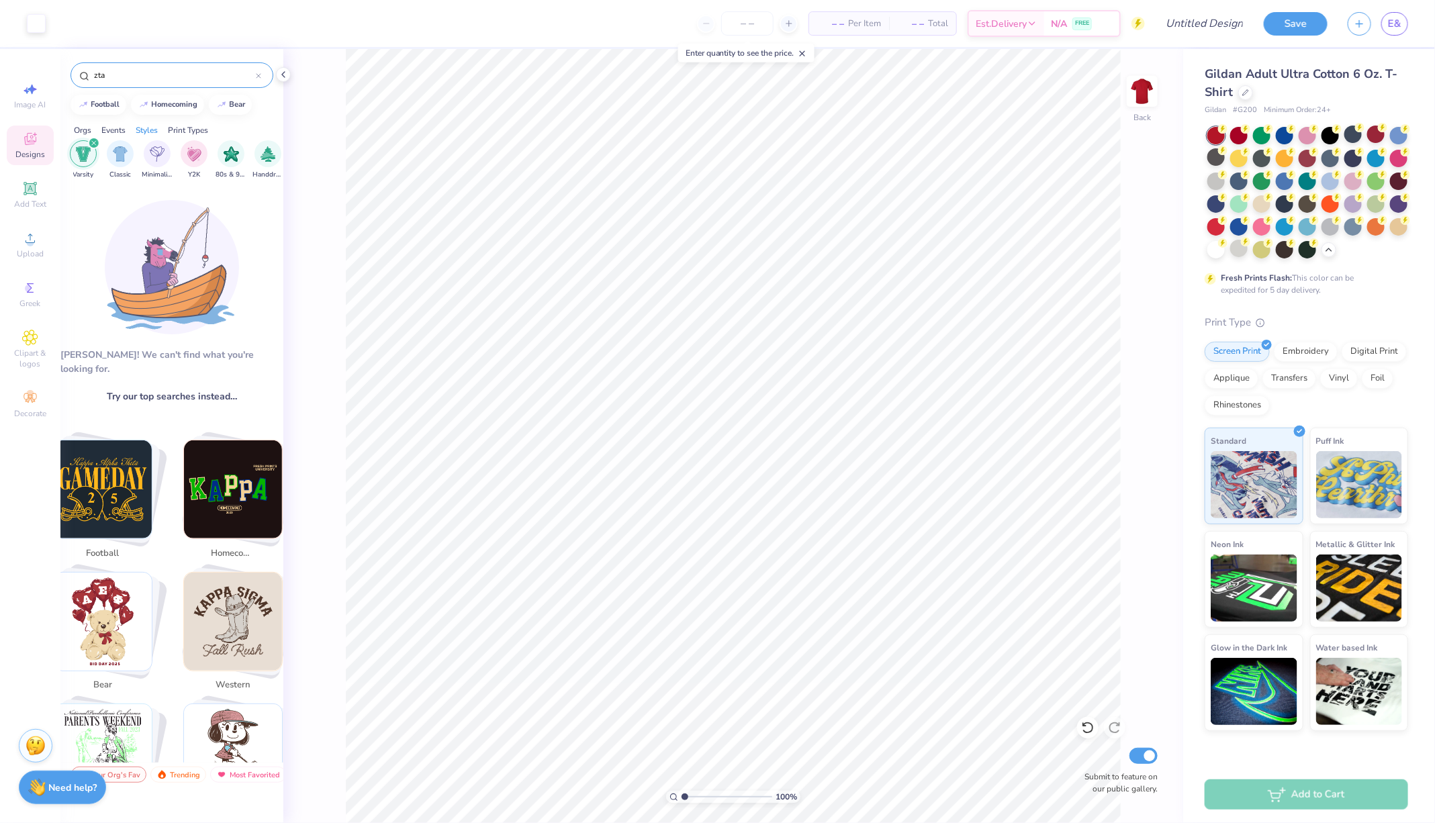
click at [163, 69] on input "zta" at bounding box center [174, 74] width 163 height 13
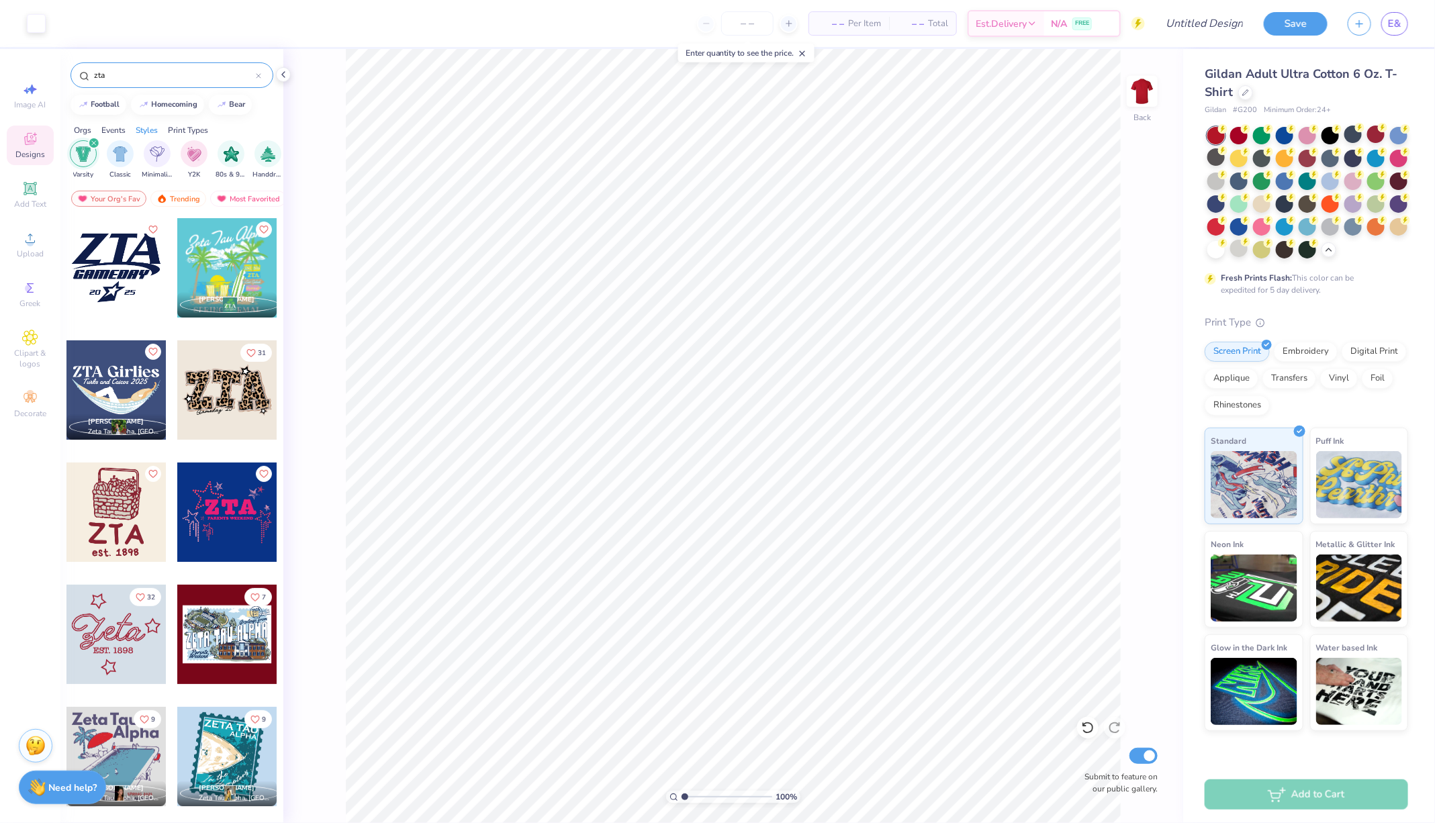
click at [114, 257] on div at bounding box center [115, 267] width 99 height 99
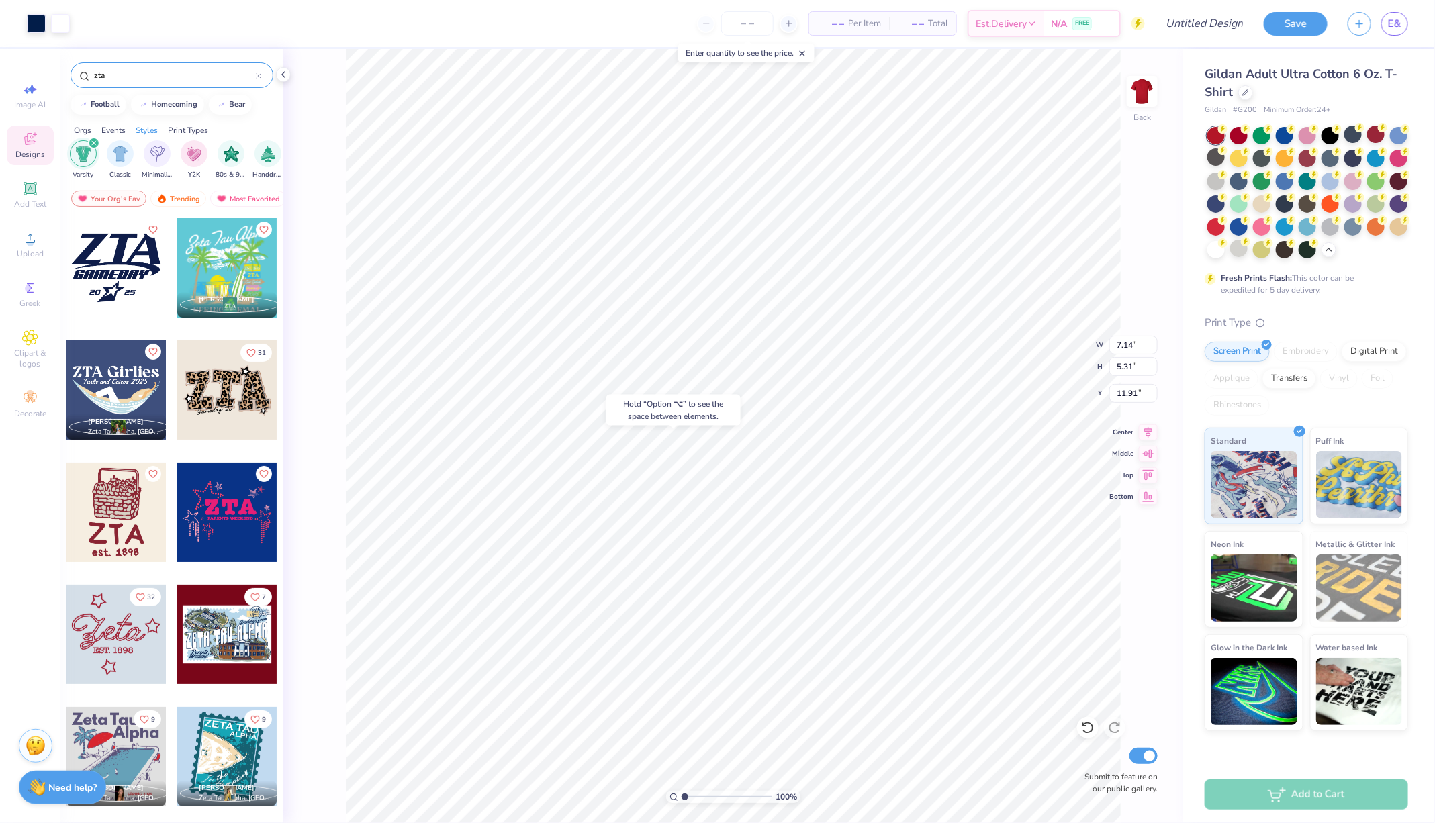
type input "11.91"
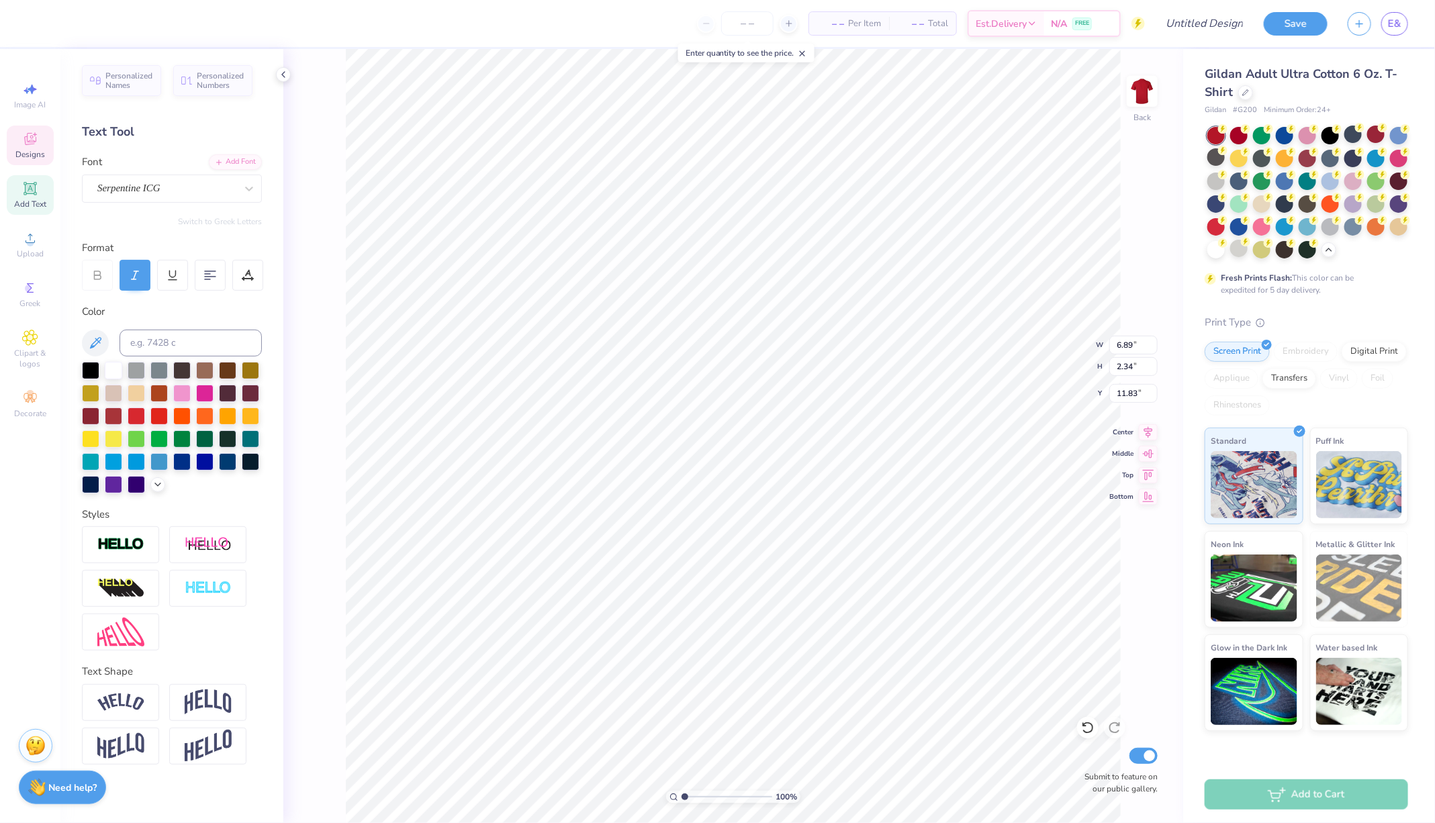
type textarea "Z"
type textarea "ICORE"
type input "5.93"
type input "0.70"
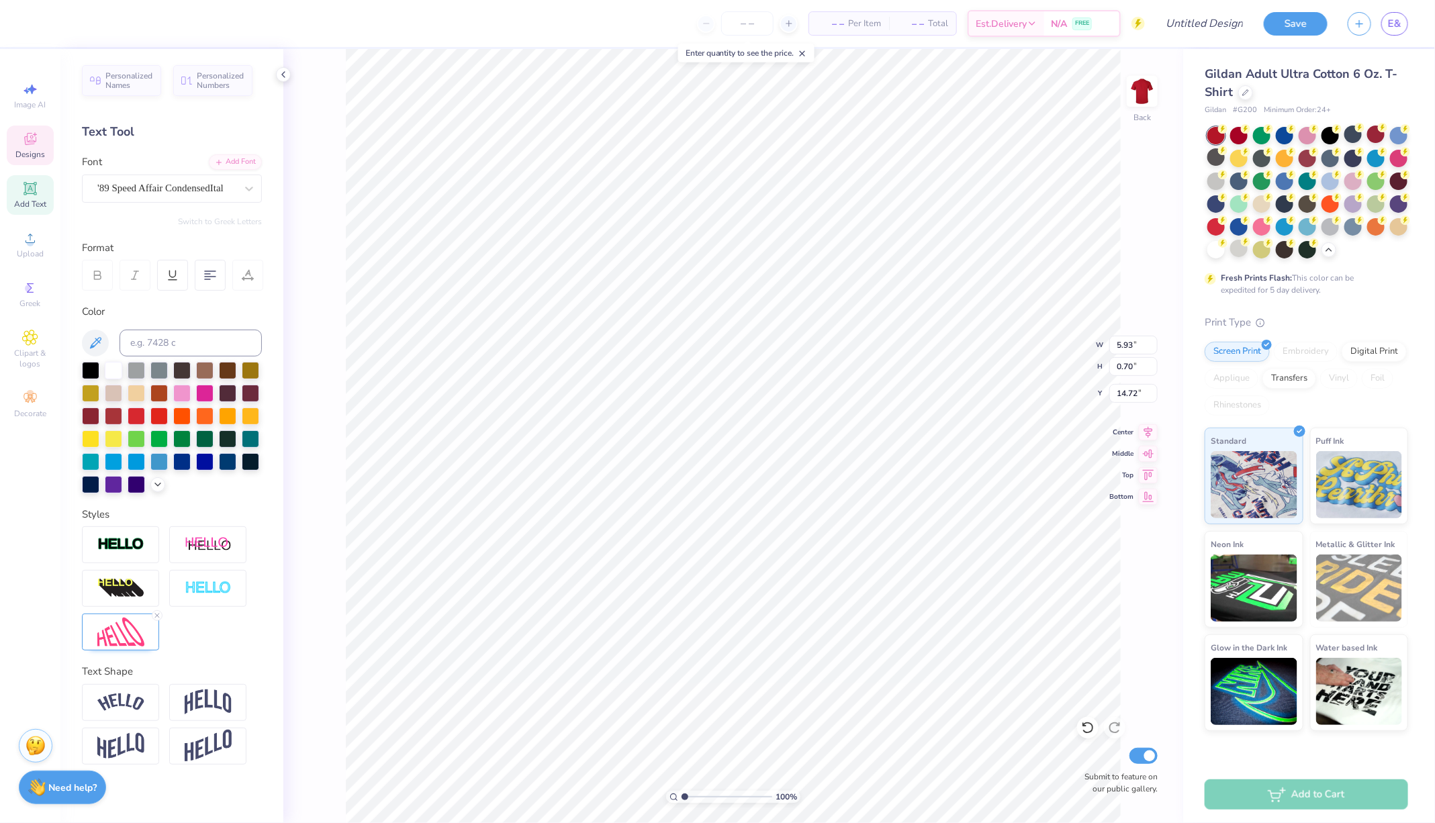
type input "14.72"
type textarea "G"
type textarea "SURVIVOR"
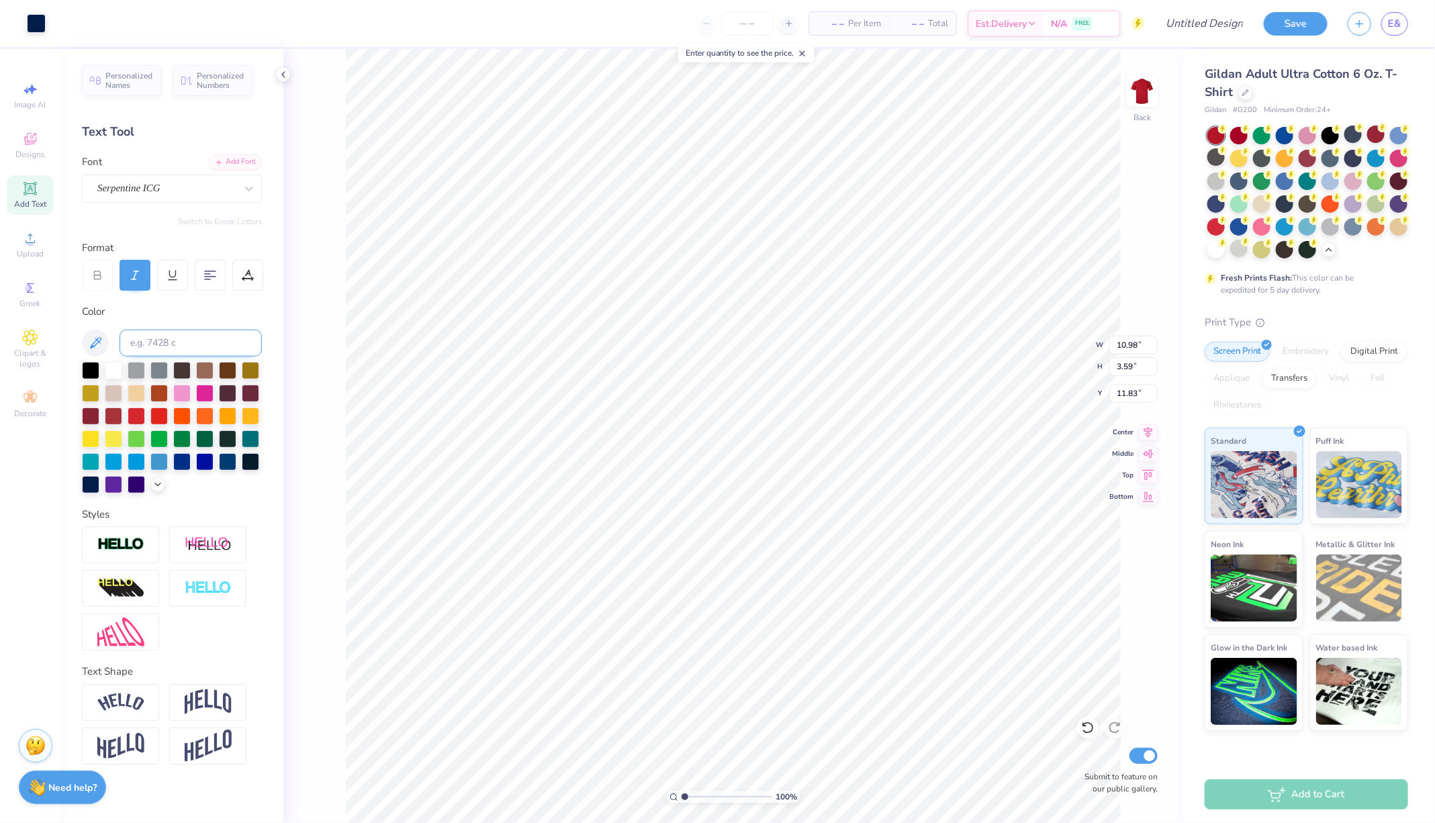
click at [117, 367] on div at bounding box center [113, 370] width 17 height 17
click at [111, 363] on div at bounding box center [113, 369] width 17 height 17
click at [21, 124] on div "Image AI Designs Add Text Upload Greek Clipart & logos Decorate" at bounding box center [30, 250] width 47 height 349
click at [26, 144] on icon at bounding box center [30, 140] width 11 height 9
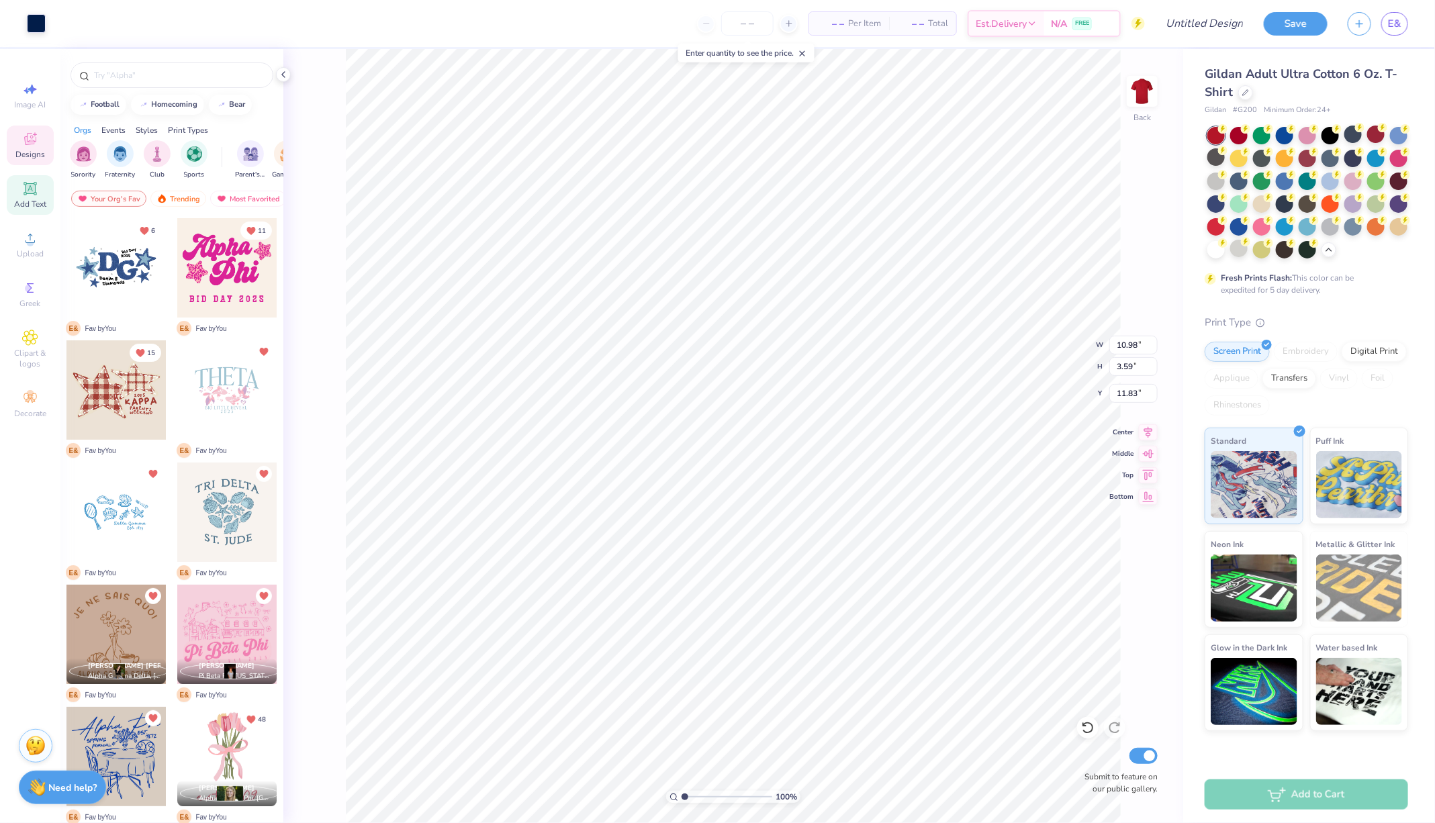
click at [34, 183] on icon at bounding box center [30, 188] width 13 height 13
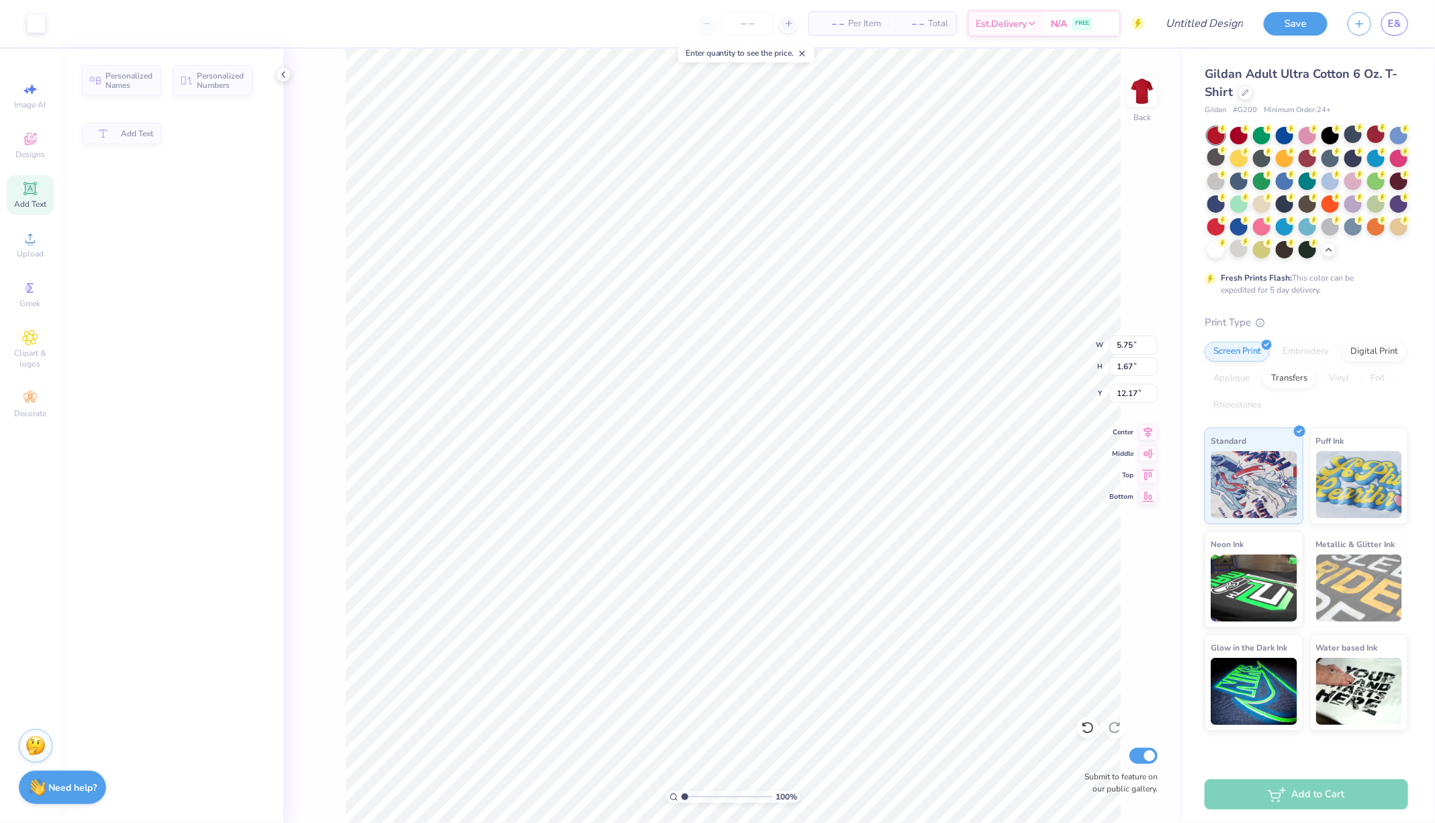
type input "5.75"
type input "1.67"
type input "12.17"
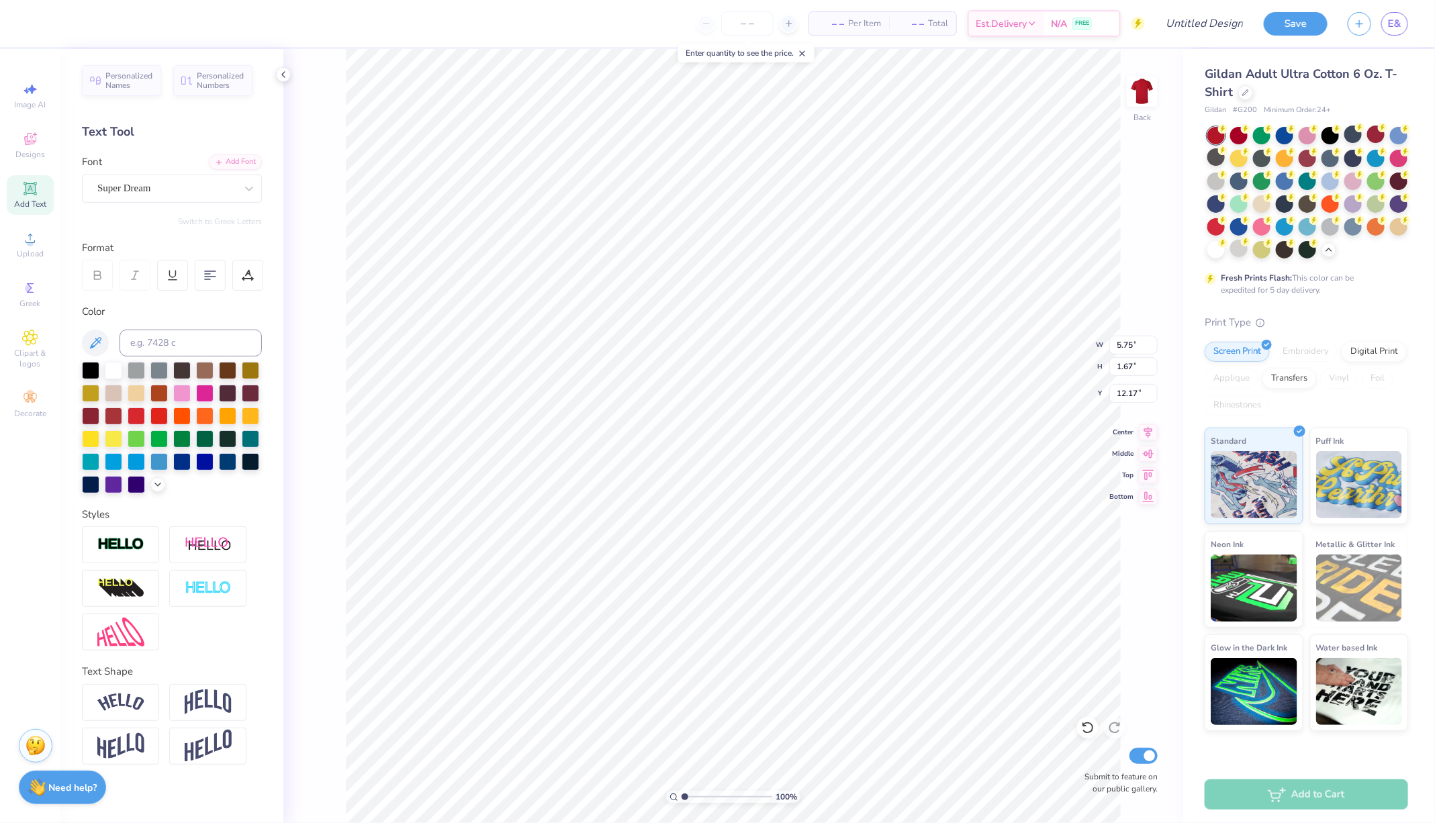
type textarea "TET"
type input "10.98"
type input "2.34"
type input "11.83"
type input "17.26"
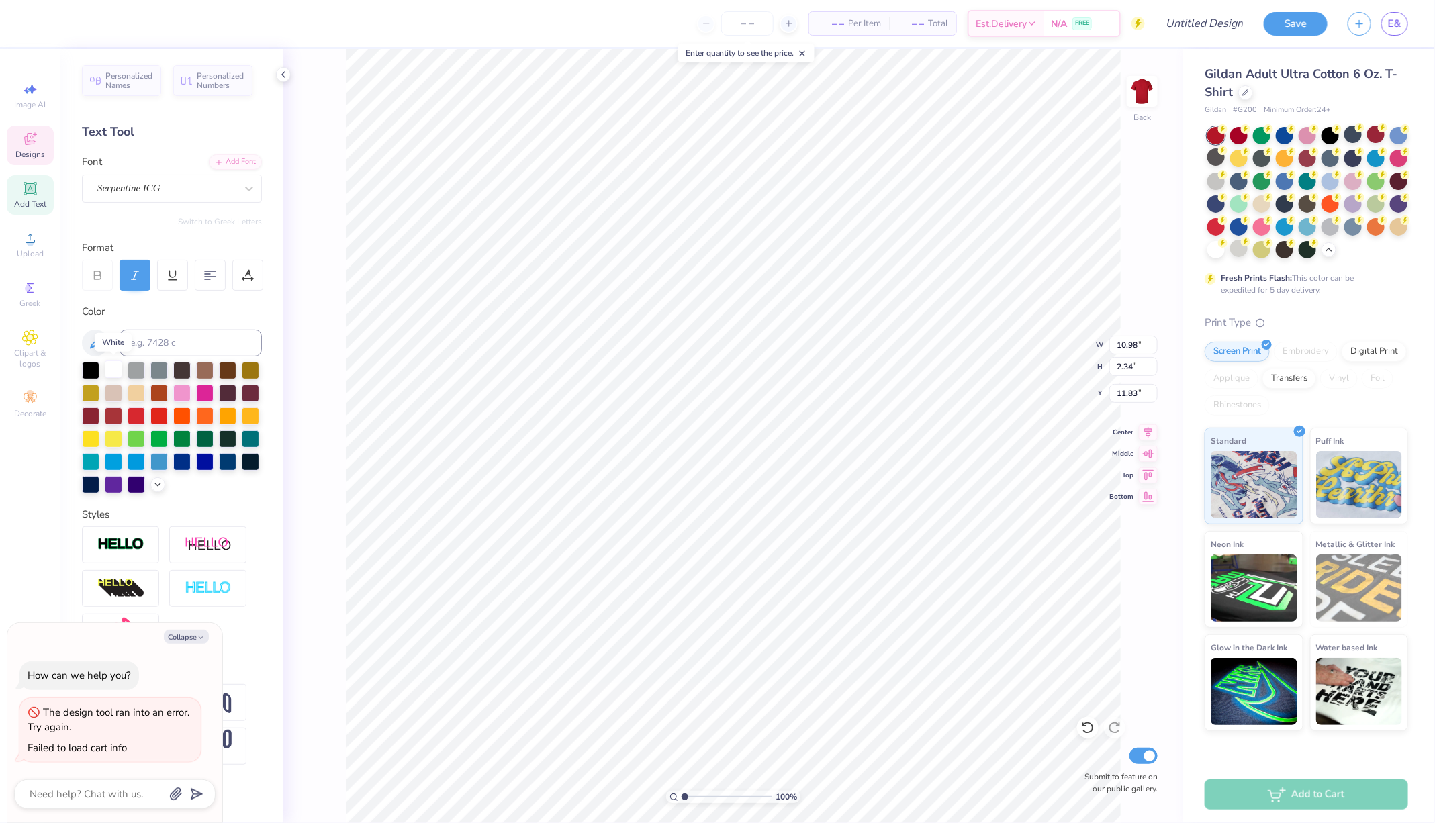
click at [112, 365] on div at bounding box center [113, 369] width 17 height 17
type textarea "x"
type input "5.92"
type input "0.70"
type input "14.72"
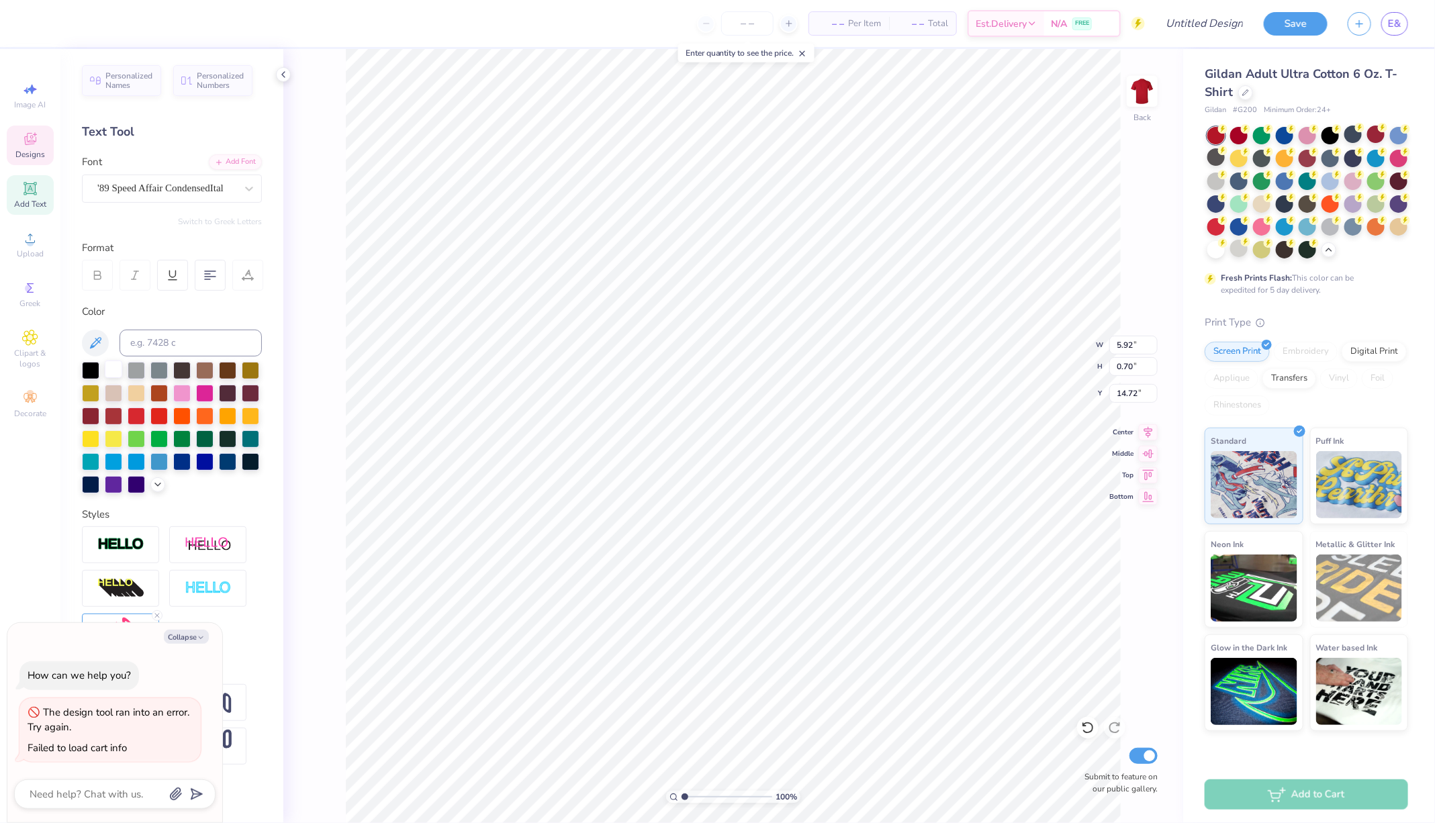
click at [120, 366] on div at bounding box center [113, 369] width 17 height 17
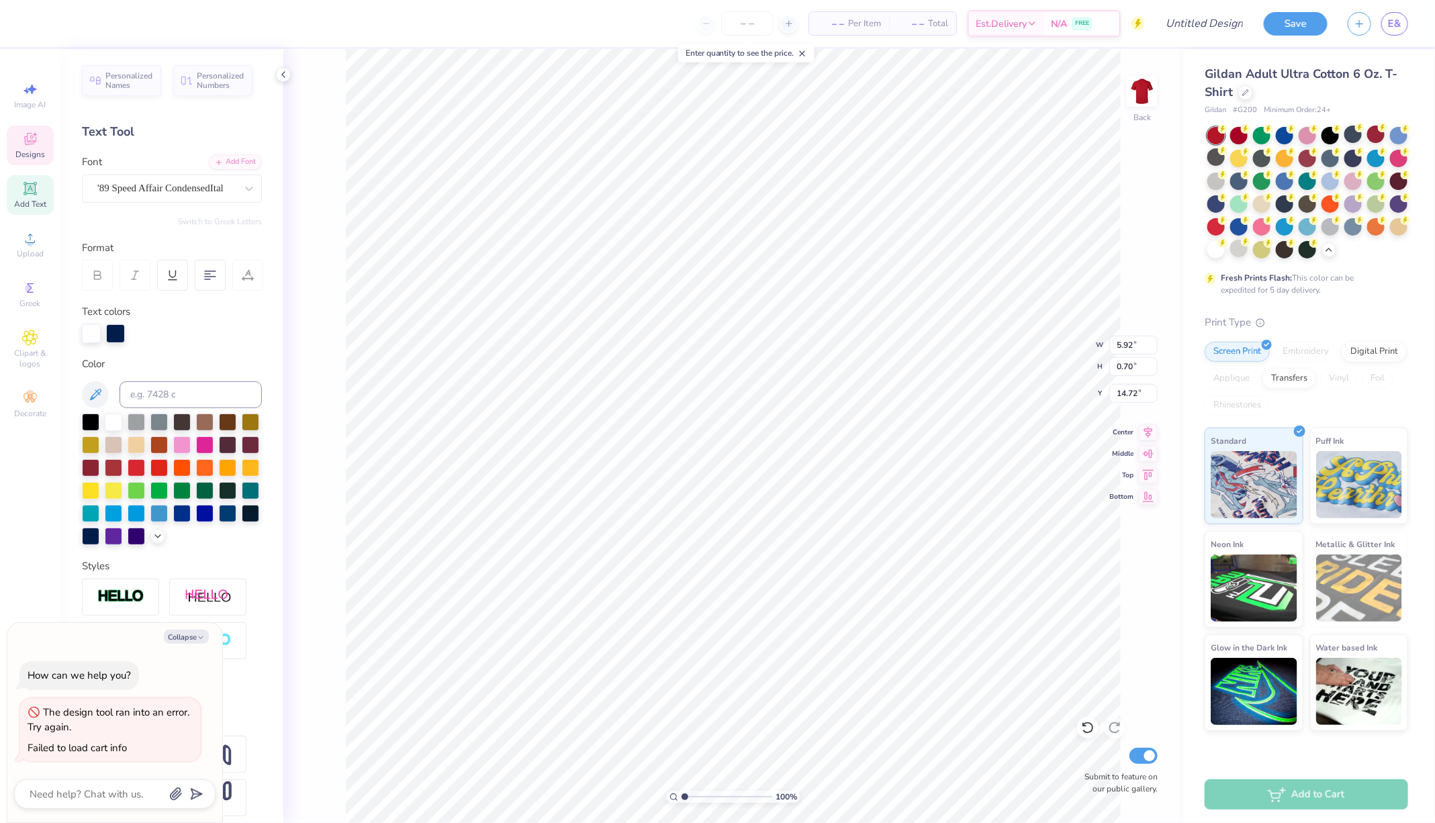
type textarea "x"
type input "6.76"
type input "1.07"
type input "14.09"
click at [114, 421] on div at bounding box center [113, 420] width 17 height 17
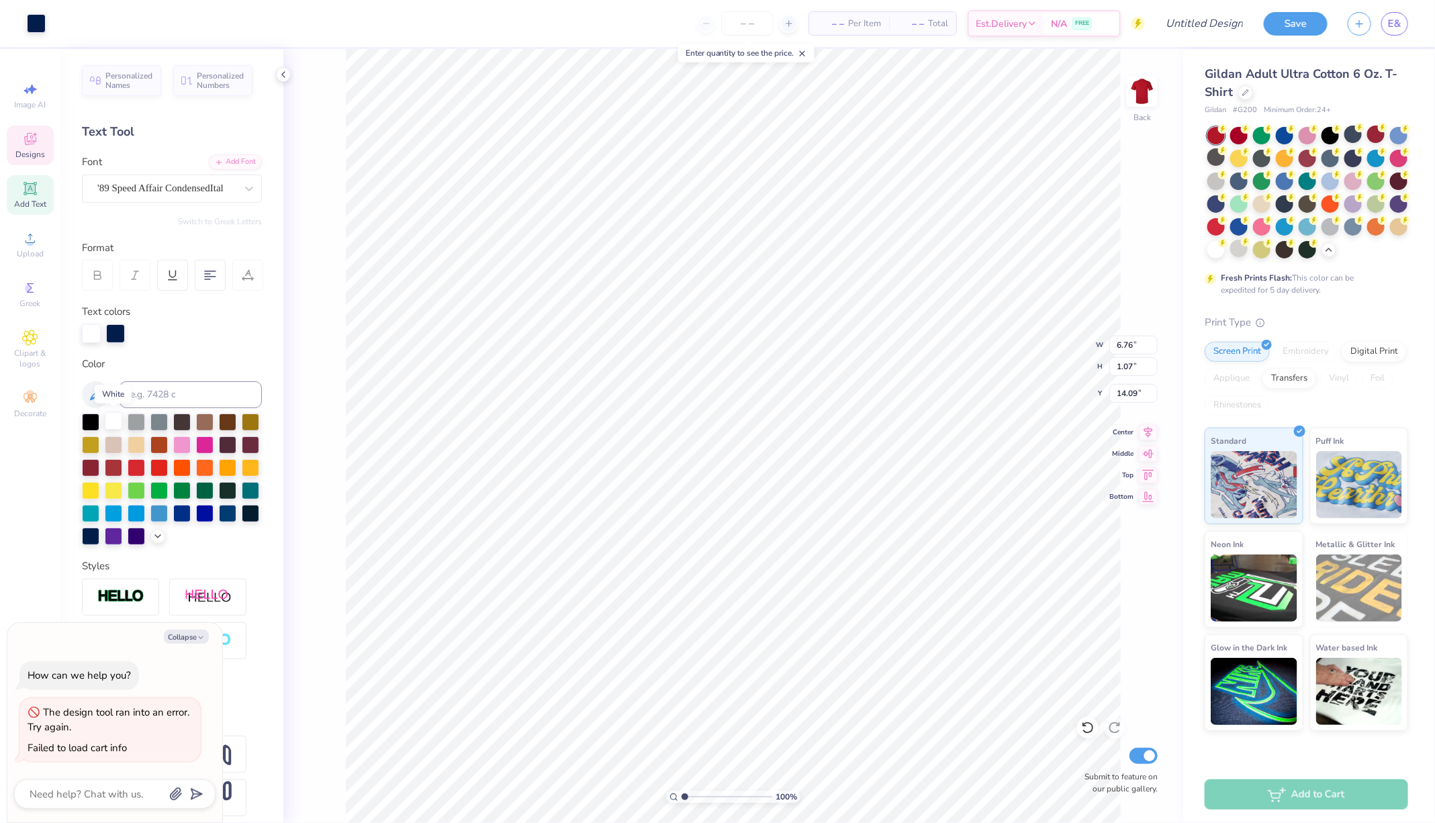
click at [112, 421] on div at bounding box center [113, 420] width 17 height 17
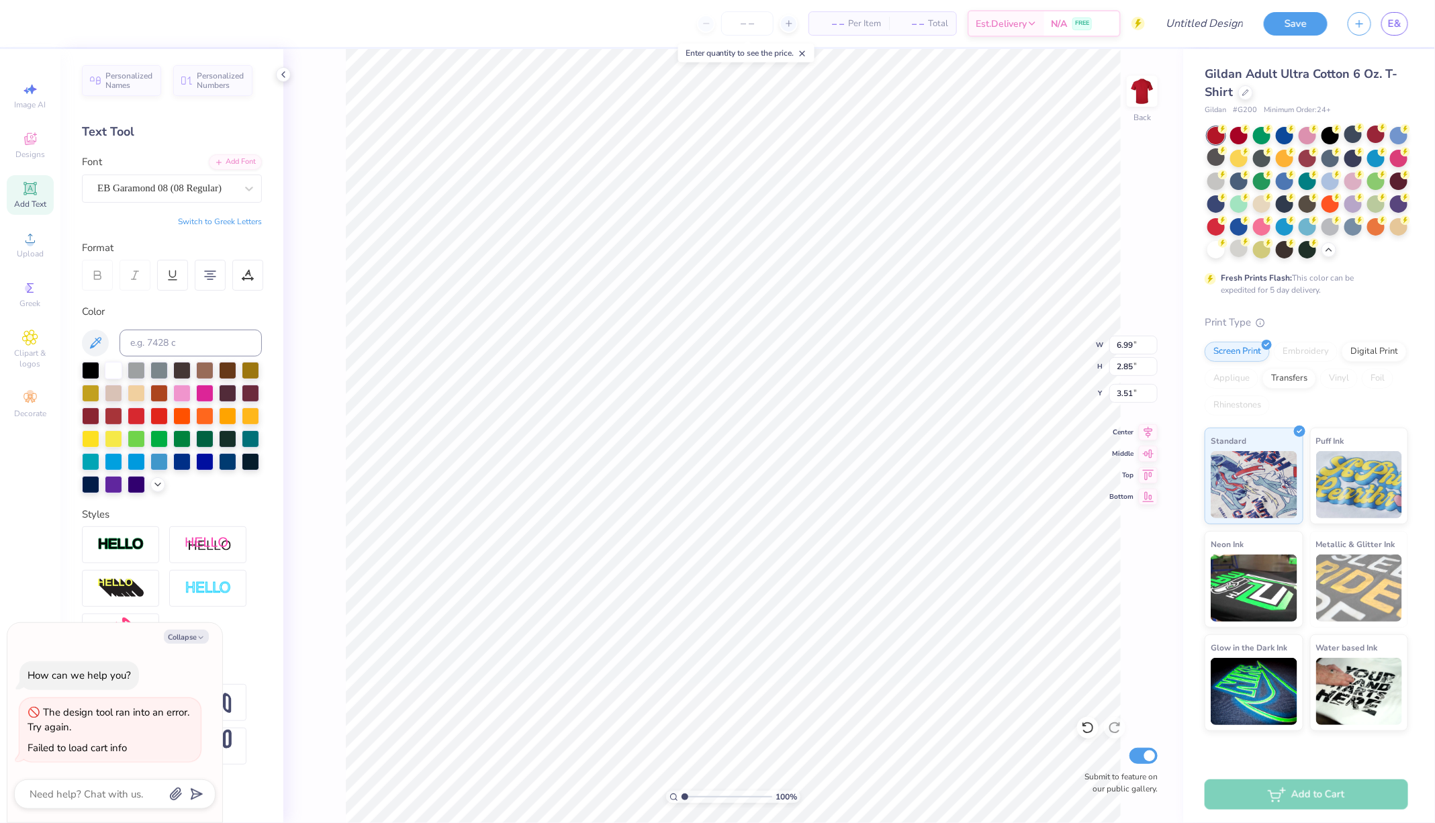
type textarea "x"
type input "4.65"
type textarea "x"
